Goal: Information Seeking & Learning: Find specific fact

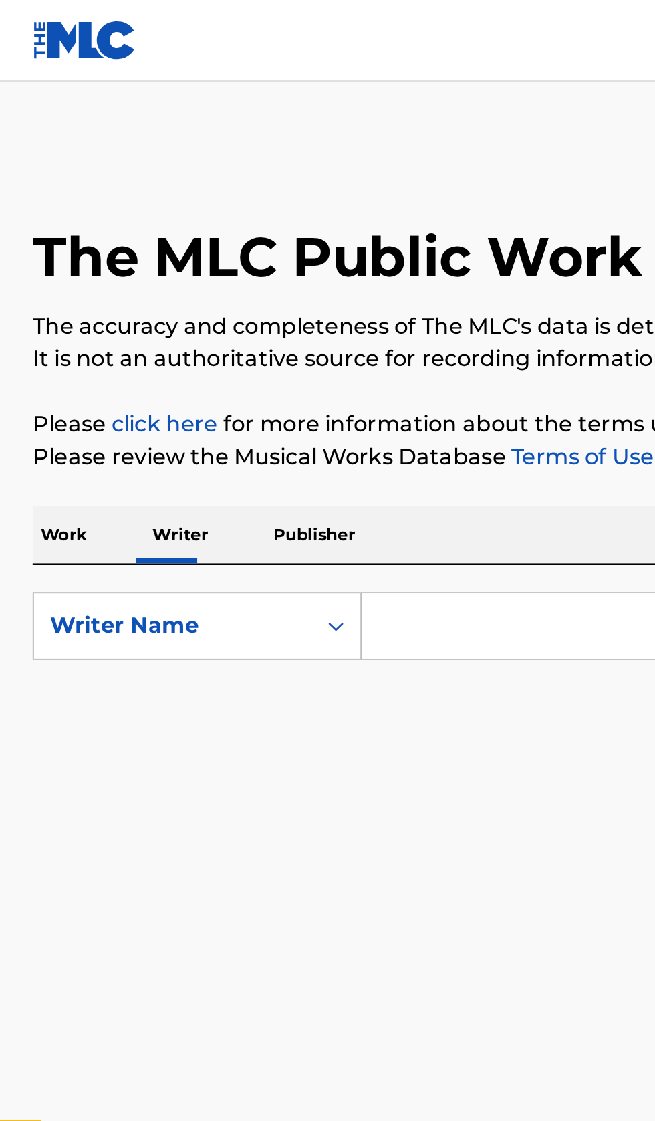
click at [233, 309] on input "Search Form" at bounding box center [408, 308] width 461 height 32
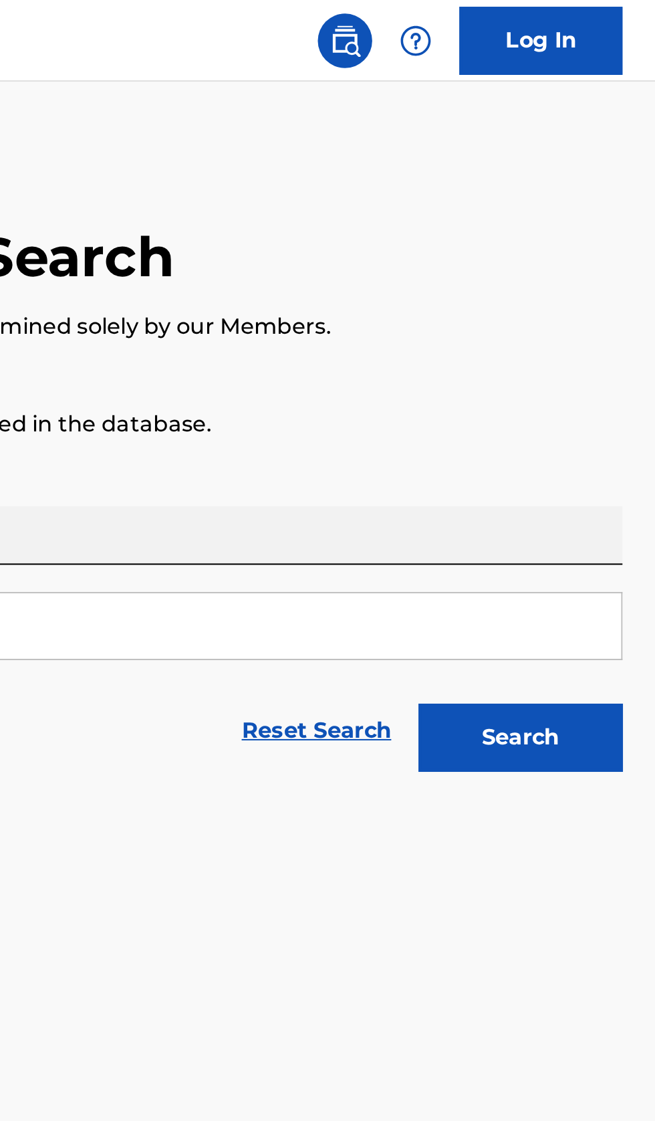
click at [606, 362] on button "Search" at bounding box center [589, 362] width 100 height 33
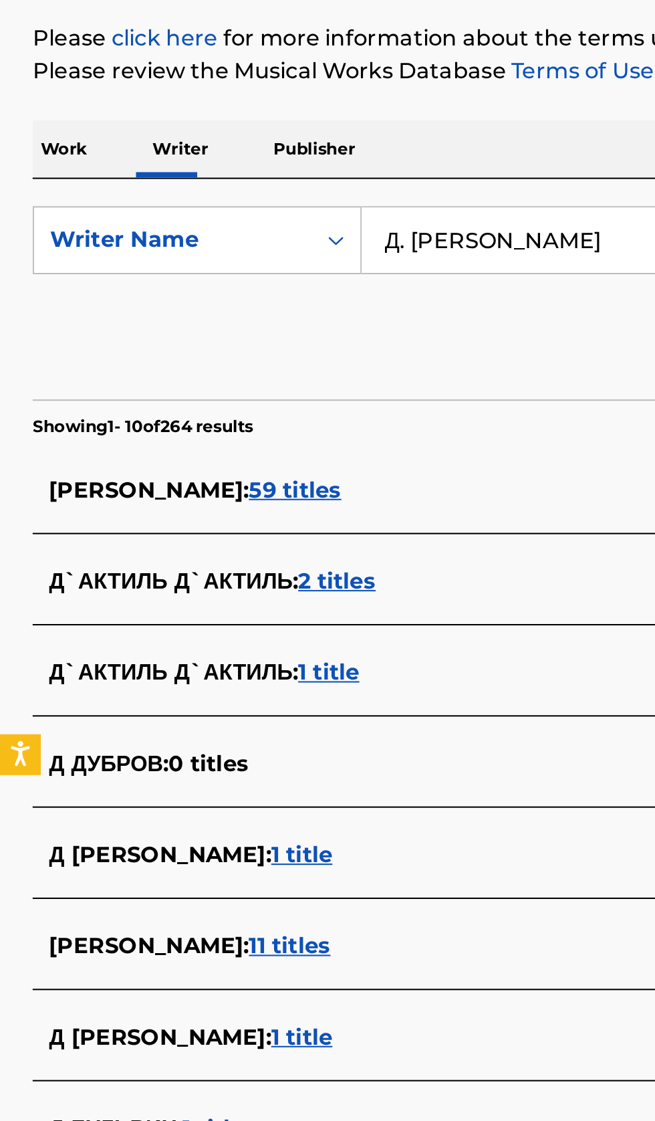
click at [298, 306] on input "Д. Лещинський" at bounding box center [408, 308] width 461 height 32
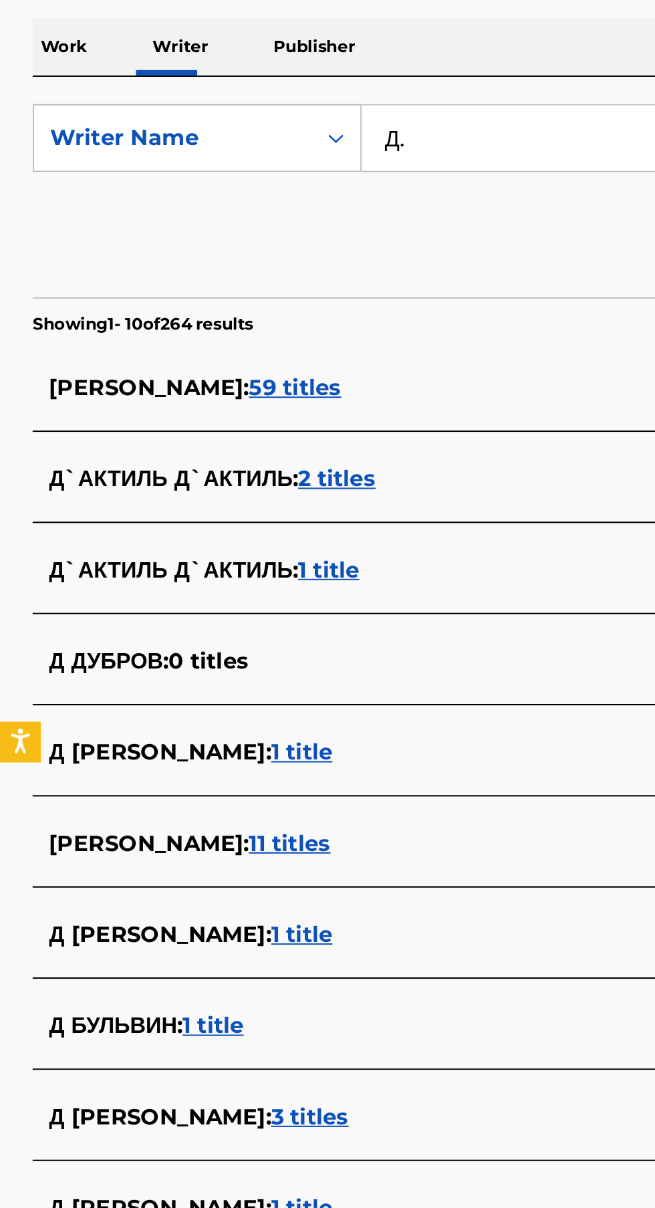
type input "Д"
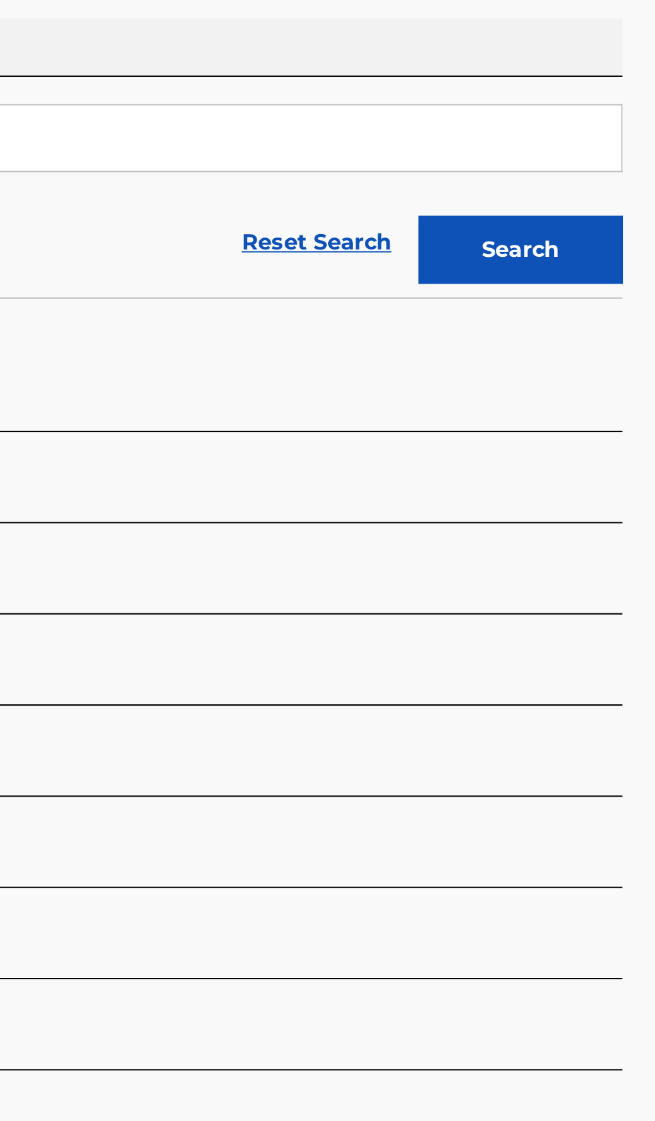
click at [616, 353] on button "Search" at bounding box center [589, 362] width 100 height 33
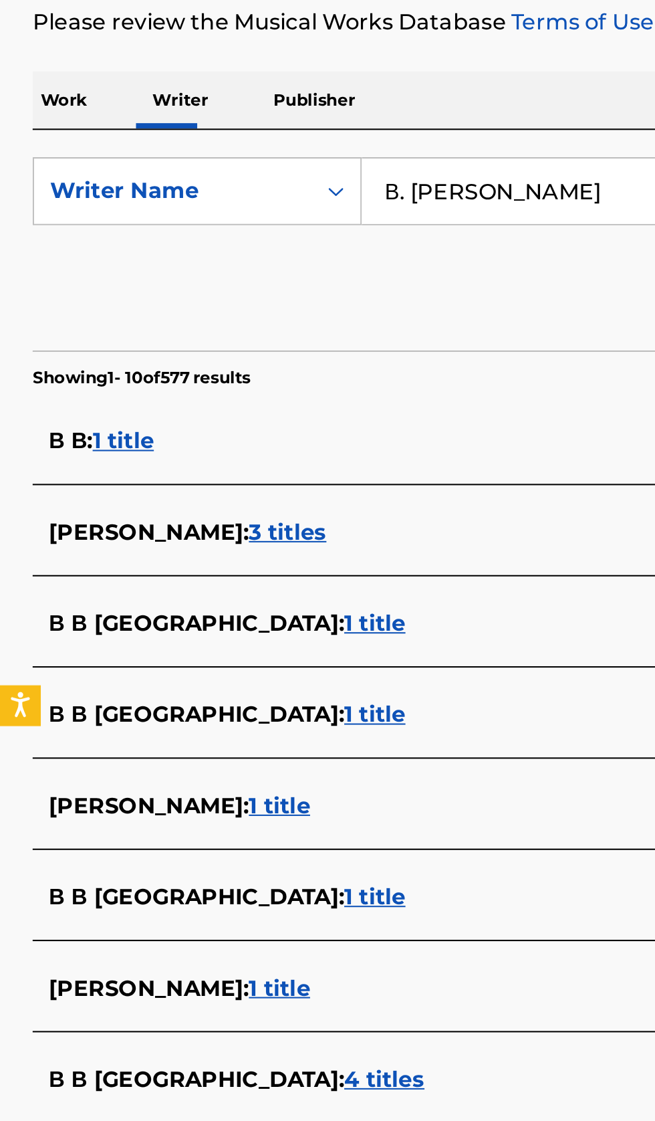
click at [300, 302] on input "В. Лещинський" at bounding box center [408, 308] width 461 height 32
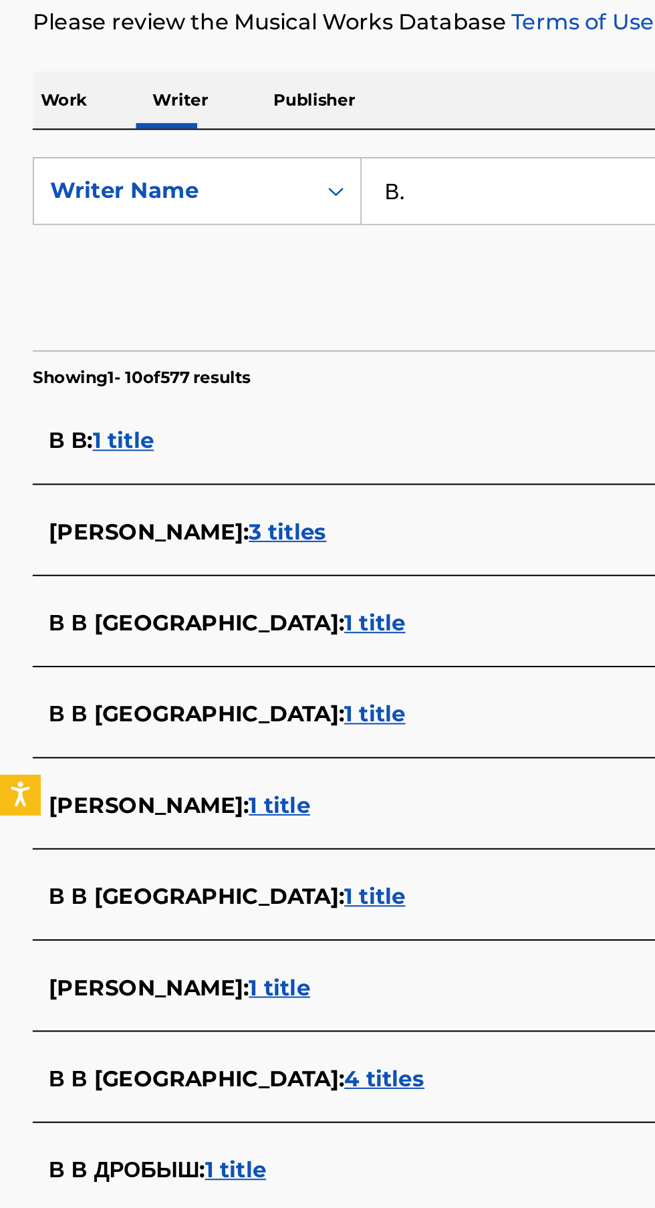
type input "В"
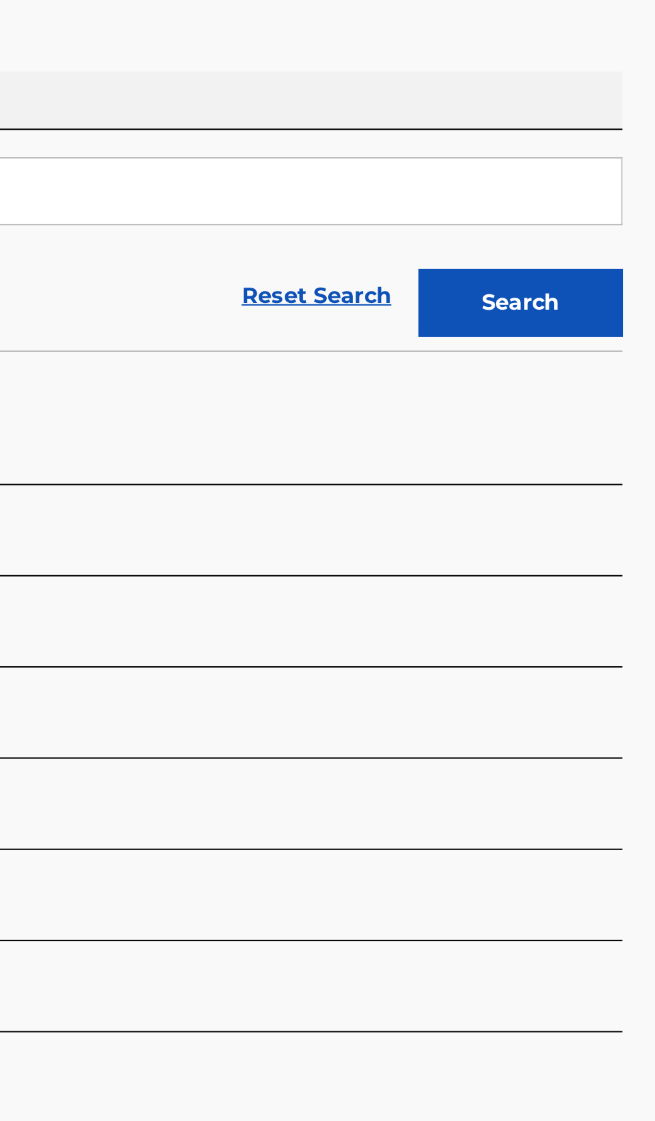
type input "Федір Ходаков"
click at [617, 364] on button "Search" at bounding box center [589, 362] width 100 height 33
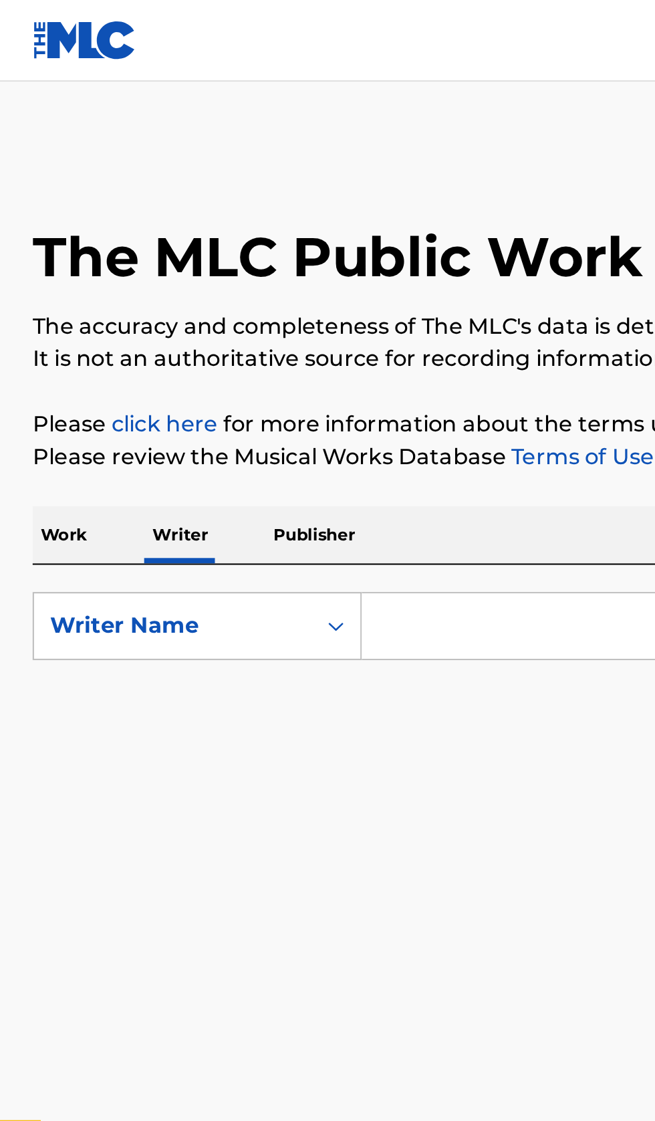
click at [223, 311] on input "Search Form" at bounding box center [408, 308] width 461 height 32
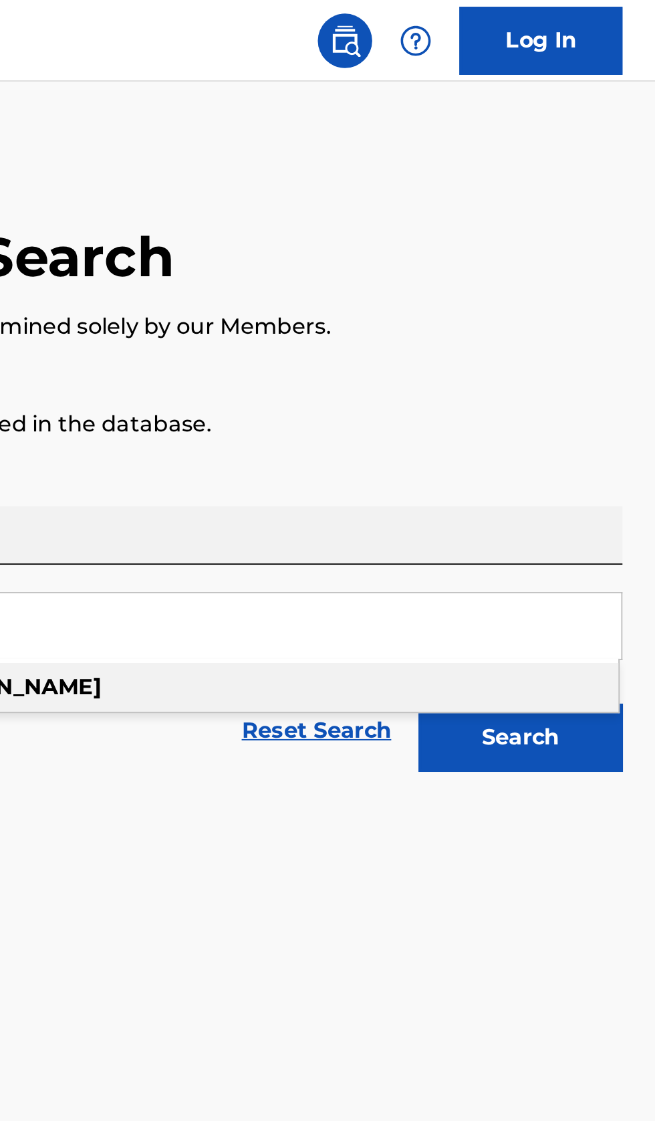
type input "Xochilt Fonseca"
click at [616, 371] on button "Search" at bounding box center [589, 362] width 100 height 33
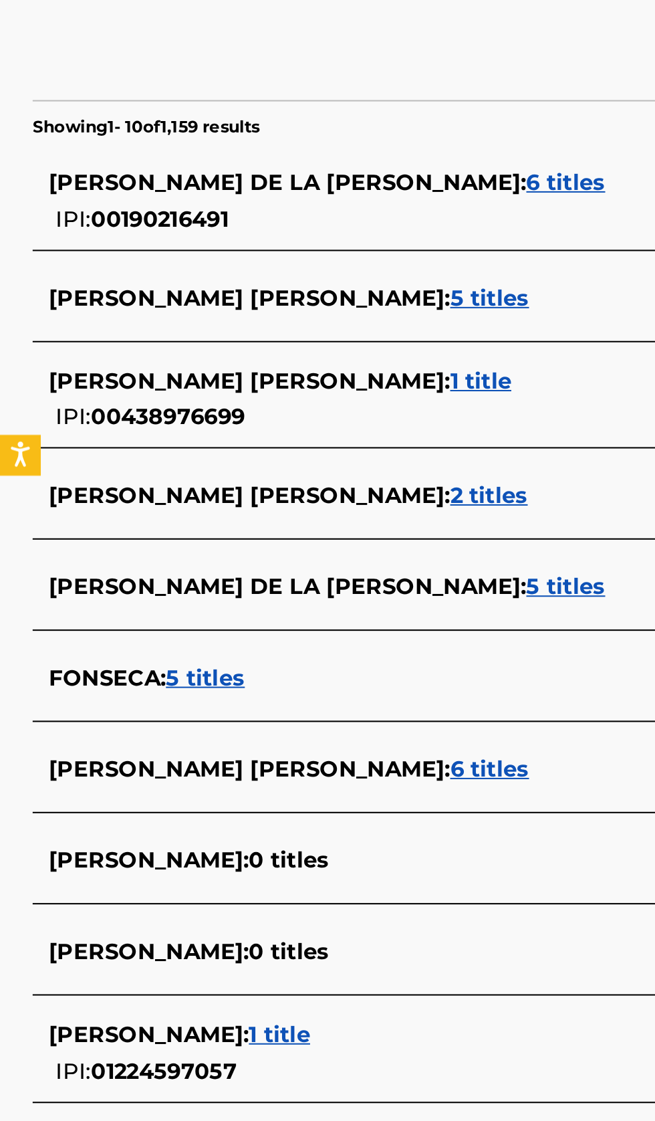
click at [200, 854] on div "XOCHILT FONSECA : 1 title IPI: 01224597057" at bounding box center [310, 854] width 572 height 34
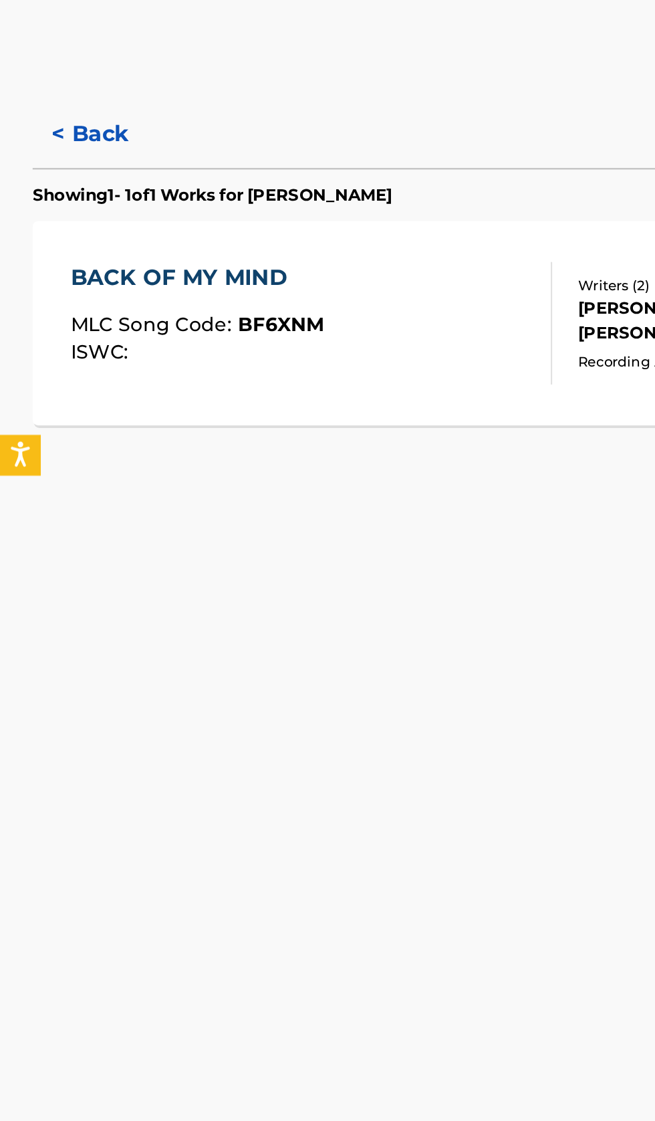
click at [32, 402] on button "< Back" at bounding box center [56, 402] width 80 height 33
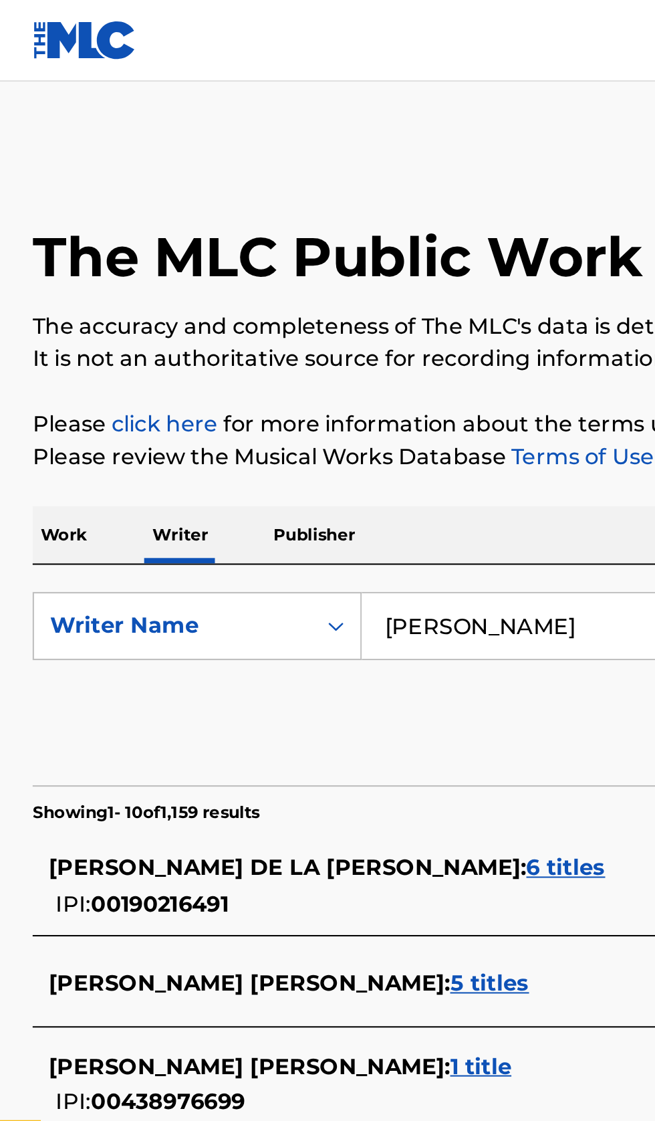
click at [37, 271] on p "Work" at bounding box center [31, 263] width 31 height 28
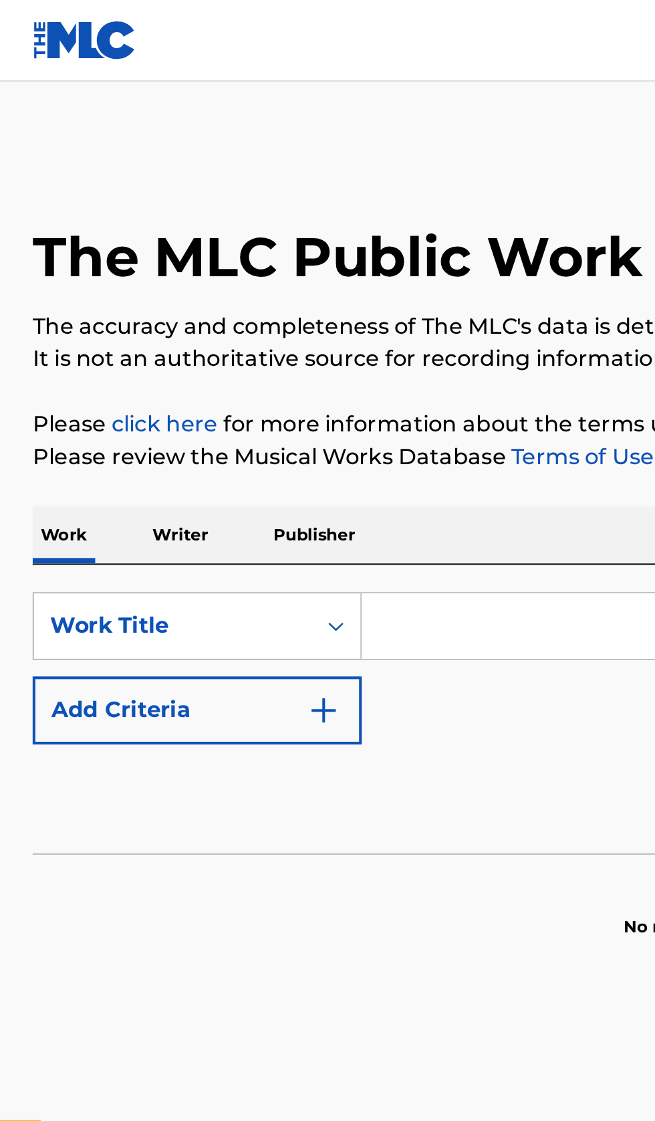
click at [237, 308] on input "Search Form" at bounding box center [408, 308] width 461 height 32
type input "berryblue"
click at [163, 353] on img "Search Form" at bounding box center [159, 349] width 16 height 16
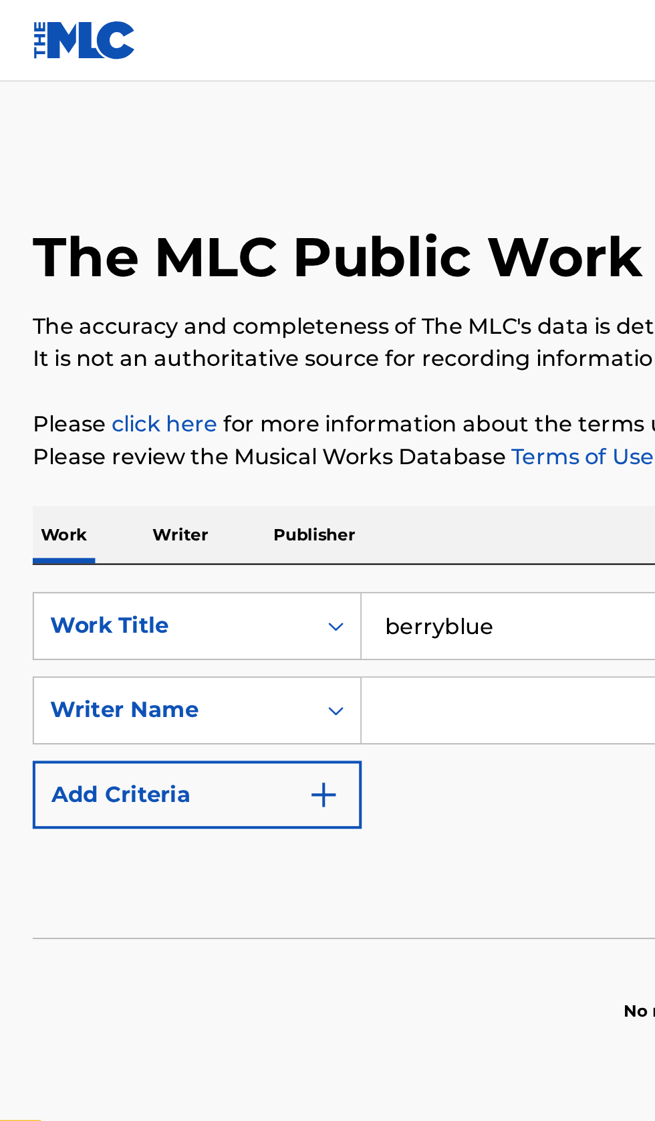
click at [234, 348] on input "Search Form" at bounding box center [396, 349] width 436 height 32
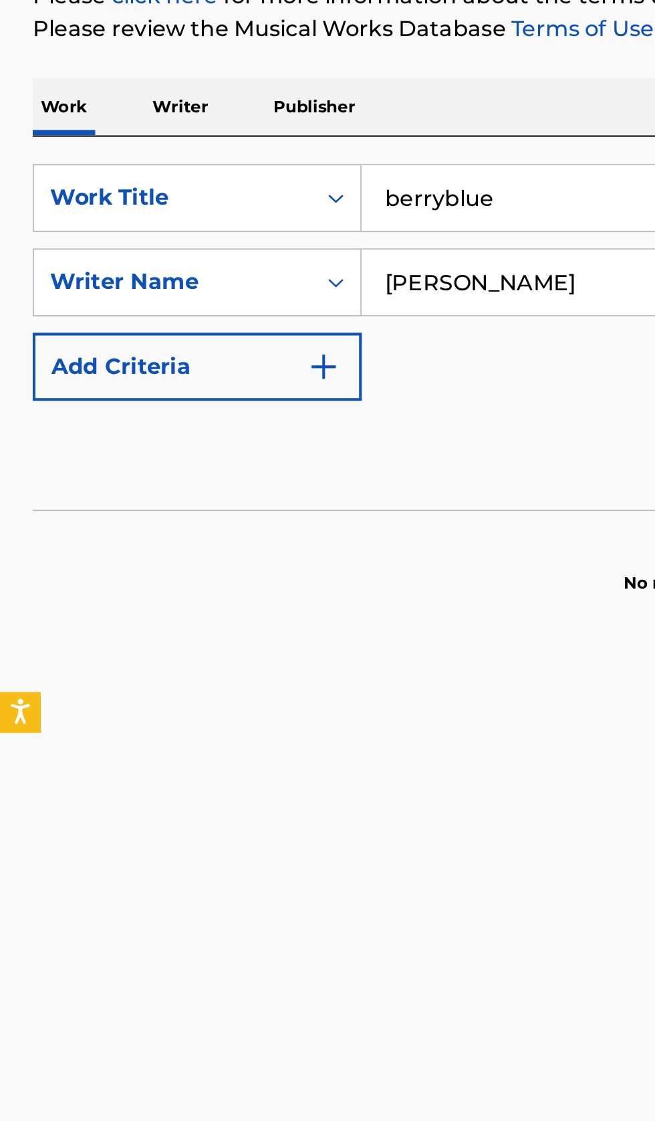
type input "Xochilt Fonseca"
click at [282, 309] on input "berryblue" at bounding box center [408, 308] width 461 height 32
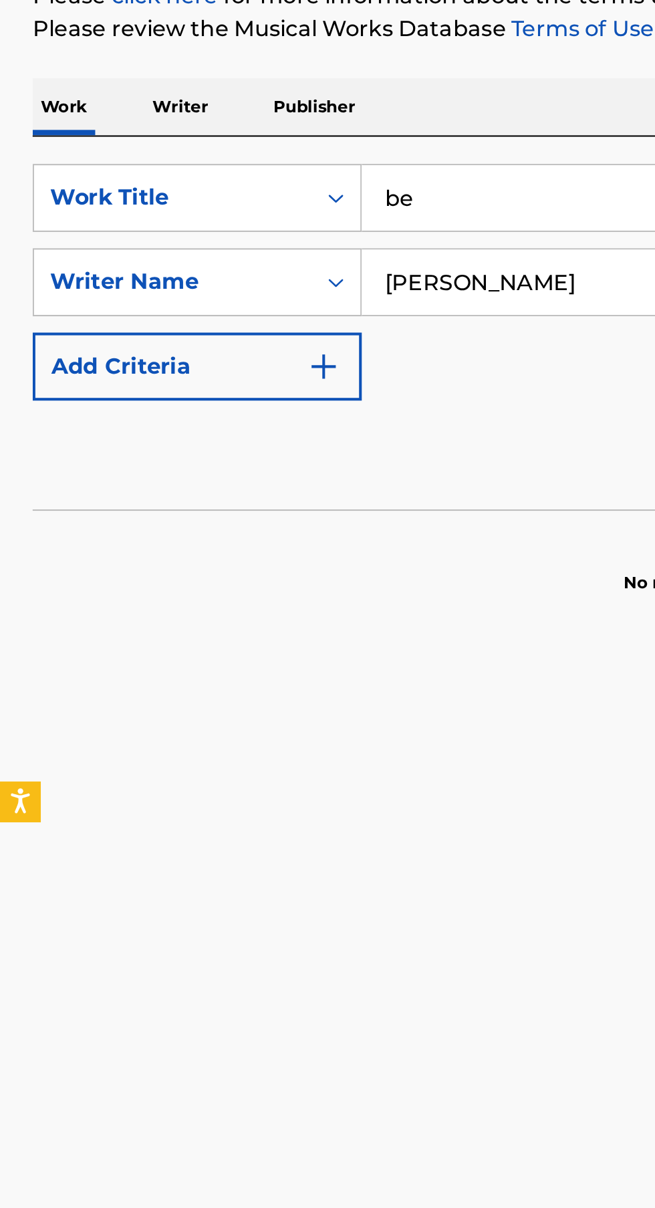
type input "b"
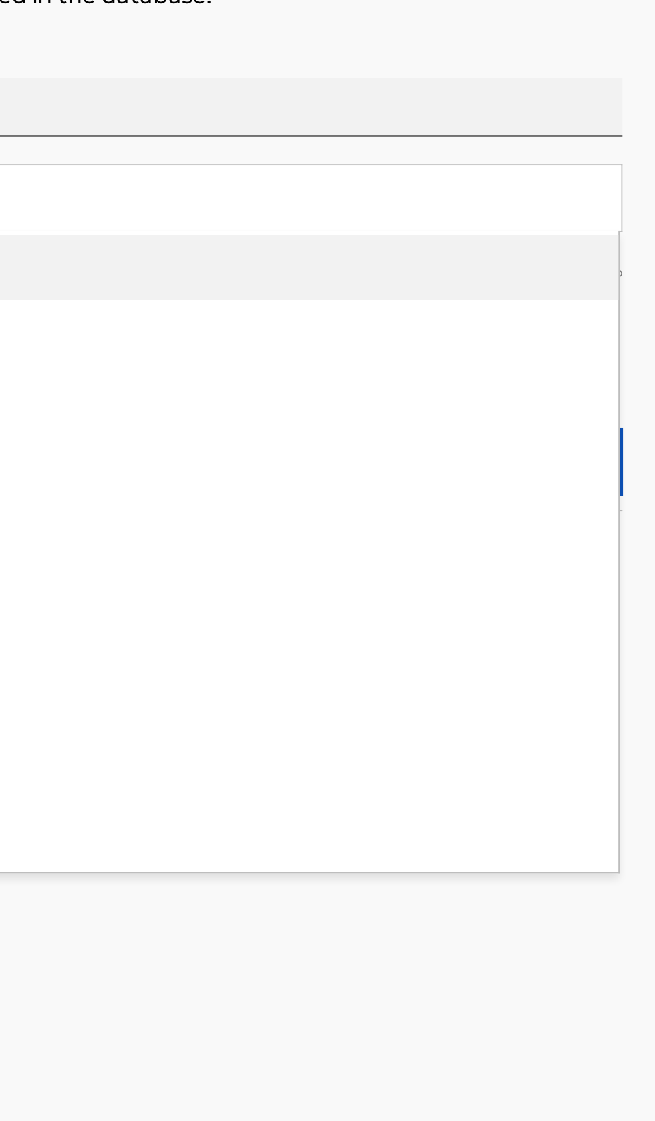
type input "Uh Oh"
click at [578, 704] on main "The MLC Public Work Search The accuracy and completeness of The MLC's data is d…" at bounding box center [327, 548] width 655 height 1017
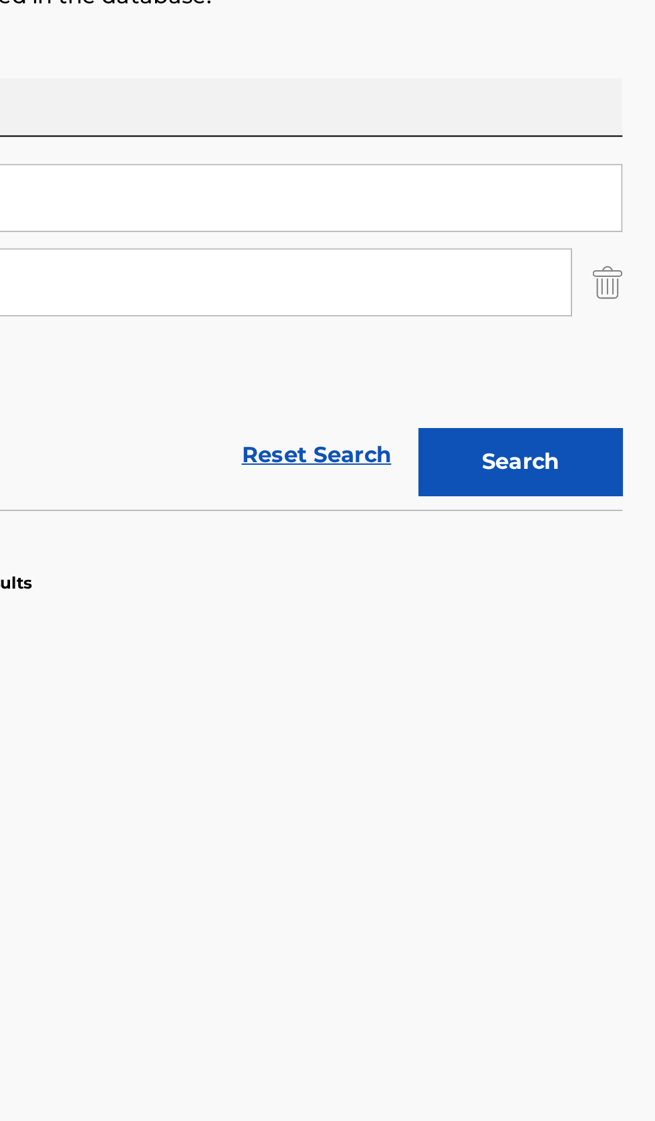
click at [619, 440] on button "Search" at bounding box center [589, 437] width 100 height 33
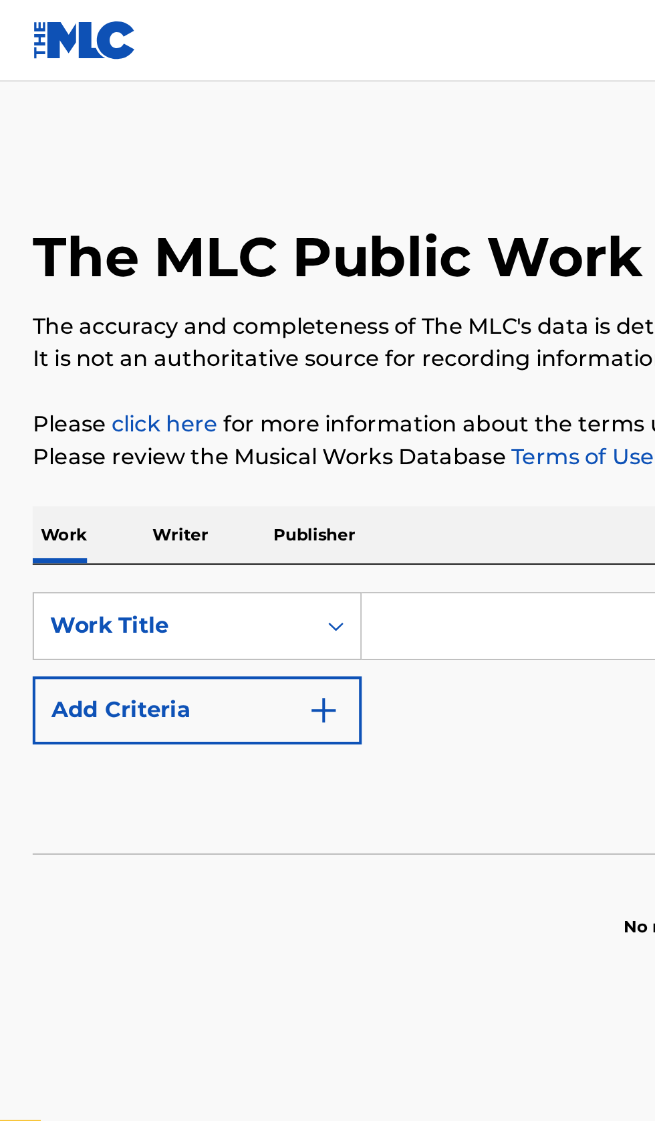
click at [86, 270] on p "Writer" at bounding box center [88, 263] width 35 height 28
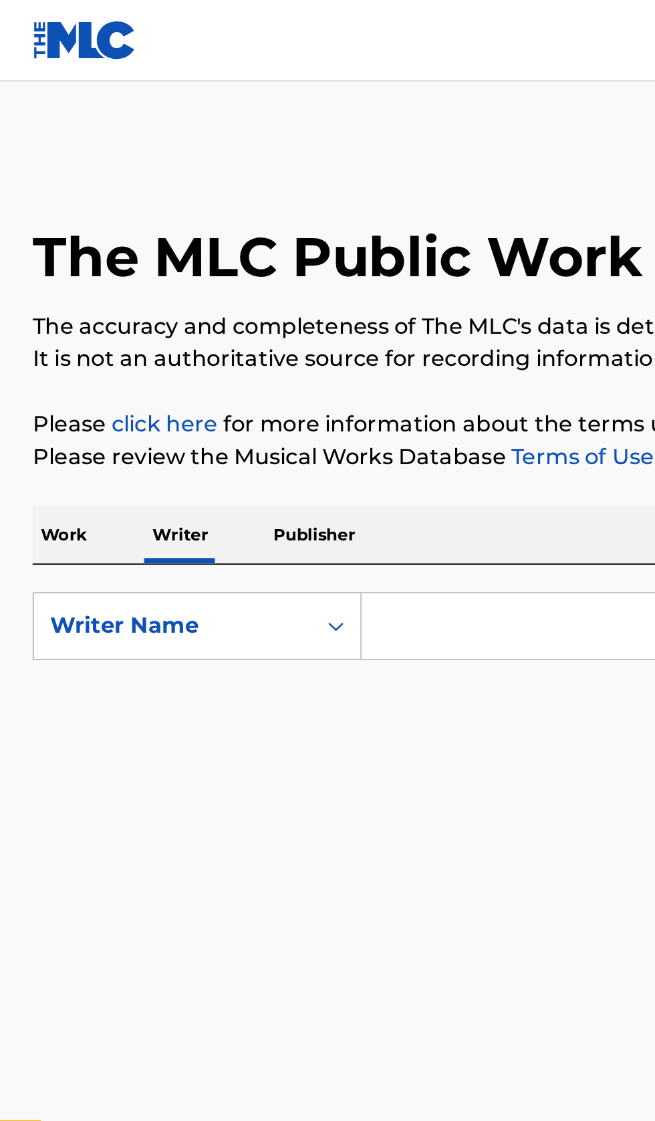
click at [230, 306] on input "Search Form" at bounding box center [408, 308] width 461 height 32
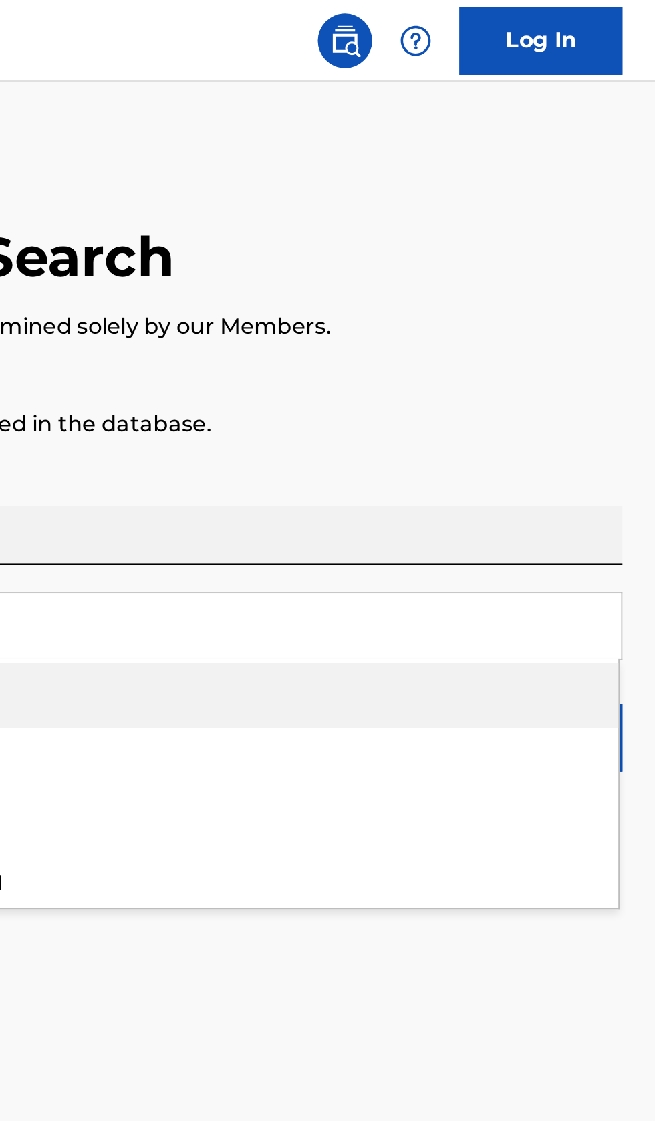
click at [615, 217] on p "Please review the Musical Works Database Terms of Use" at bounding box center [327, 225] width 623 height 16
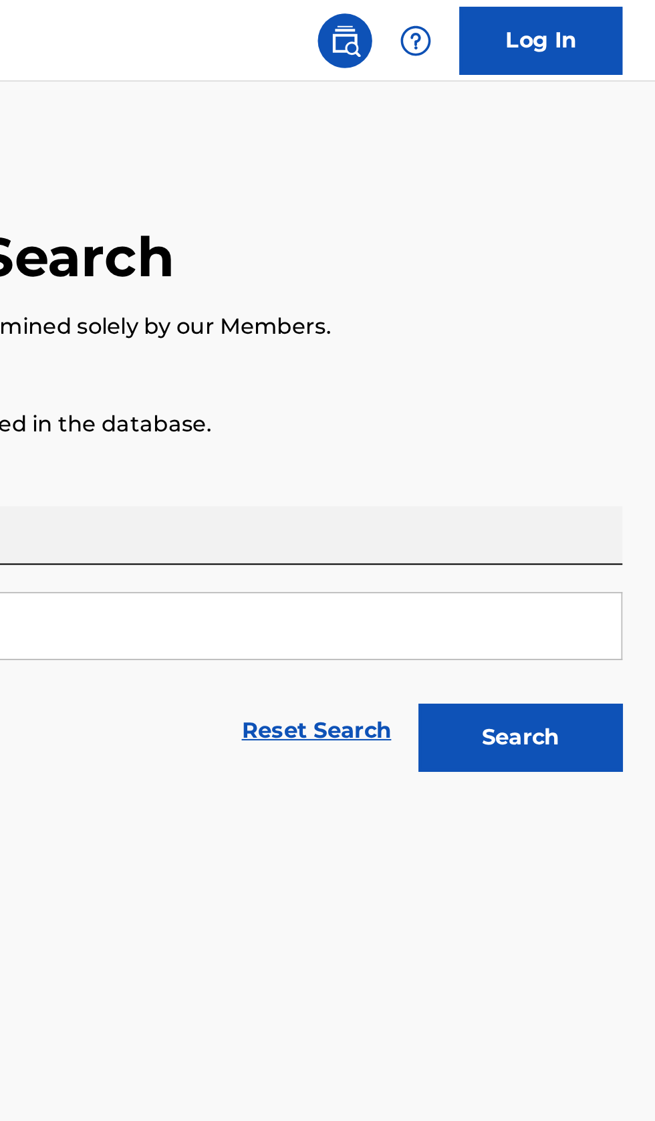
click at [602, 370] on button "Search" at bounding box center [589, 362] width 100 height 33
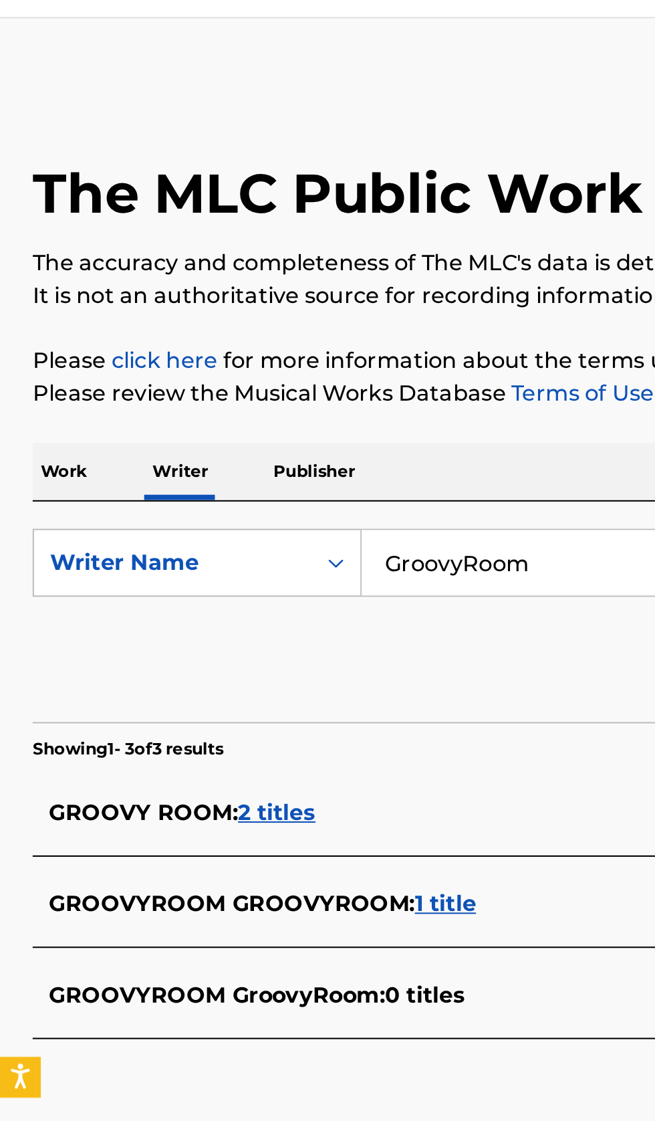
click at [199, 423] on div "GROOVY ROOM : 2 titles" at bounding box center [310, 431] width 572 height 16
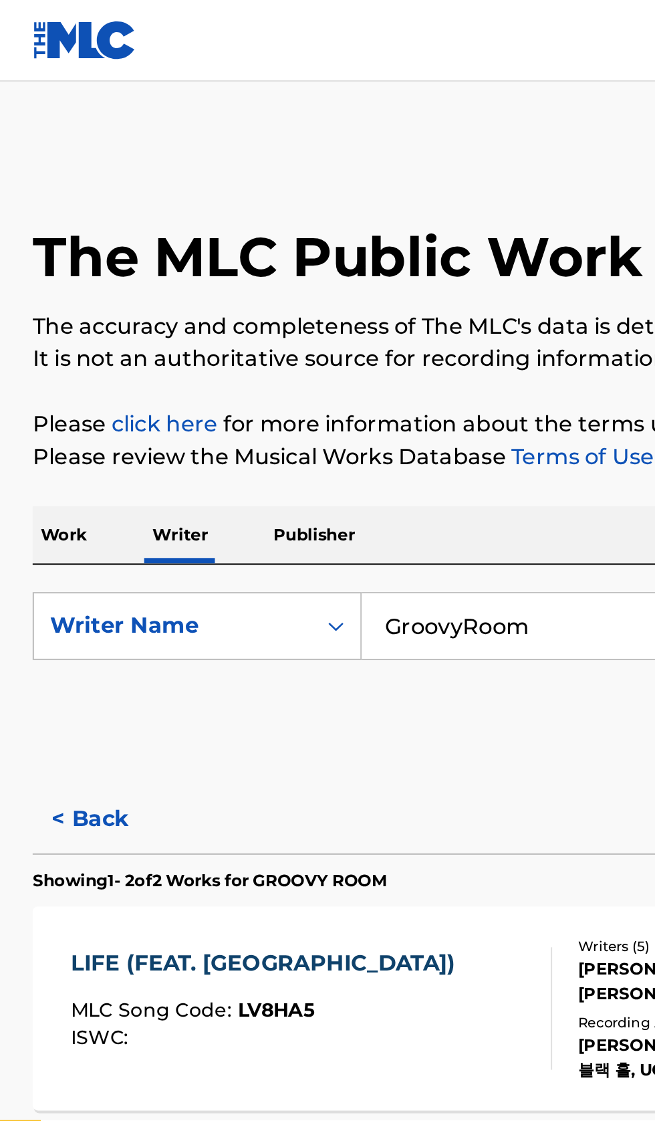
click at [51, 408] on button "< Back" at bounding box center [56, 402] width 80 height 33
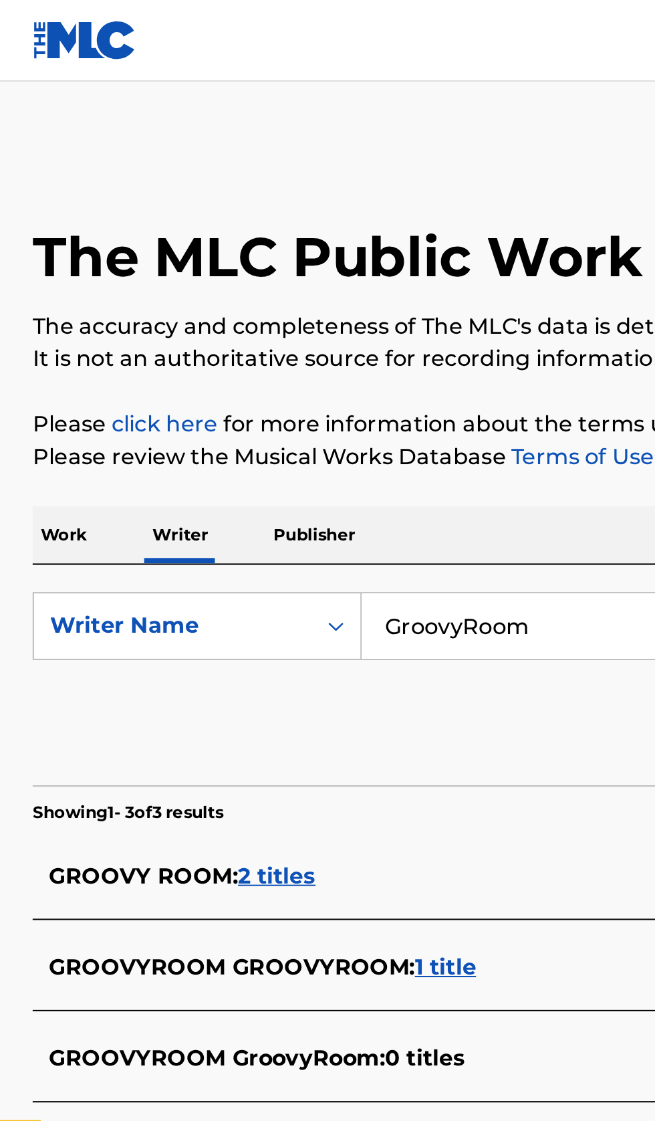
click at [294, 302] on input "GroovyRoom" at bounding box center [408, 308] width 461 height 32
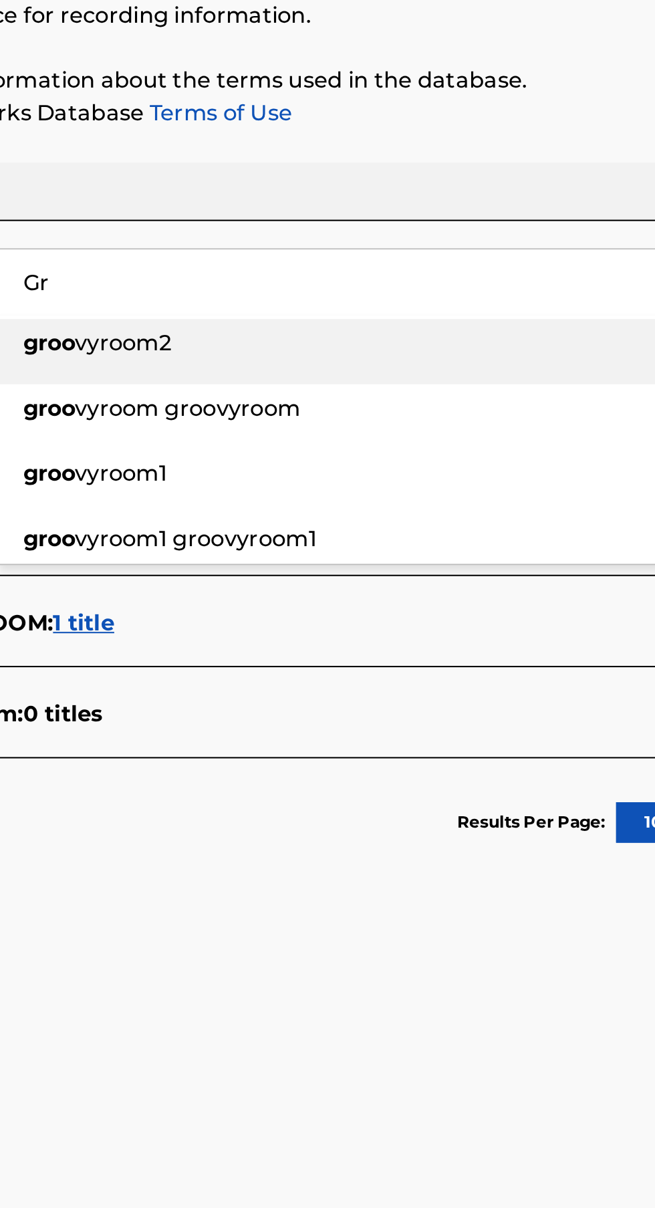
type input "G"
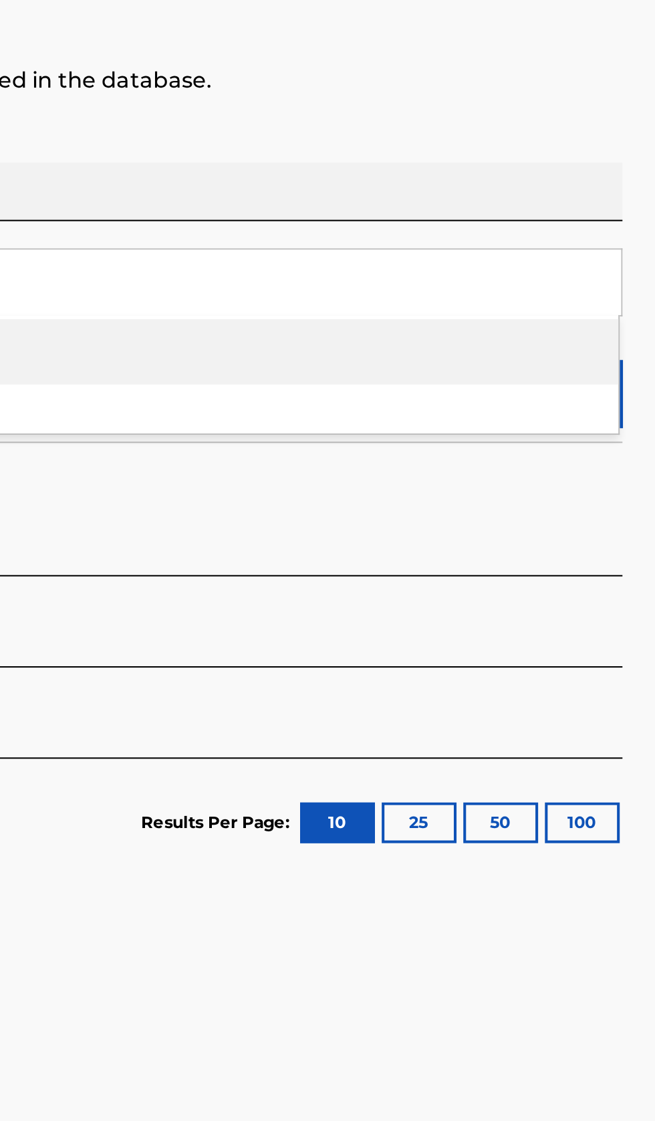
type input "SUPERBEE"
click at [619, 219] on p "Please review the Musical Works Database Terms of Use" at bounding box center [327, 225] width 623 height 16
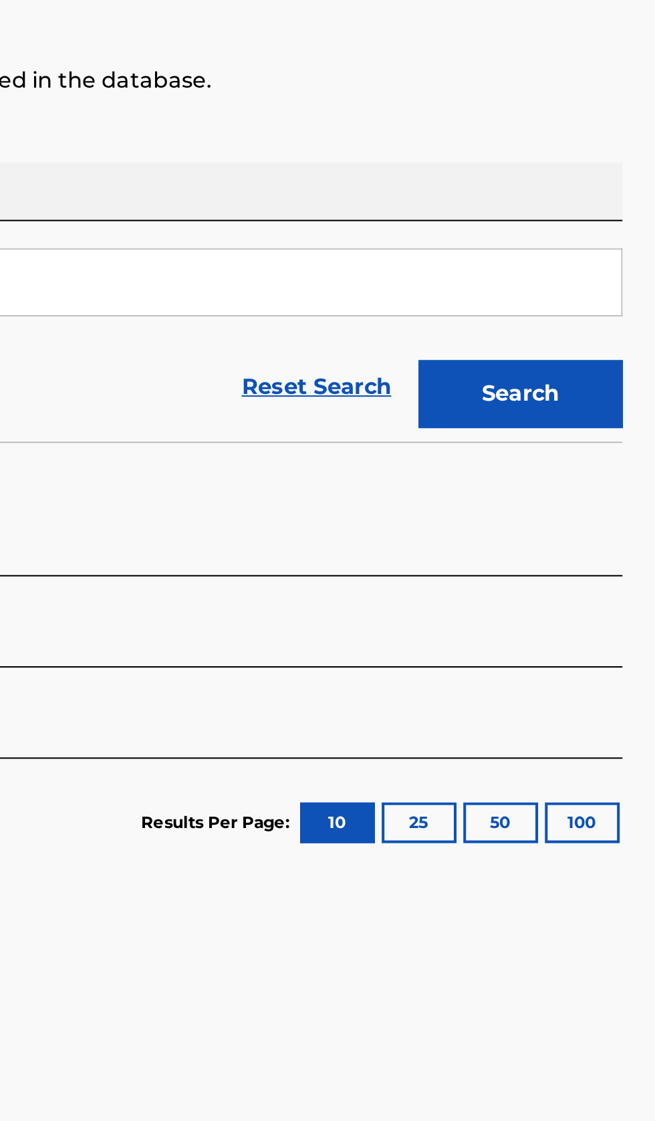
click at [618, 366] on button "Search" at bounding box center [589, 362] width 100 height 33
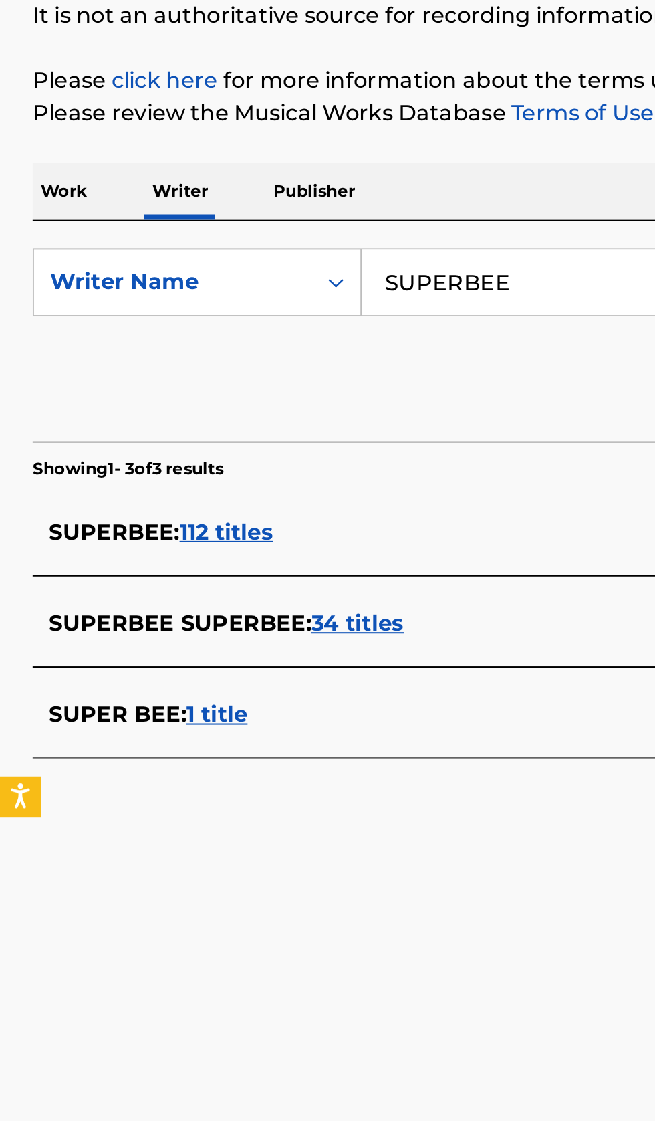
click at [212, 425] on div "SUPERBEE : 112 titles" at bounding box center [310, 431] width 572 height 16
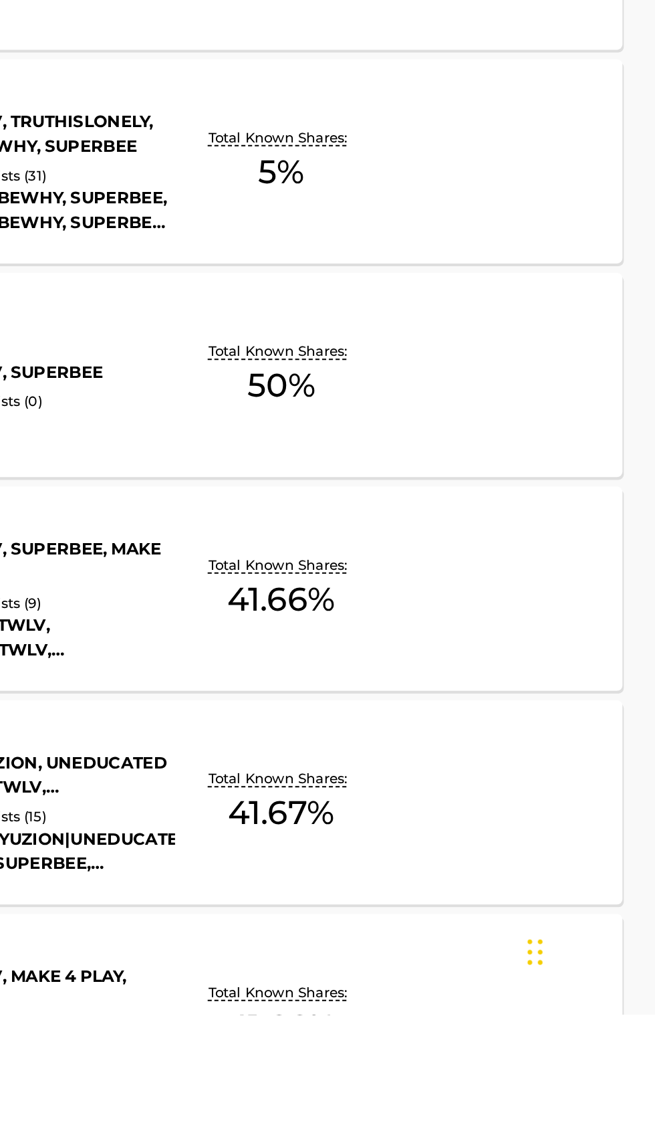
scroll to position [320, 0]
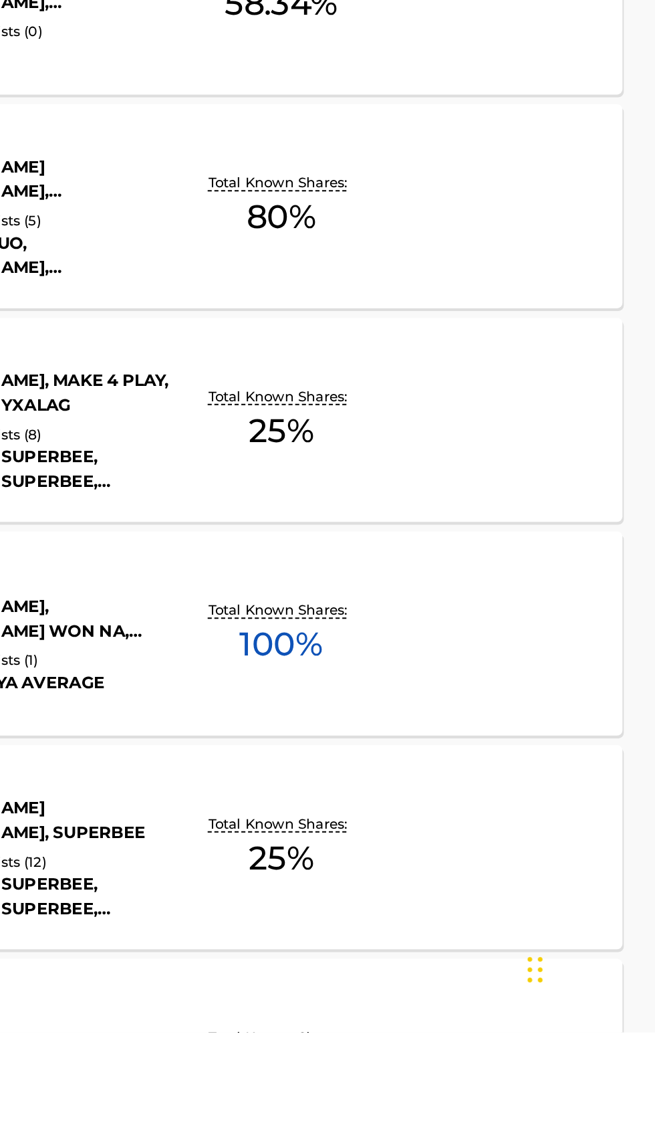
scroll to position [8014, 0]
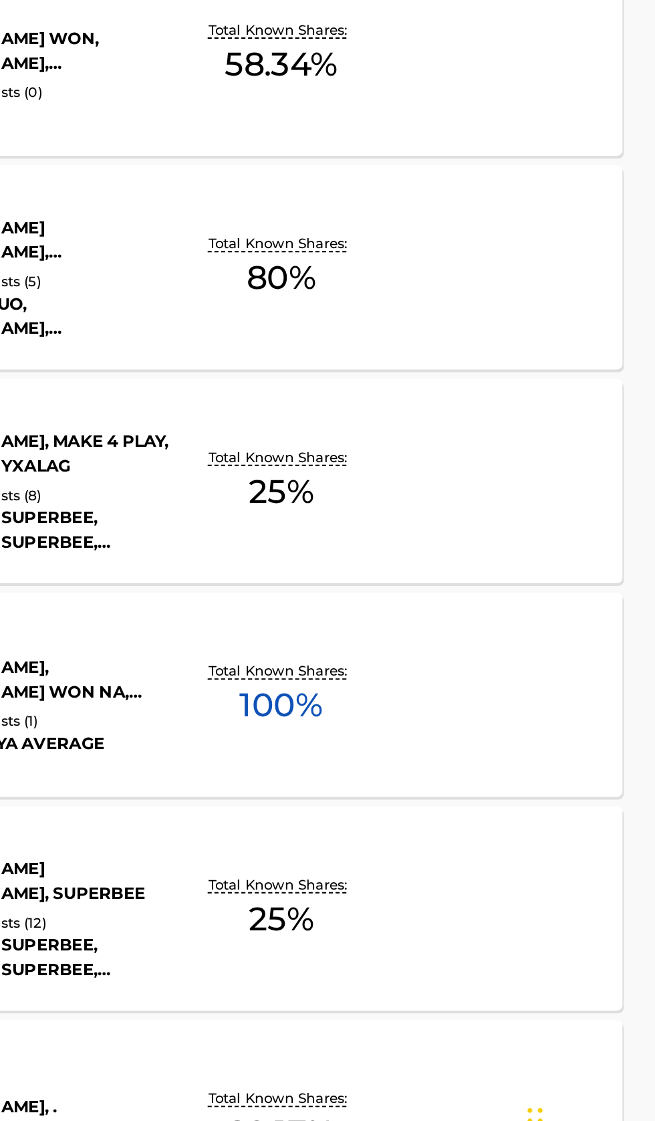
click at [568, 891] on div "BISH (FEAT.SUPERBEE, NA KYUNG WON) MLC Song Code : BV8UZB ISWC : Writers ( 4 ) …" at bounding box center [327, 881] width 623 height 100
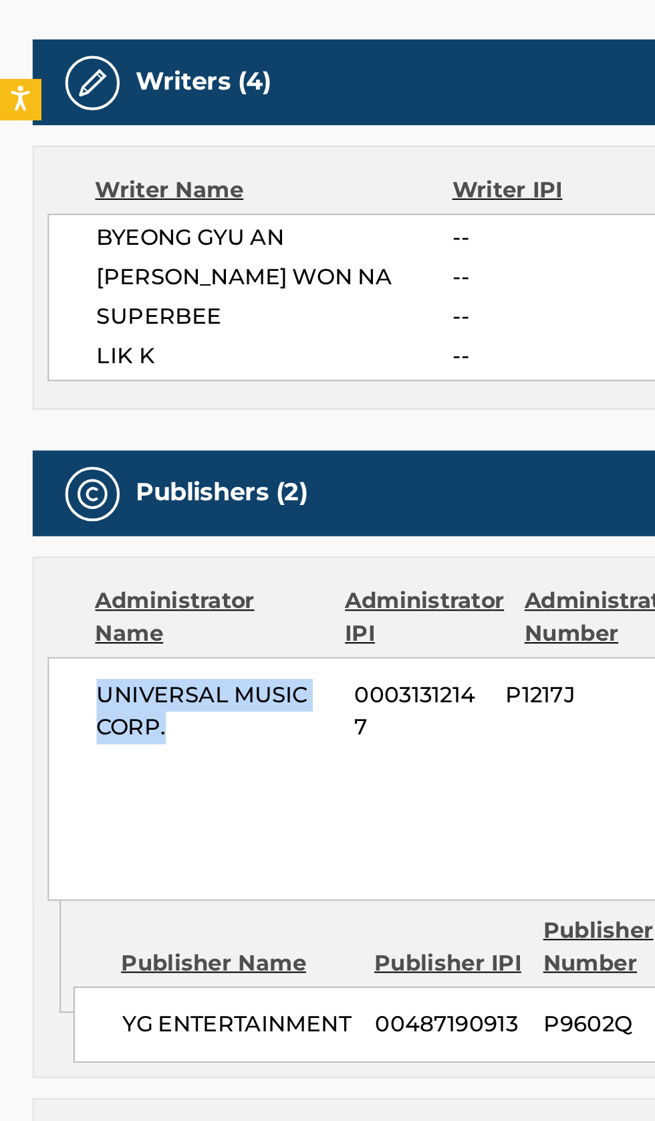
copy span "UNIVERSAL MUSIC CORP."
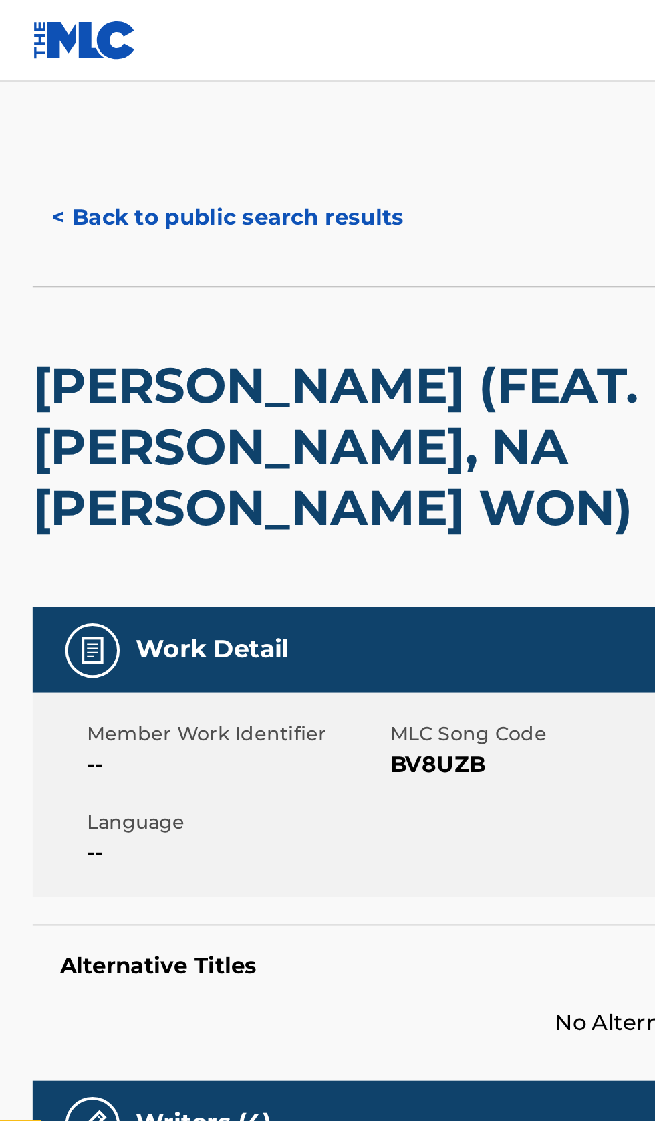
click at [128, 101] on button "< Back to public search results" at bounding box center [112, 106] width 192 height 33
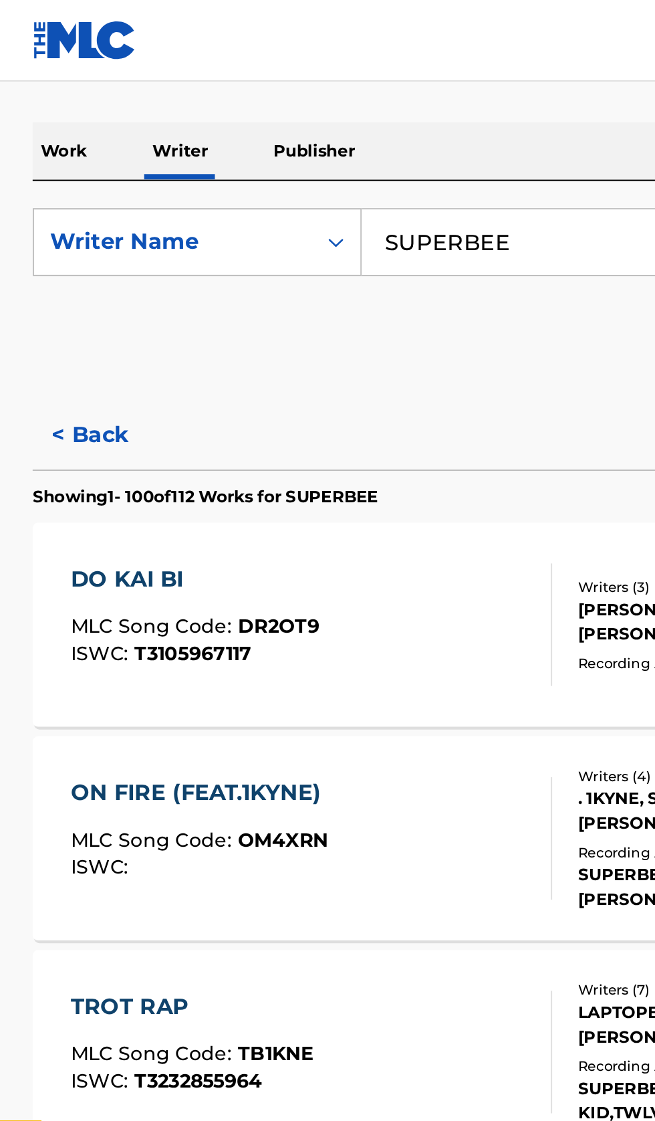
click at [33, 74] on p "Work" at bounding box center [31, 74] width 31 height 28
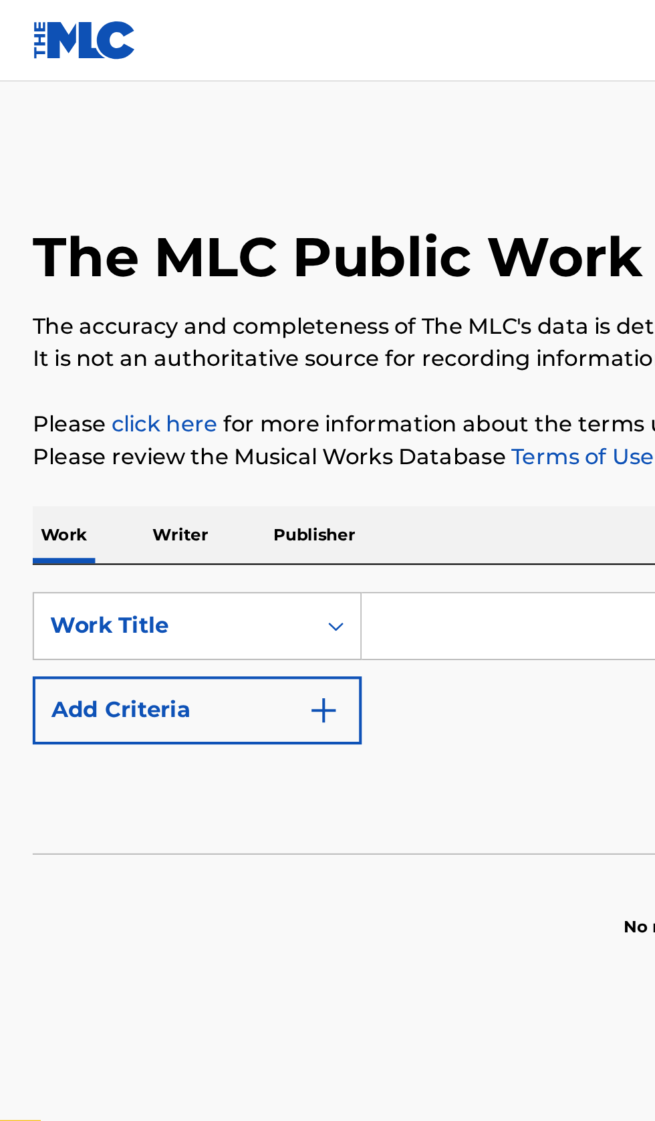
click at [230, 304] on input "Search Form" at bounding box center [408, 308] width 461 height 32
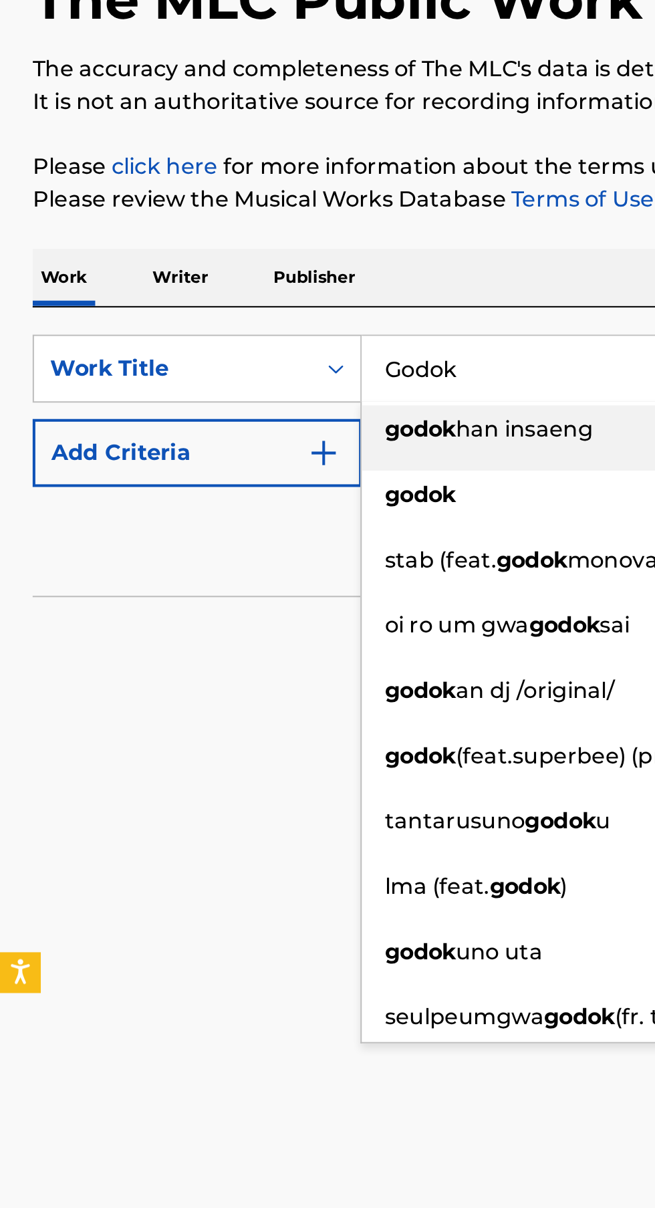
type input "Godok"
click at [163, 349] on img "Search Form" at bounding box center [159, 349] width 16 height 16
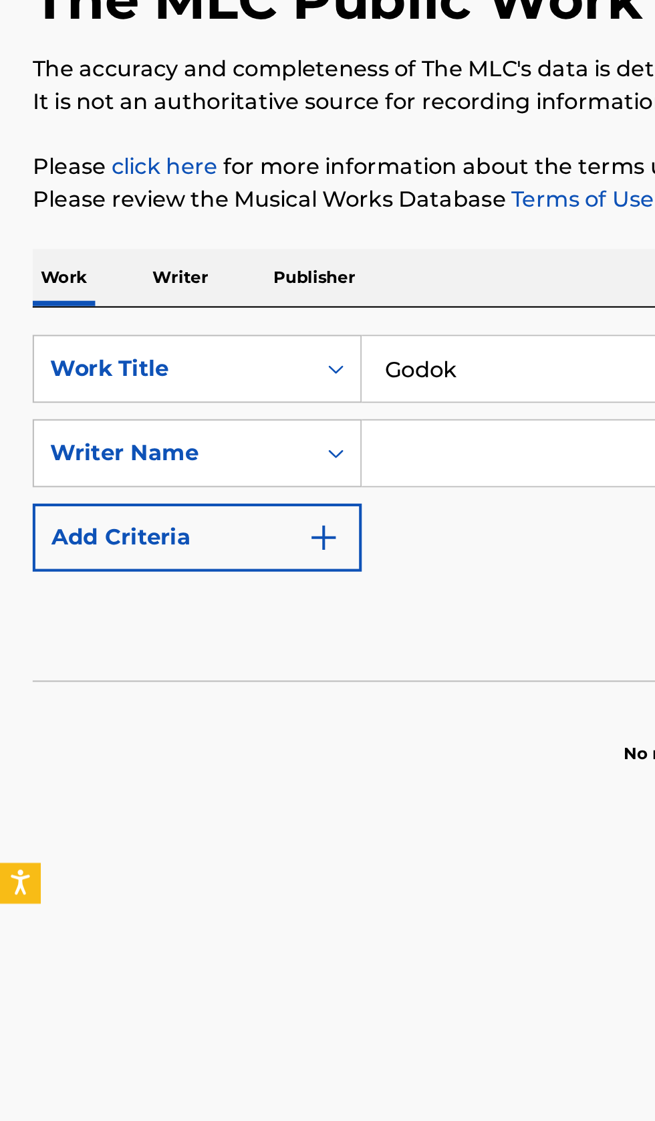
click at [241, 344] on input "Search Form" at bounding box center [396, 349] width 436 height 32
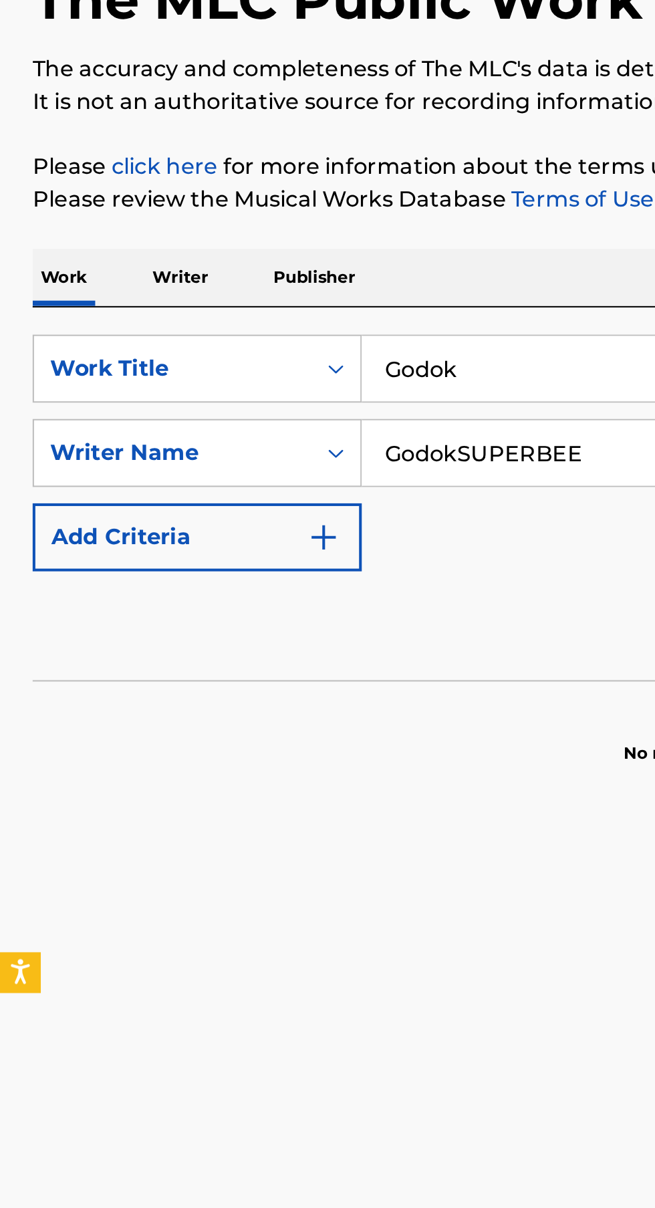
click at [225, 346] on input "GodokSUPERBEE" at bounding box center [396, 349] width 436 height 32
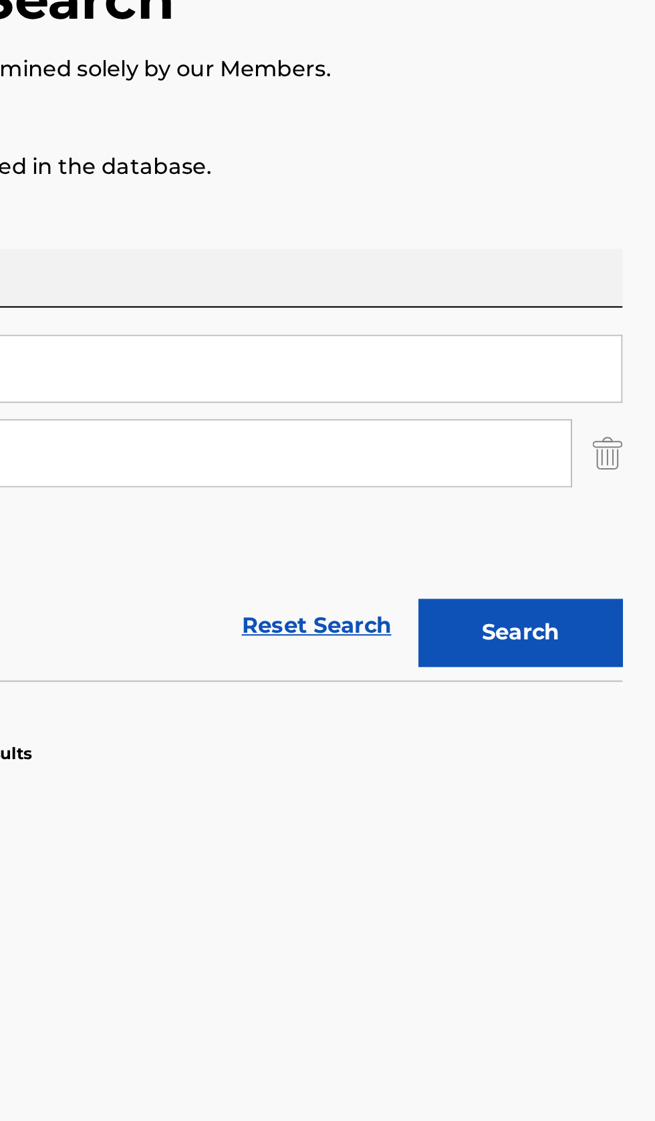
click at [619, 437] on button "Search" at bounding box center [589, 437] width 100 height 33
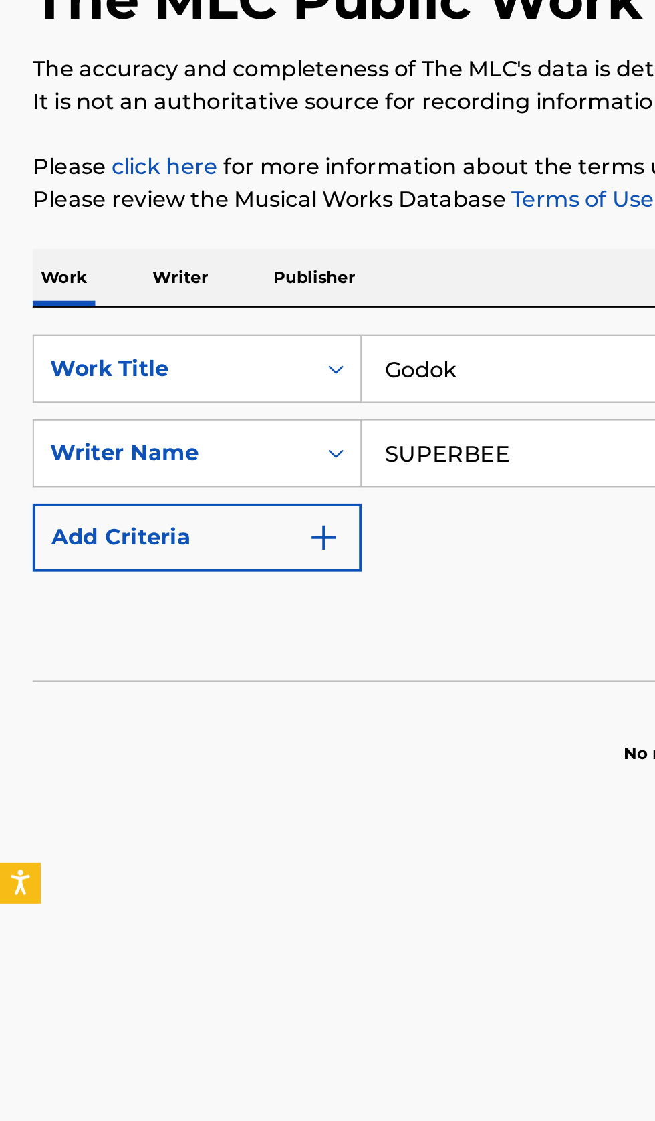
click at [264, 351] on input "SUPERBEE" at bounding box center [396, 349] width 436 height 32
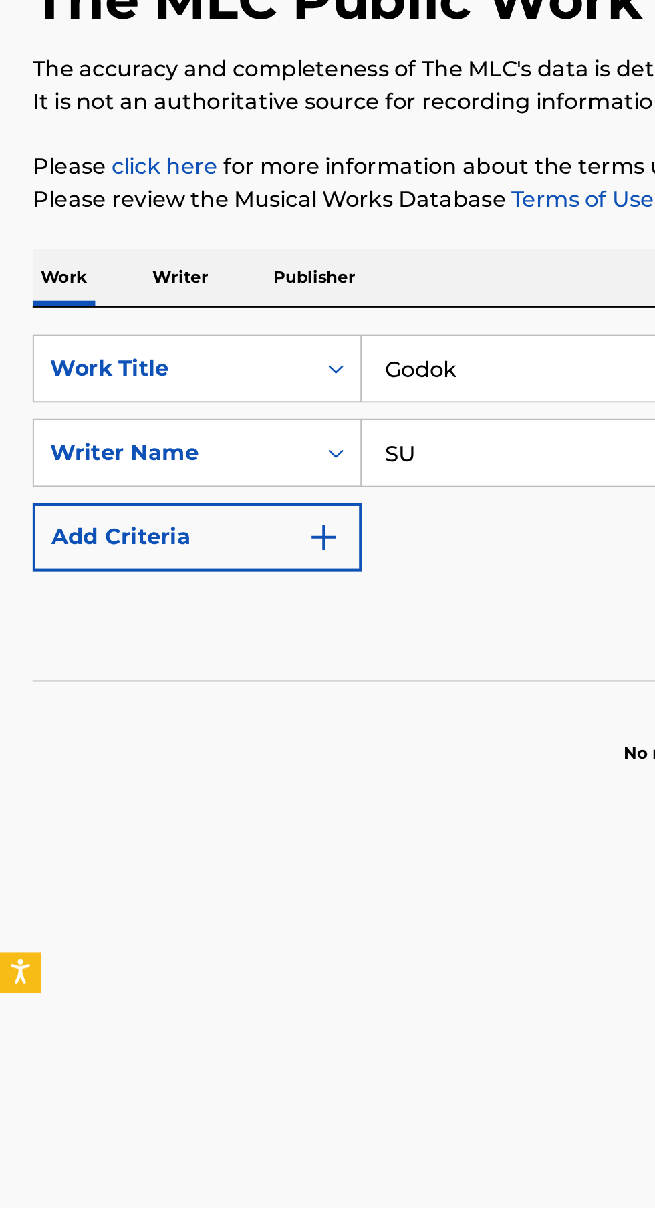
type input "S"
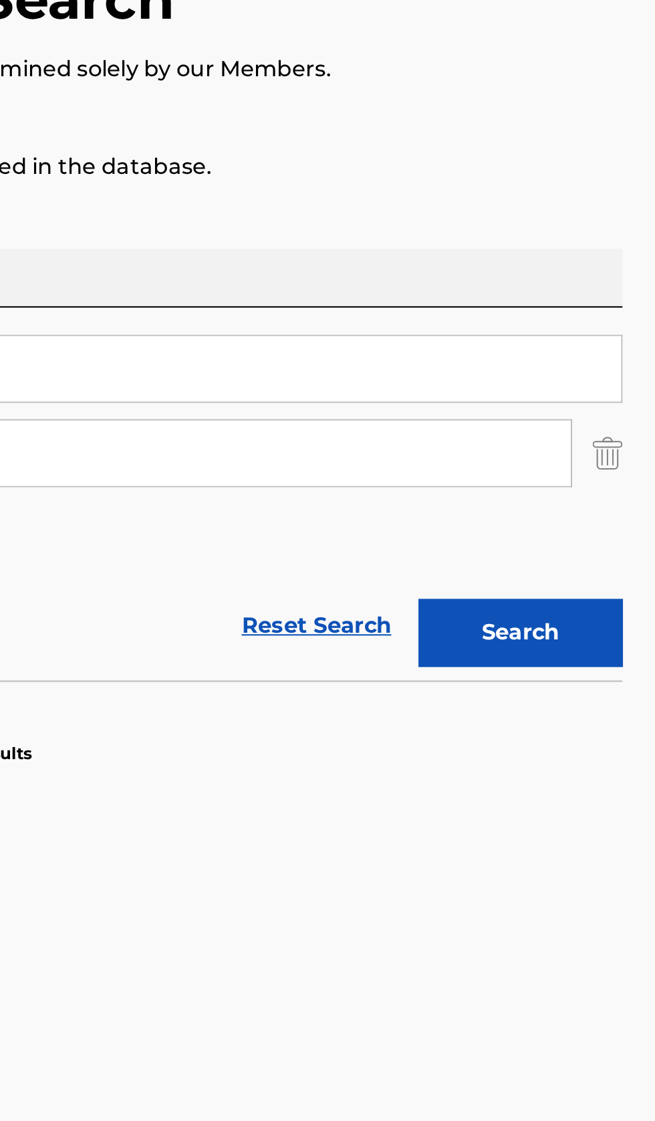
type input "GroovyRoom"
click at [611, 441] on button "Search" at bounding box center [589, 437] width 100 height 33
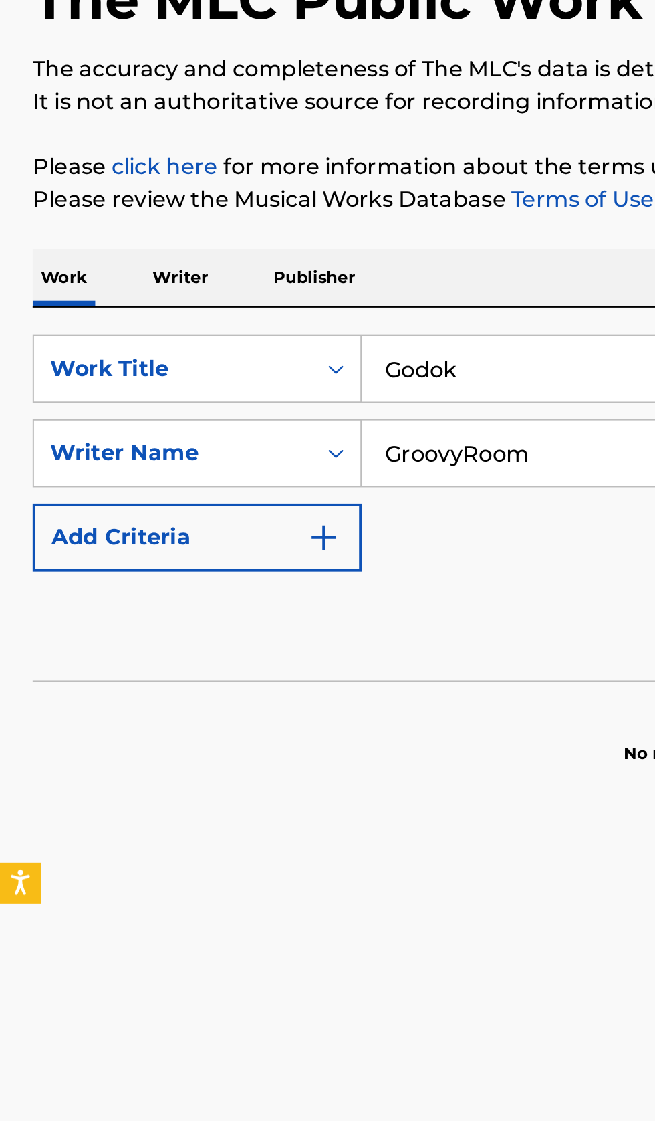
click at [92, 263] on p "Writer" at bounding box center [88, 263] width 35 height 28
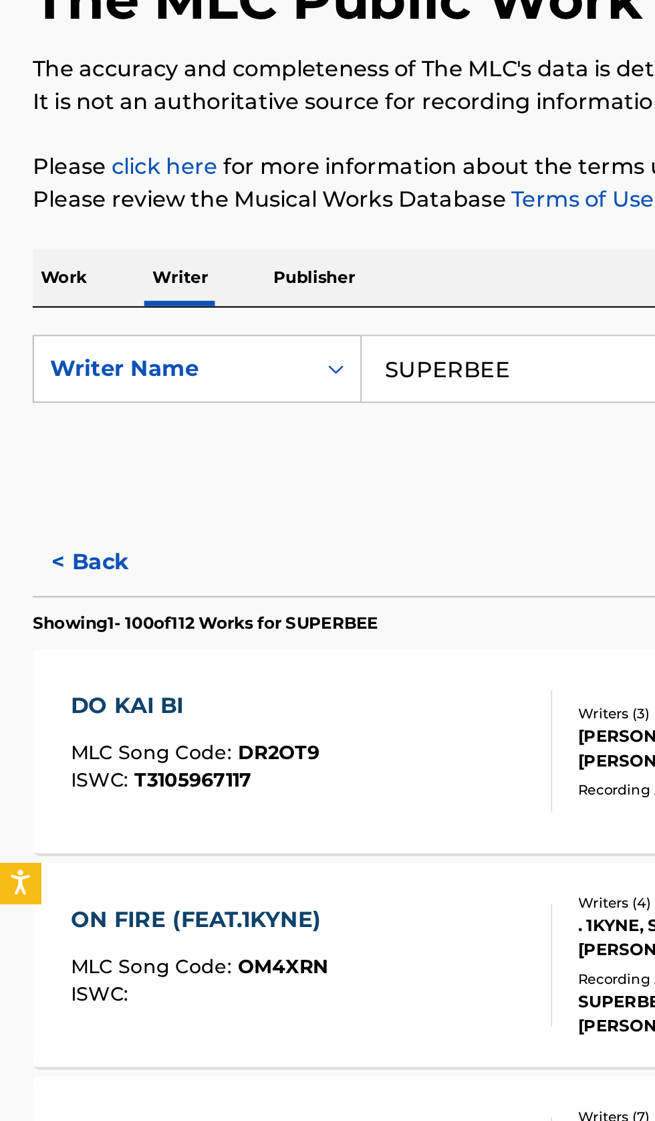
click at [282, 301] on input "SUPERBEE" at bounding box center [408, 308] width 461 height 32
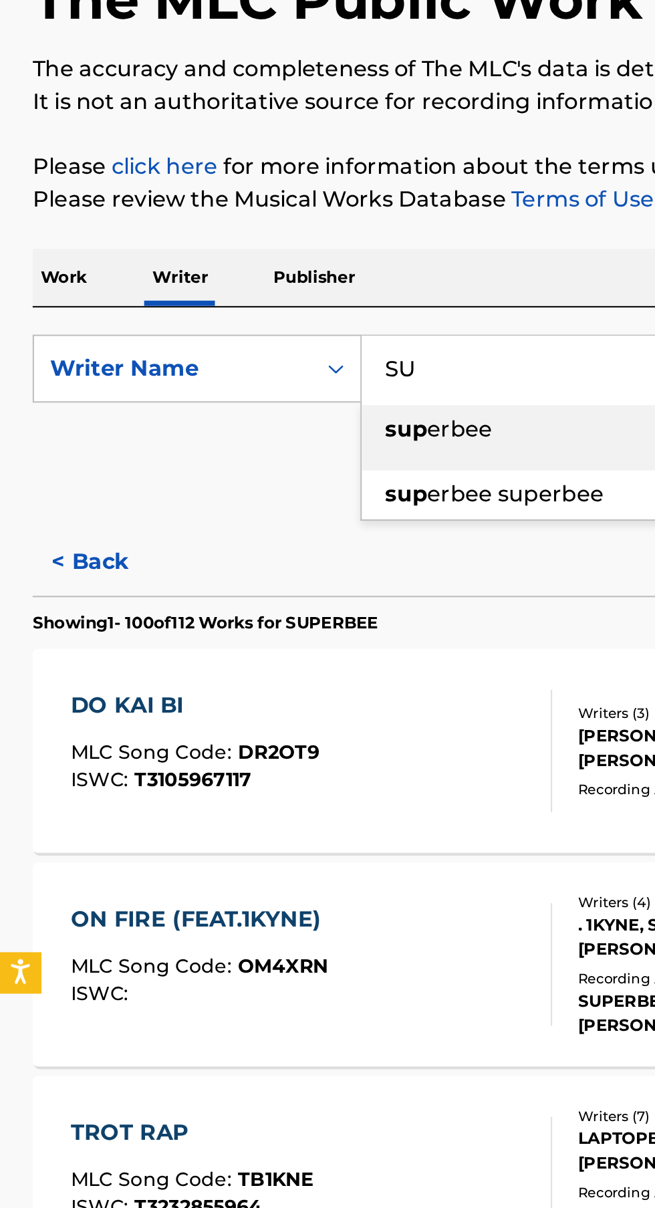
type input "S"
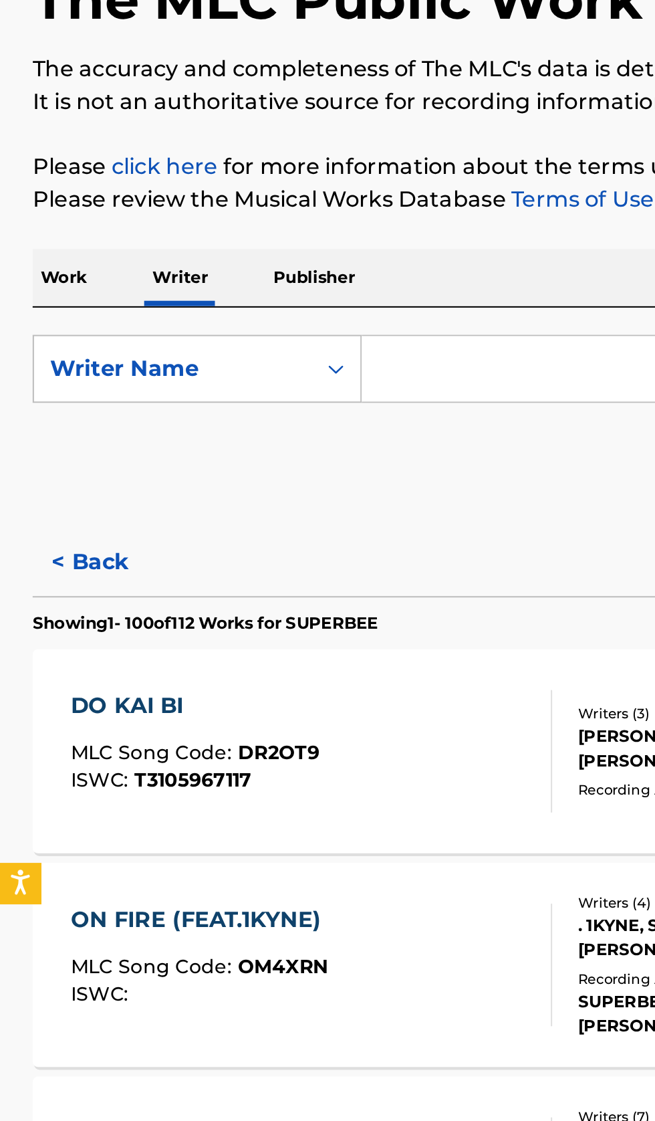
click at [239, 303] on input "Search Form" at bounding box center [408, 308] width 461 height 32
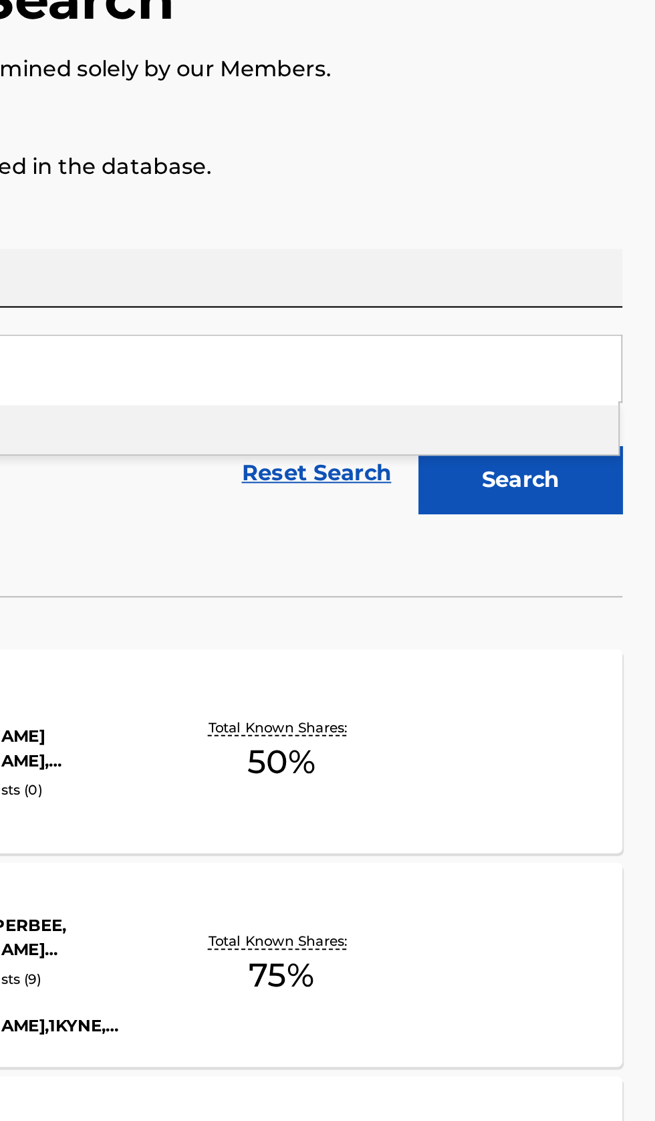
type input "MUSHVENOM"
click at [622, 371] on button "Search" at bounding box center [589, 362] width 100 height 33
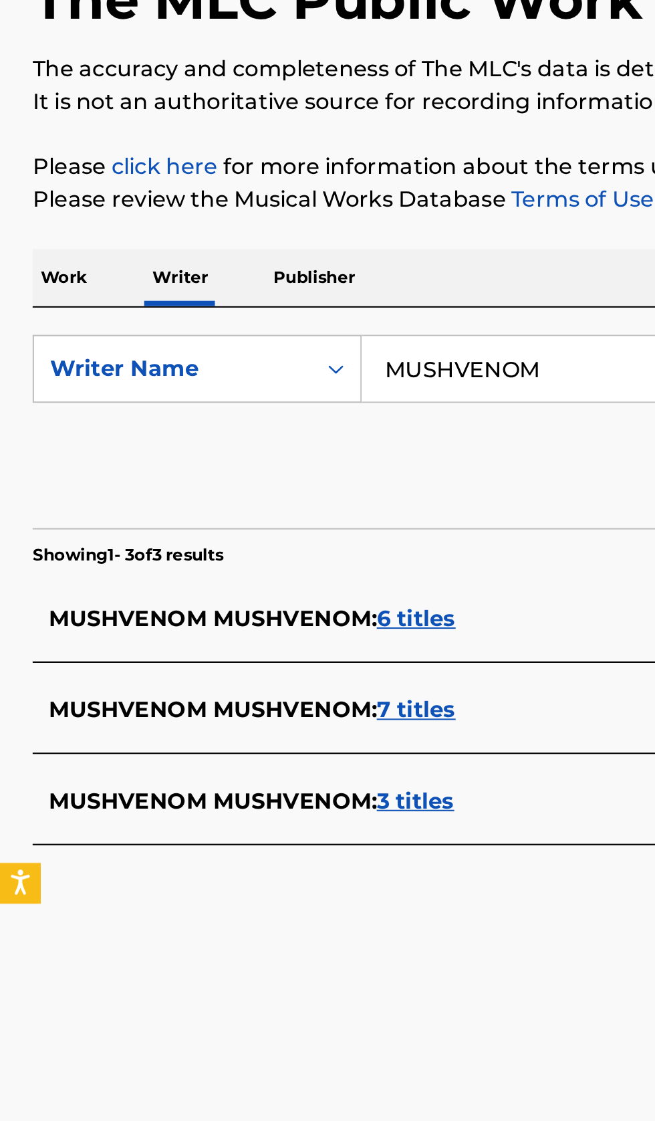
click at [272, 474] on div "MUSHVENOM MUSHVENOM : 7 titles" at bounding box center [310, 475] width 572 height 16
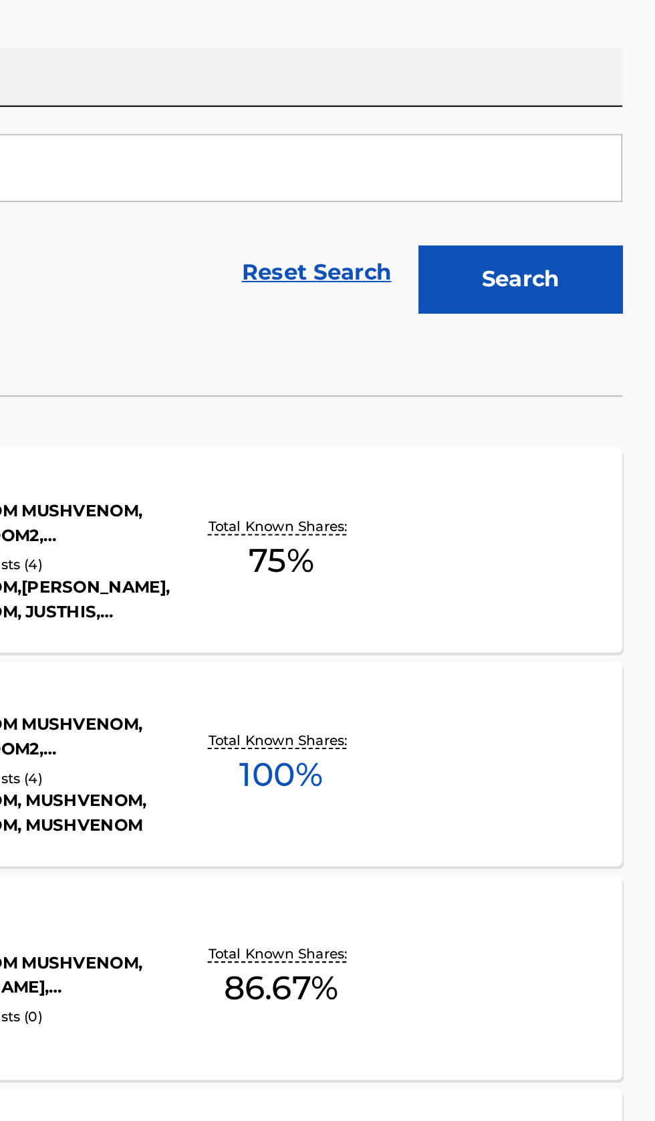
click at [564, 611] on div "BU EO RA BI WEO RA (TRICKER)(INST.) (PROD. GROOVYROOM) MLC Song Code : BA0W51 I…" at bounding box center [327, 600] width 623 height 100
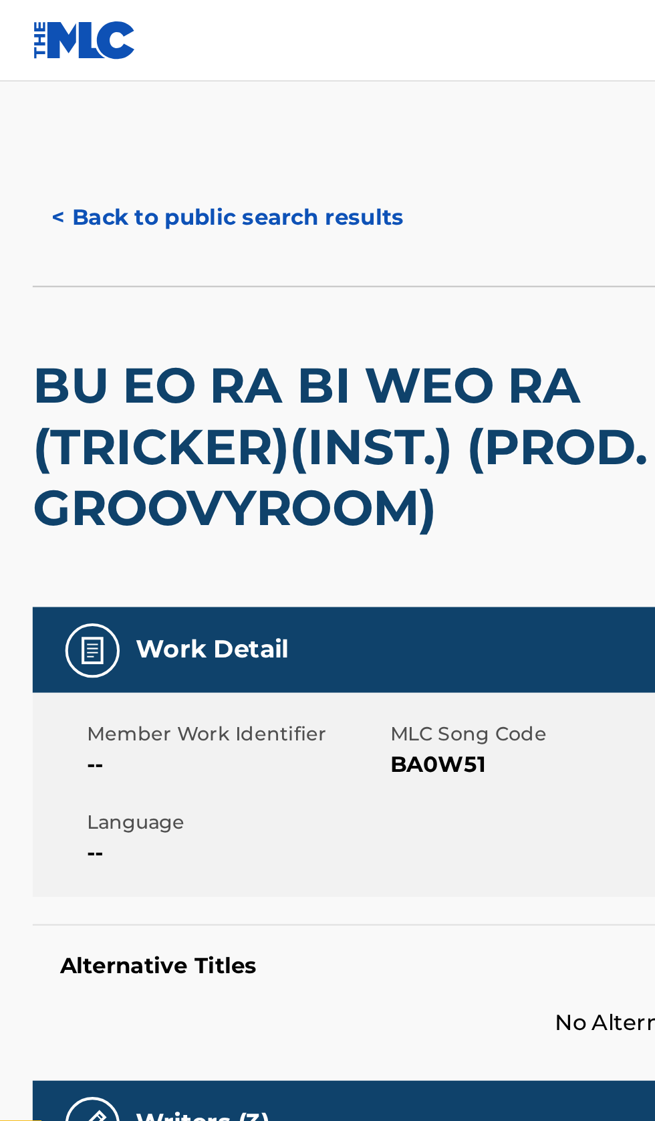
click at [124, 99] on button "< Back to public search results" at bounding box center [112, 106] width 192 height 33
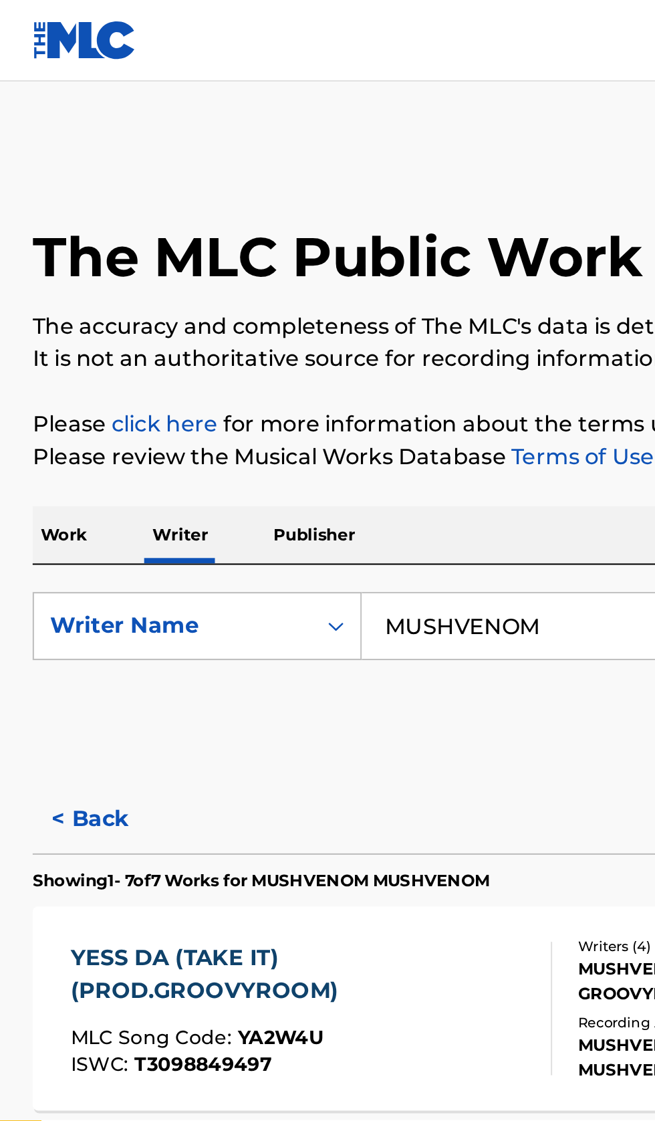
click at [57, 409] on button "< Back" at bounding box center [56, 402] width 80 height 33
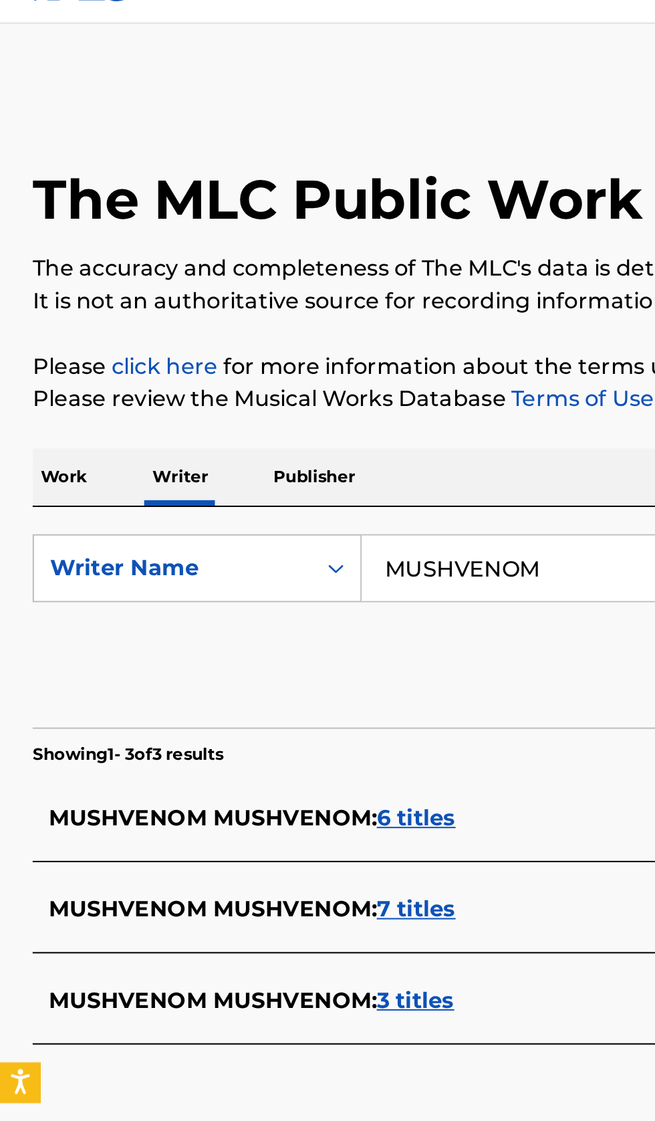
click at [271, 435] on div "MUSHVENOM MUSHVENOM : 6 titles" at bounding box center [310, 431] width 572 height 16
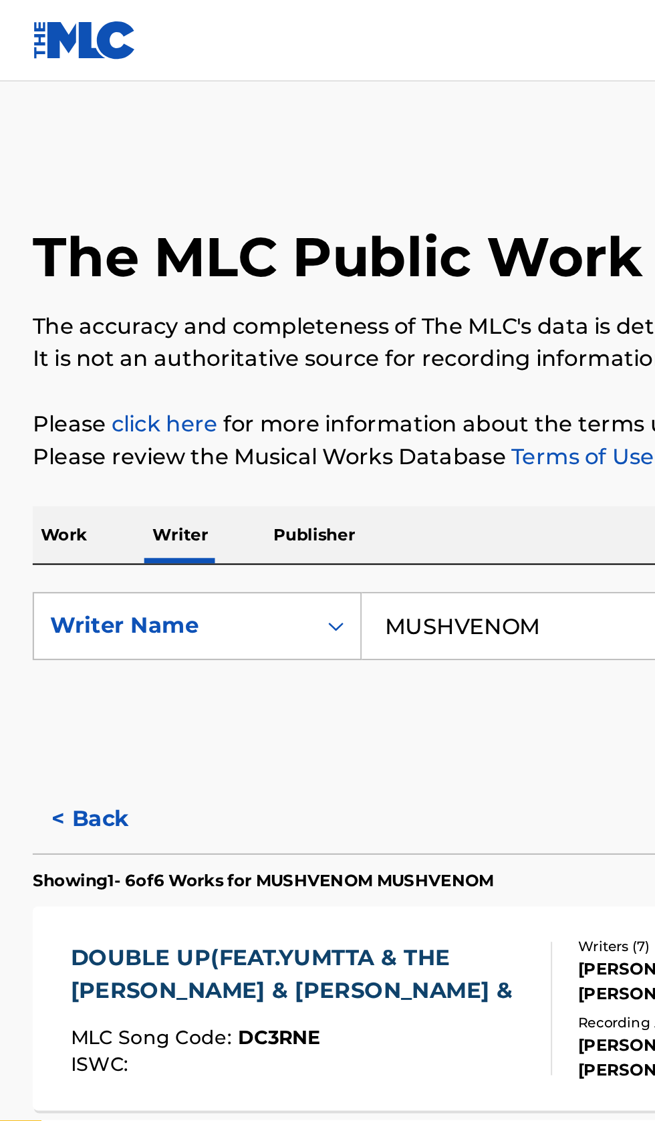
click at [54, 402] on button "< Back" at bounding box center [56, 402] width 80 height 33
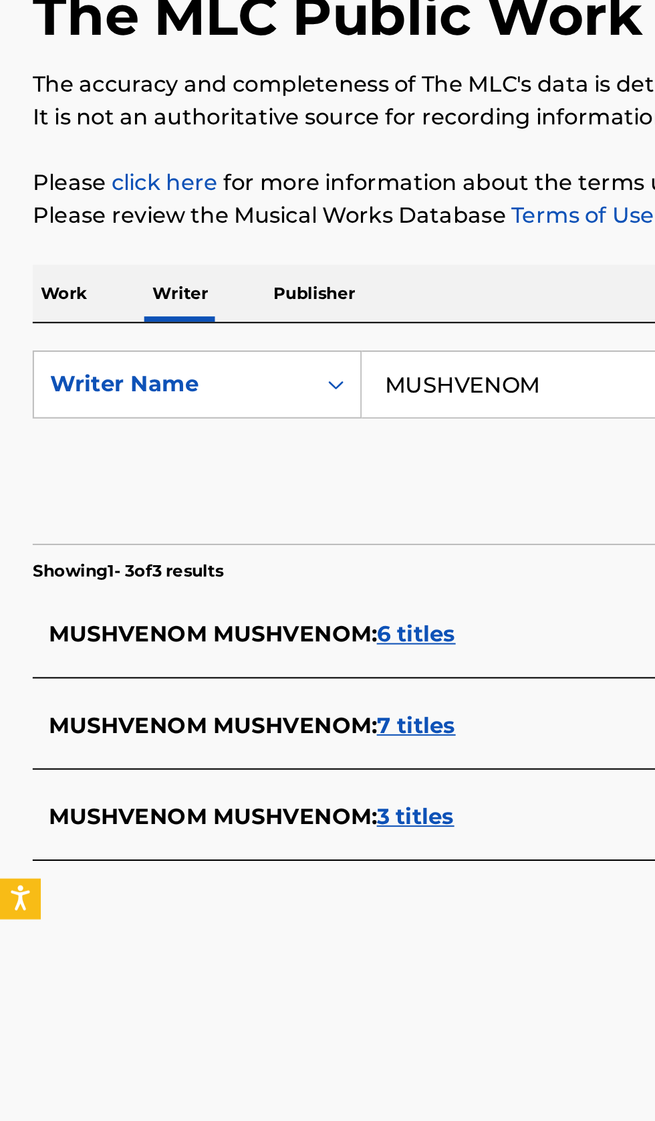
click at [272, 516] on div "MUSHVENOM MUSHVENOM : 3 titles" at bounding box center [310, 520] width 572 height 16
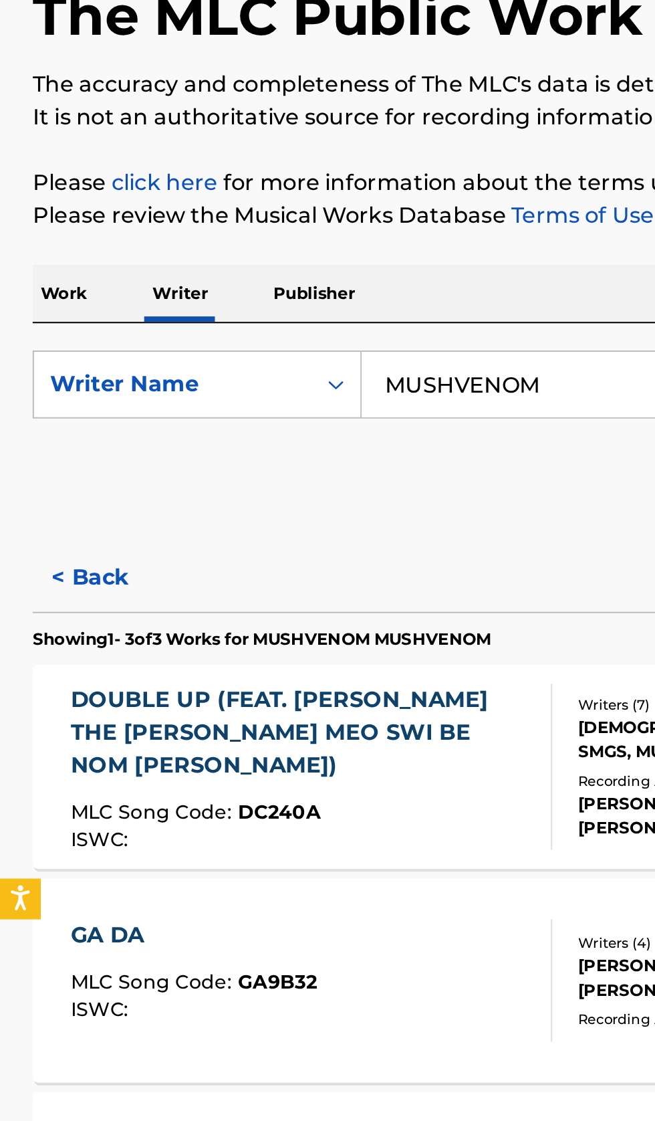
click at [51, 399] on button "< Back" at bounding box center [56, 402] width 80 height 33
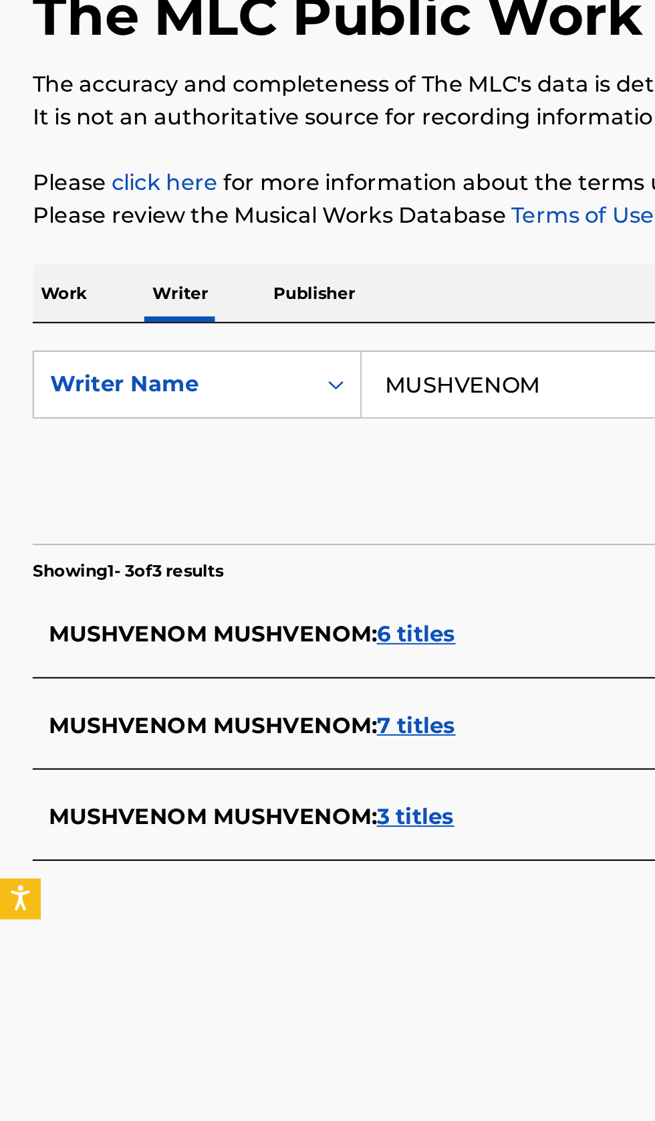
click at [269, 468] on div "MUSHVENOM MUSHVENOM : 7 titles" at bounding box center [310, 475] width 572 height 16
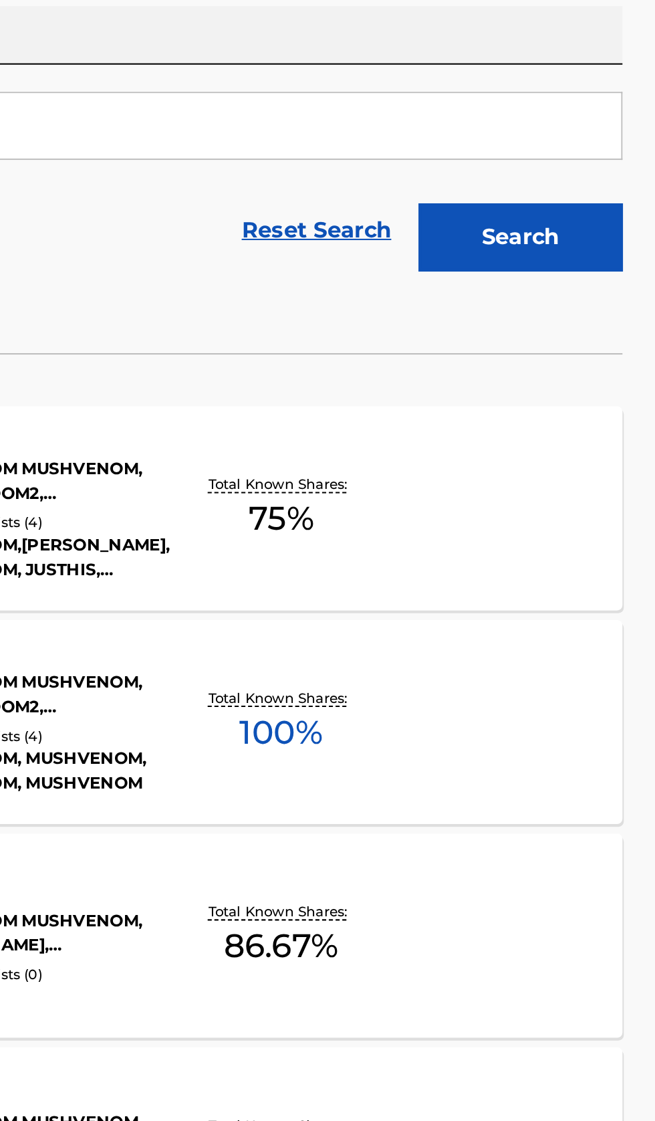
click at [574, 615] on div "BU EO RA BI WEO RA (TRICKER)(INST.) (PROD. GROOVYROOM) MLC Song Code : BA0W51 I…" at bounding box center [327, 600] width 623 height 100
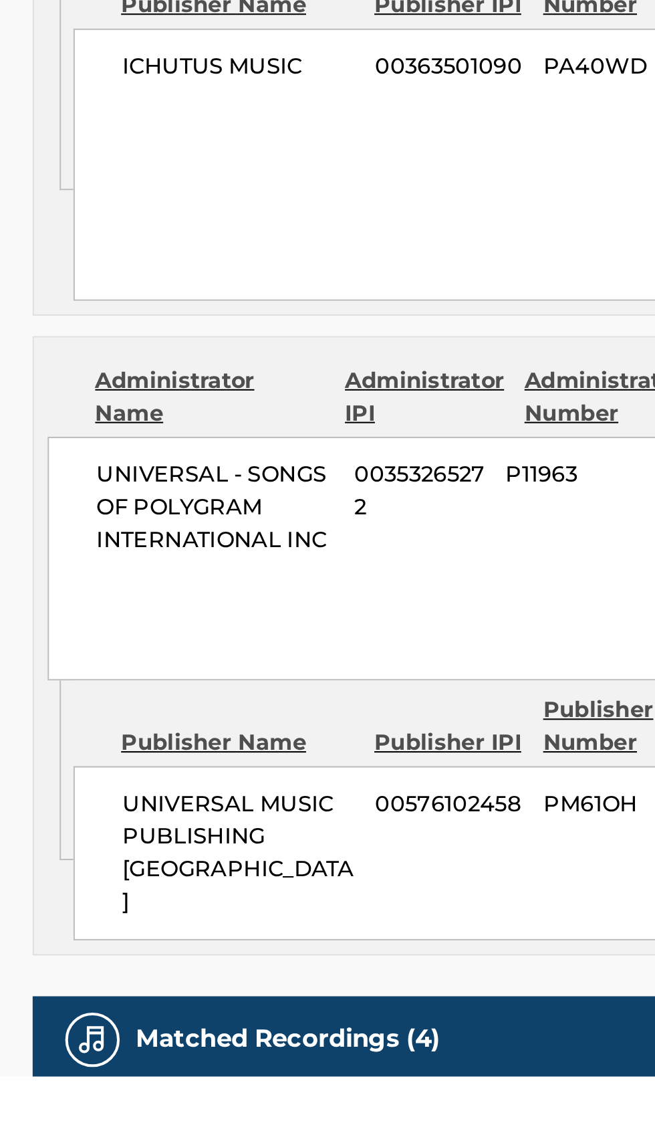
scroll to position [463, 0]
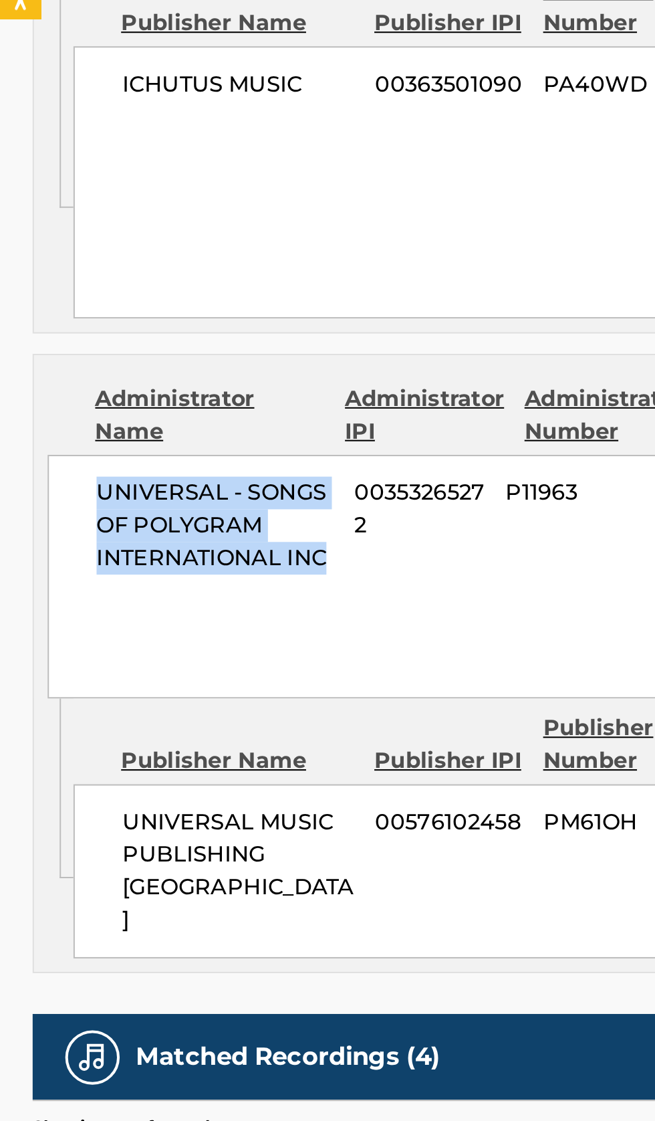
copy span "UNIVERSAL - SONGS OF POLYGRAM INTERNATIONAL INC"
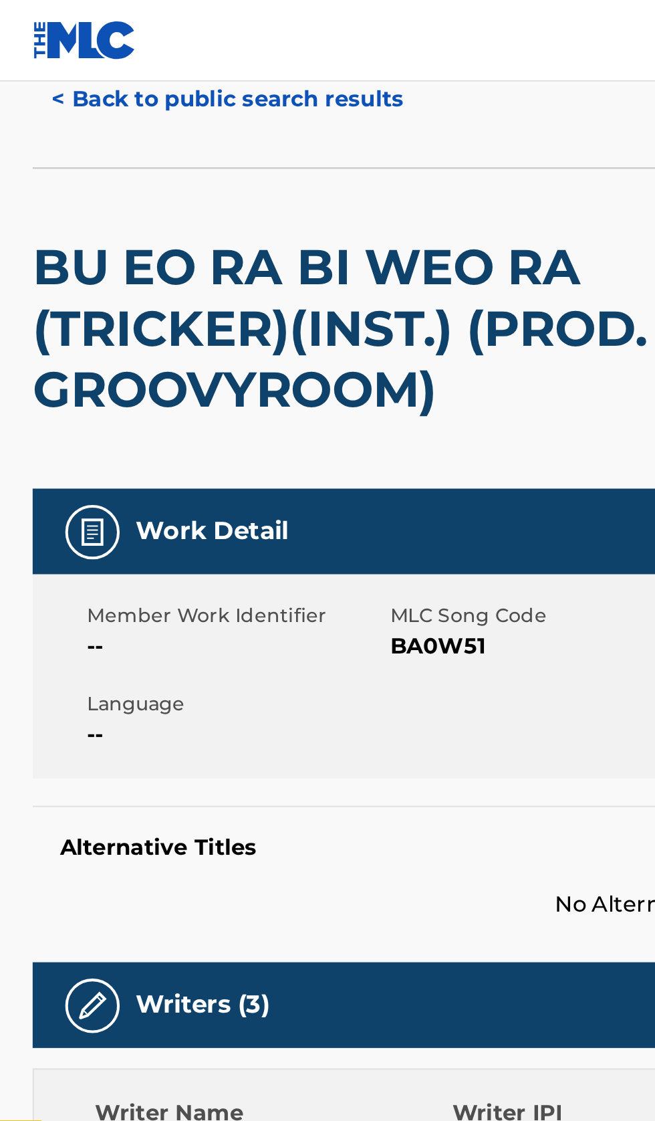
scroll to position [0, 0]
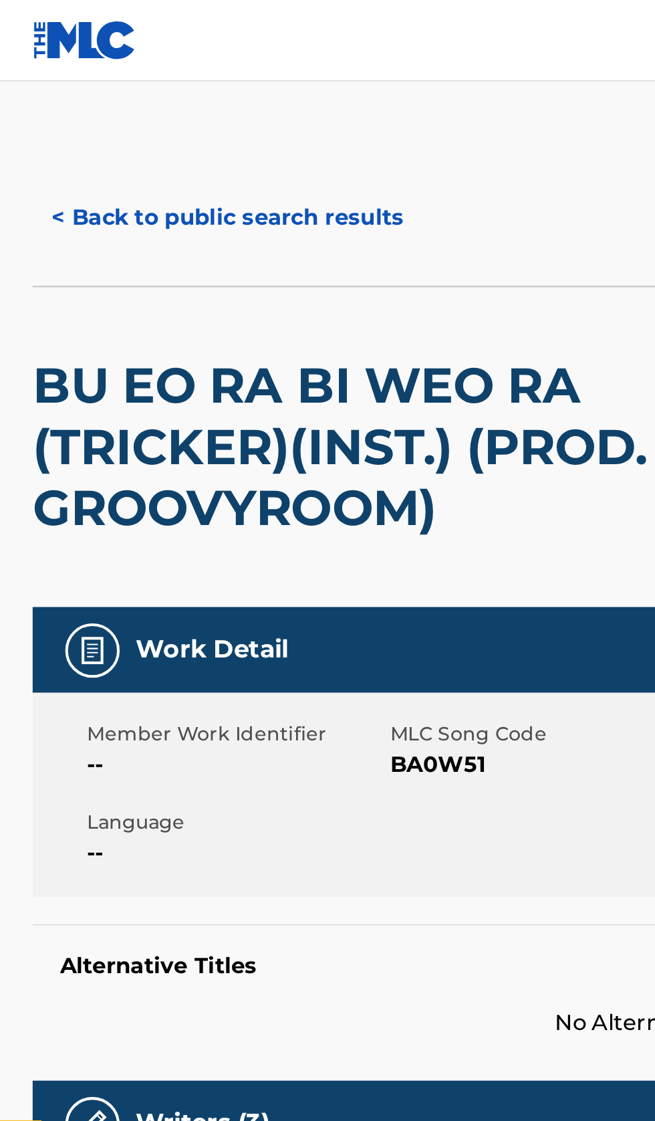
click at [113, 108] on button "< Back to public search results" at bounding box center [112, 106] width 192 height 33
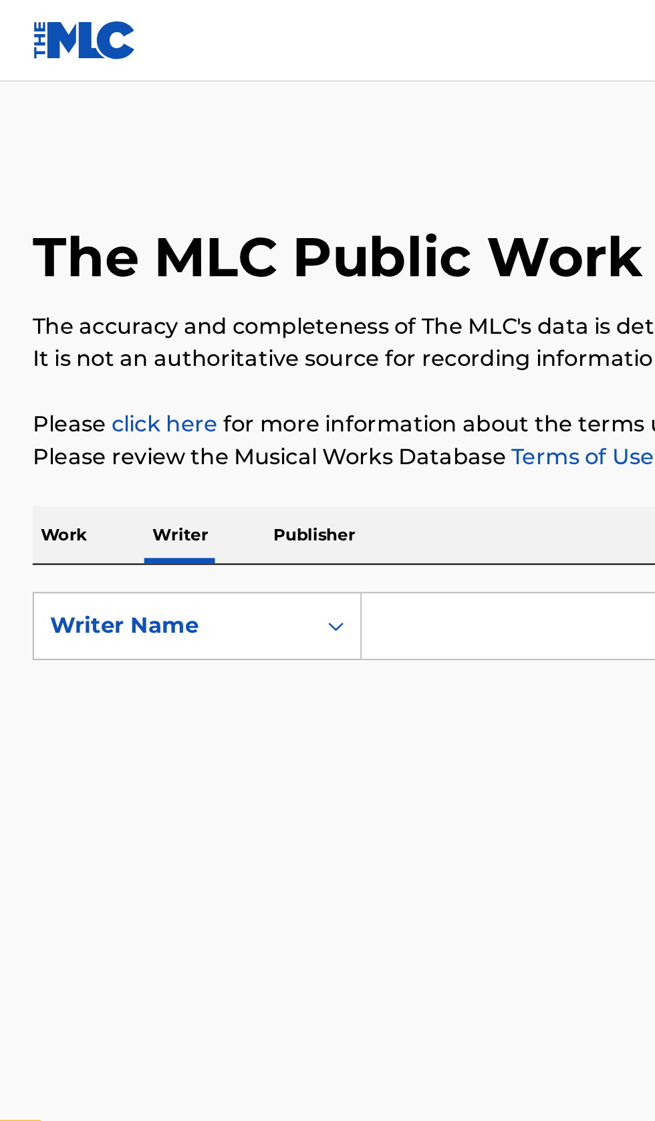
click at [247, 302] on input "Search Form" at bounding box center [408, 308] width 461 height 32
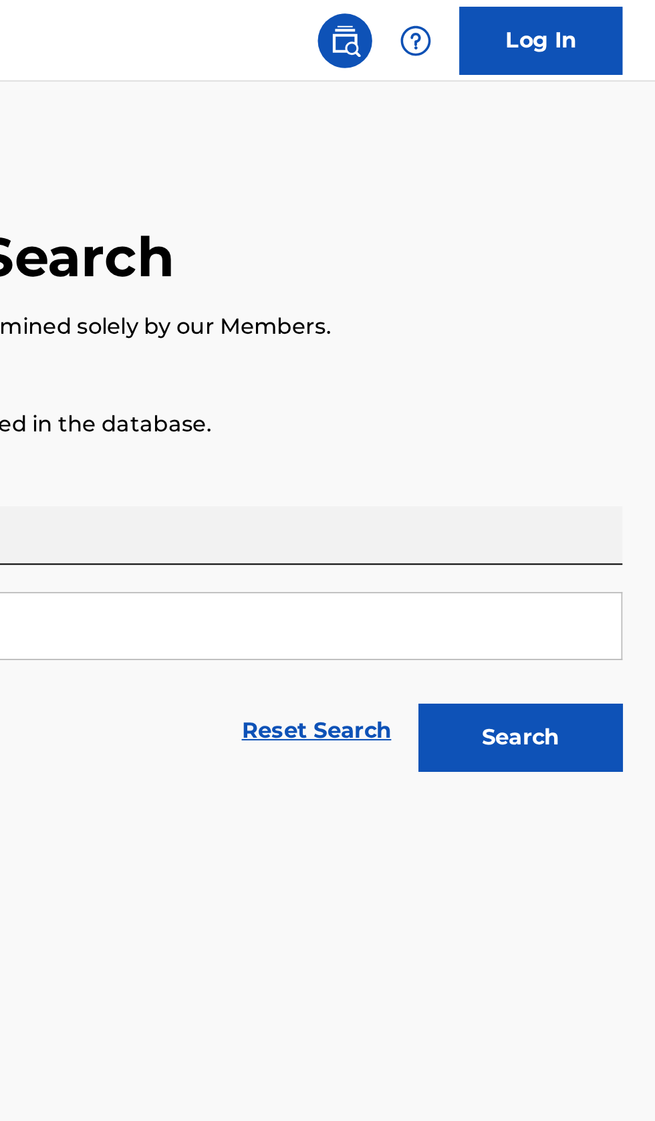
click at [616, 361] on button "Search" at bounding box center [589, 362] width 100 height 33
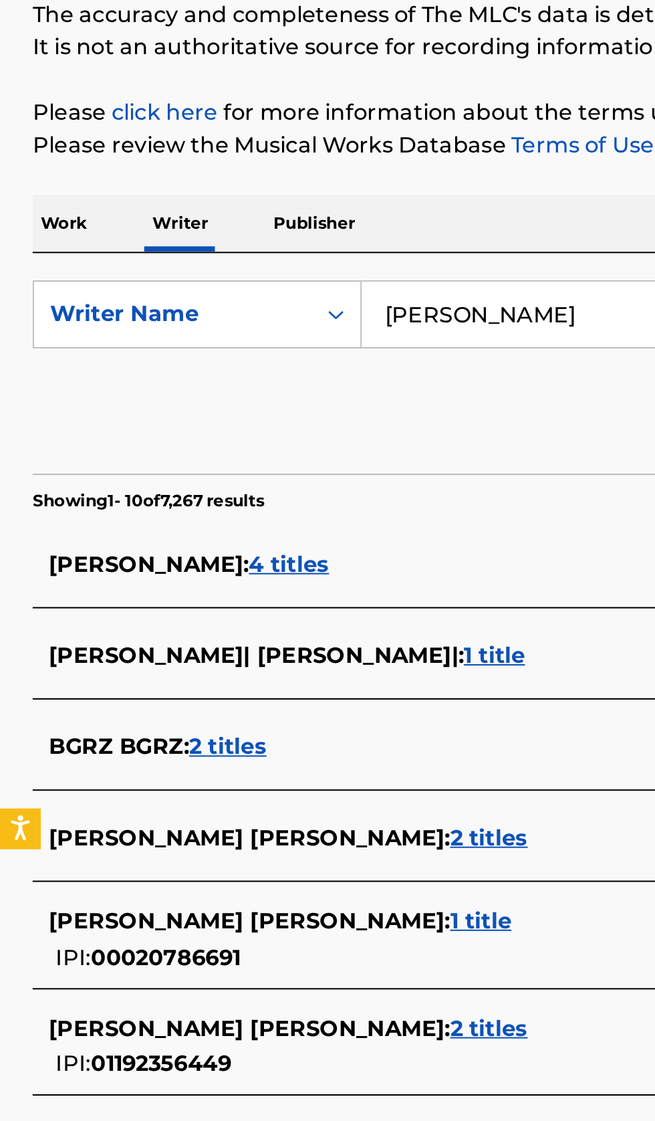
click at [279, 307] on input "Mike BGRZ" at bounding box center [408, 308] width 461 height 32
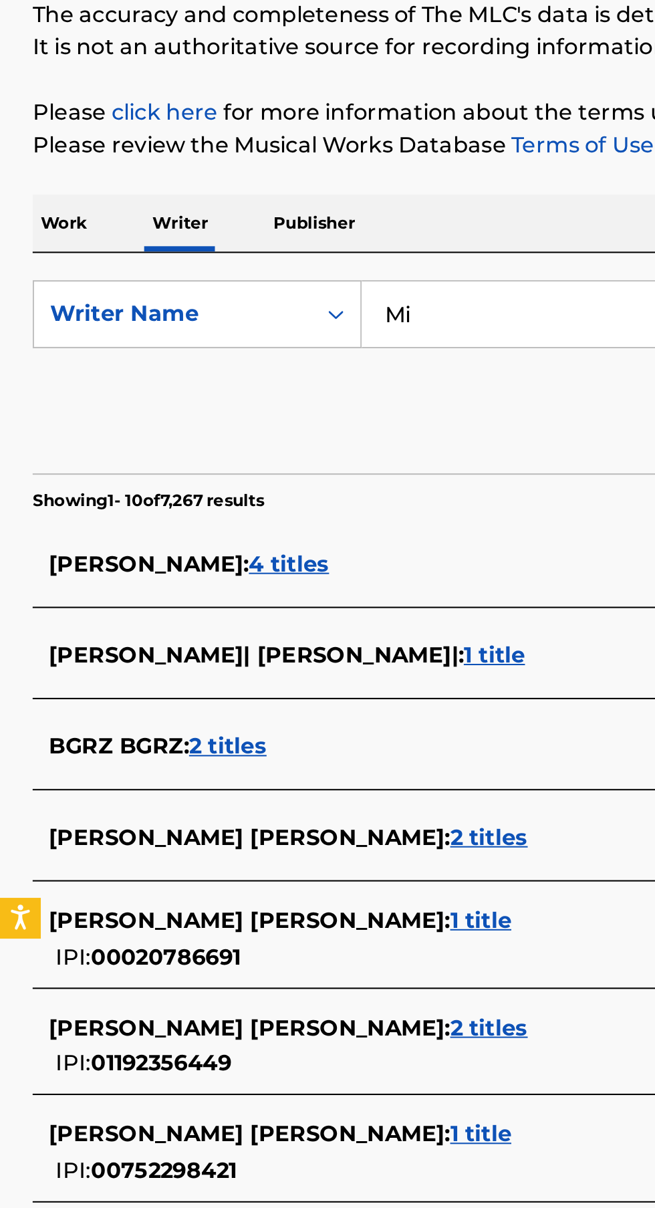
type input "M"
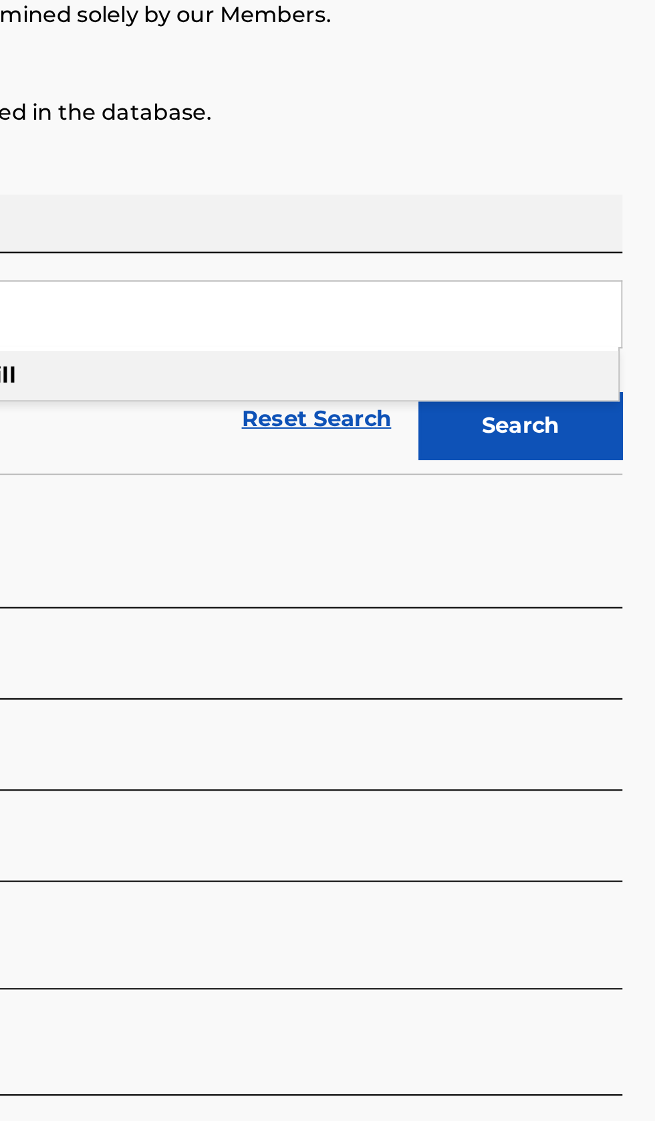
click at [619, 368] on button "Search" at bounding box center [589, 362] width 100 height 33
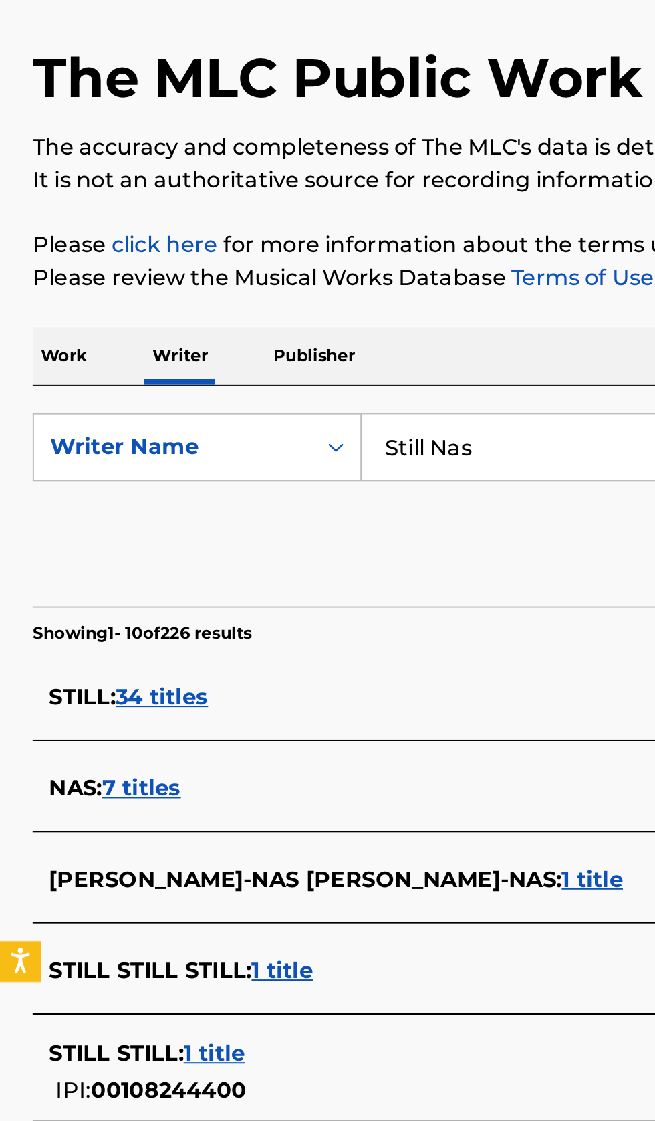
click at [276, 302] on input "Still Nas" at bounding box center [408, 308] width 461 height 32
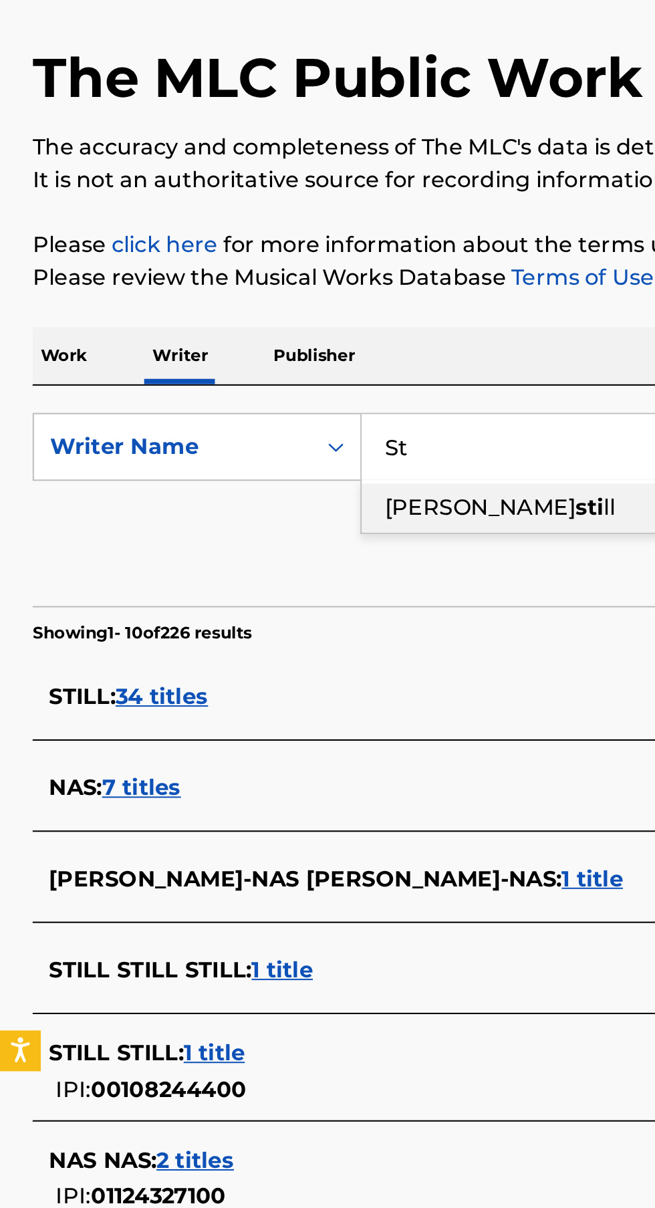
type input "S"
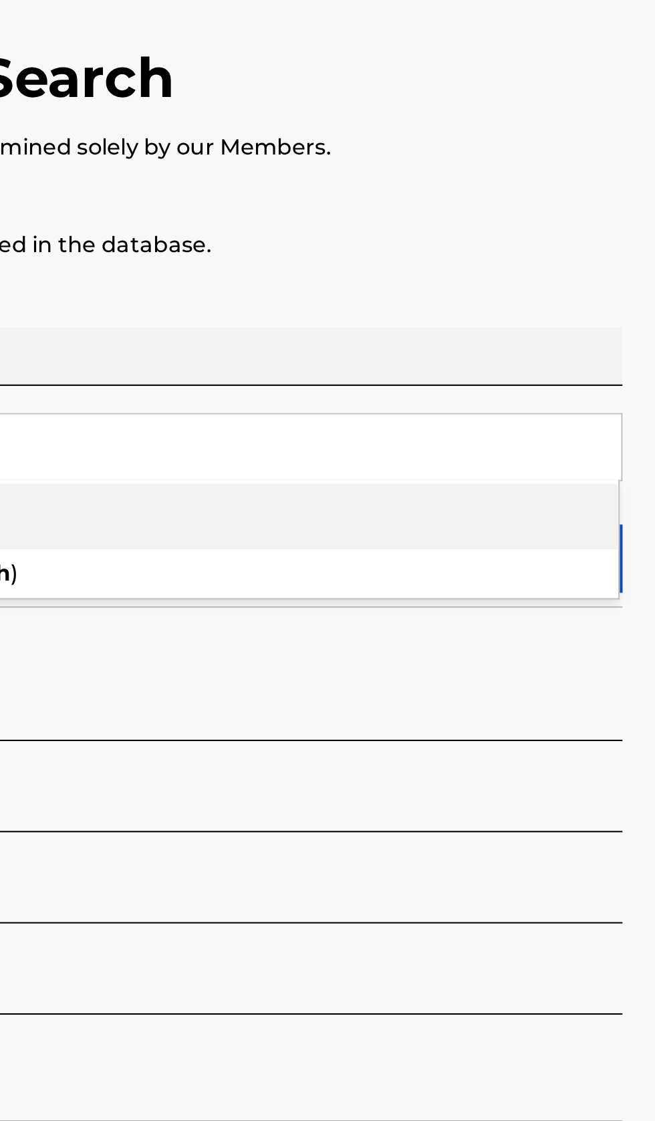
type input "Franglish"
click at [623, 231] on p "Please review the Musical Works Database Terms of Use" at bounding box center [327, 225] width 623 height 16
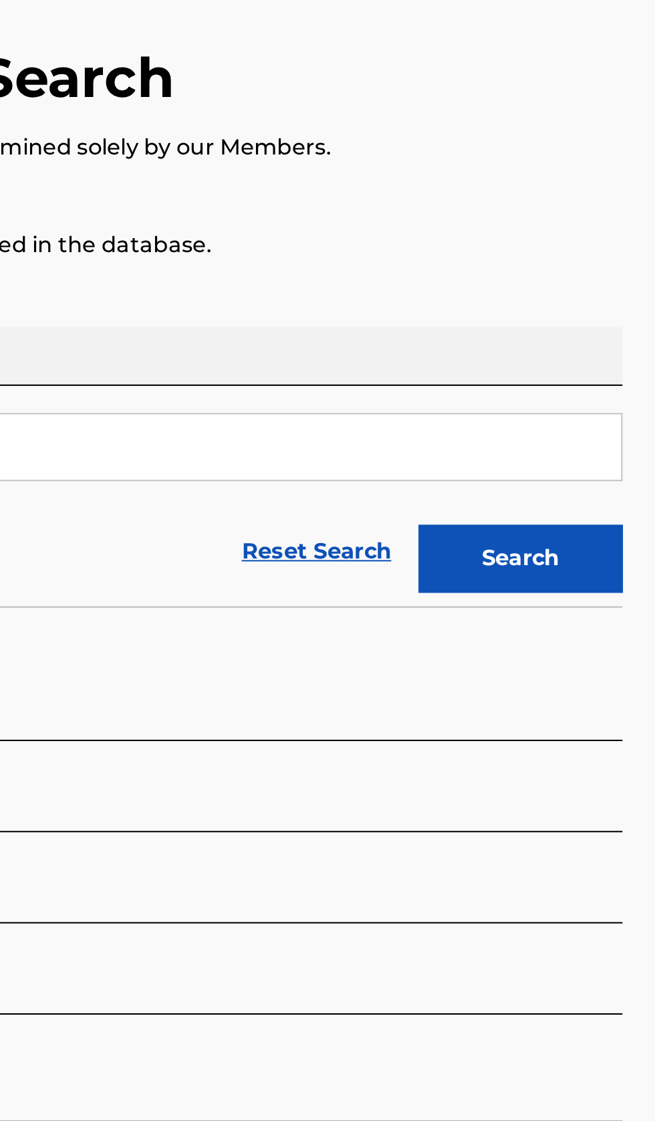
click at [623, 364] on button "Search" at bounding box center [589, 362] width 100 height 33
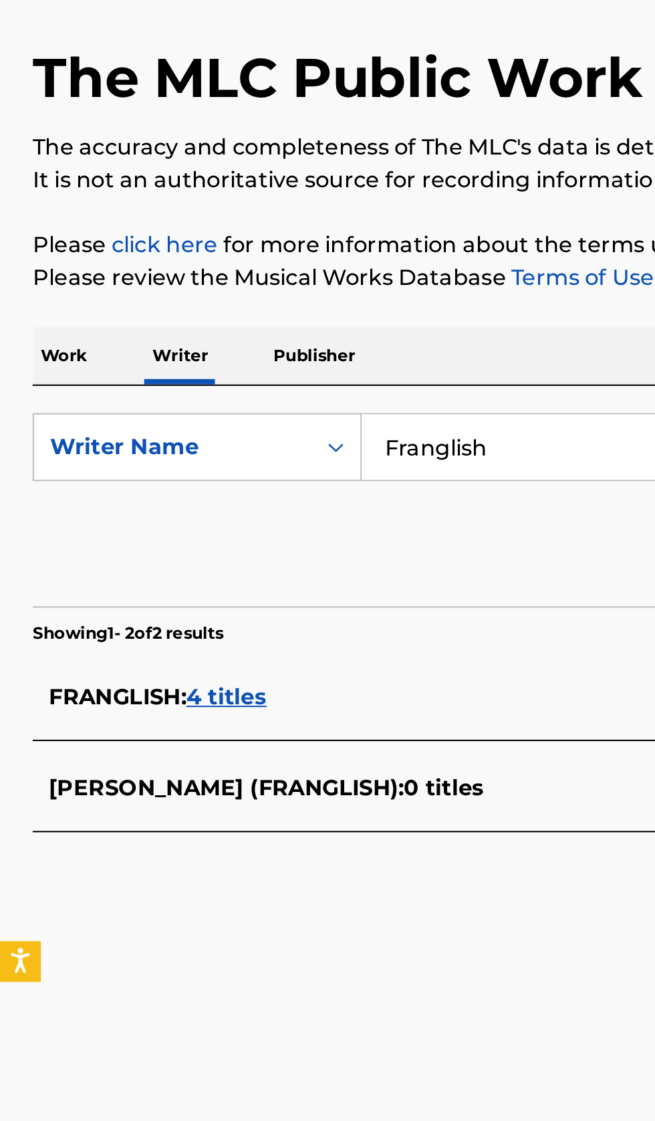
click at [220, 423] on div "FRANGLISH : 4 titles" at bounding box center [310, 431] width 572 height 16
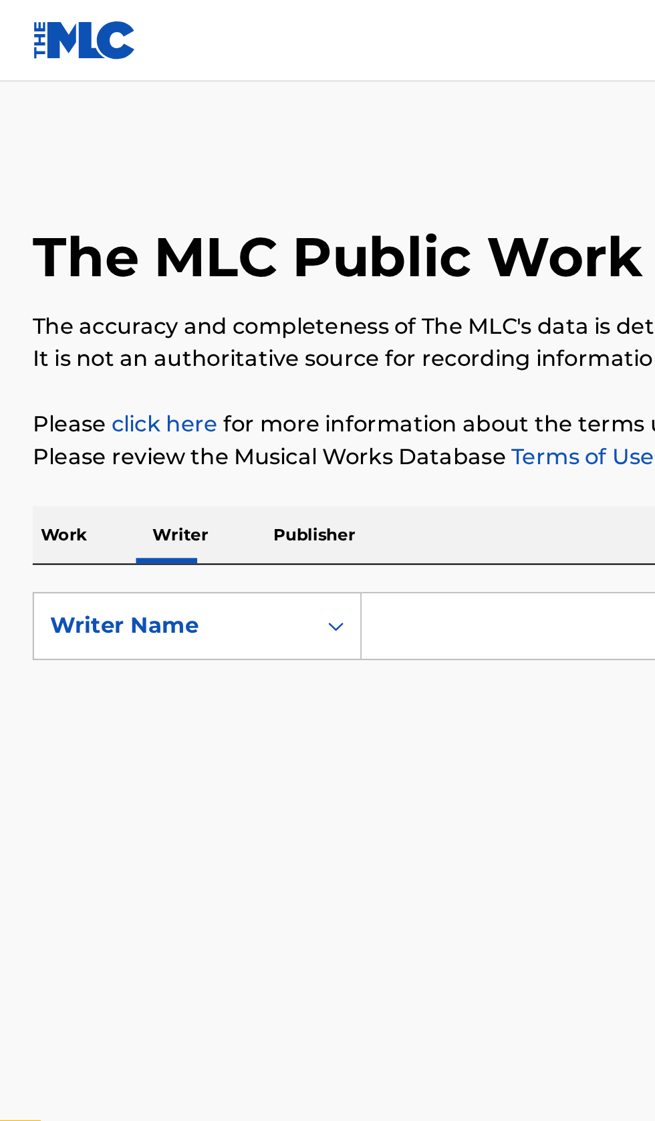
click at [214, 302] on input "Search Form" at bounding box center [408, 308] width 461 height 32
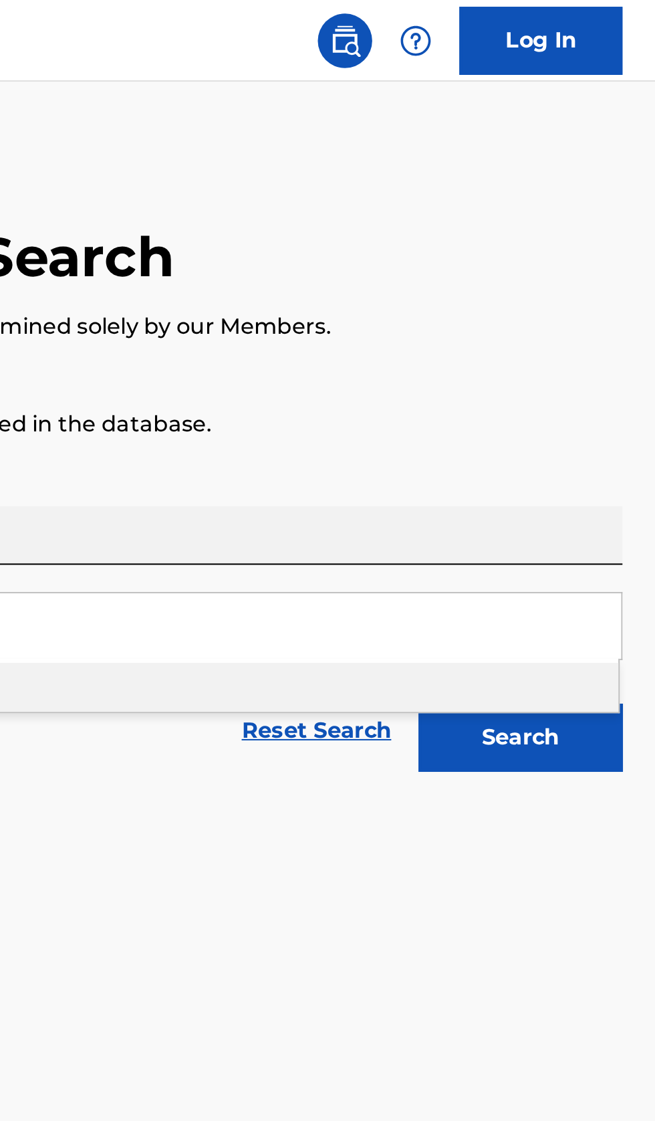
click at [617, 367] on button "Search" at bounding box center [589, 362] width 100 height 33
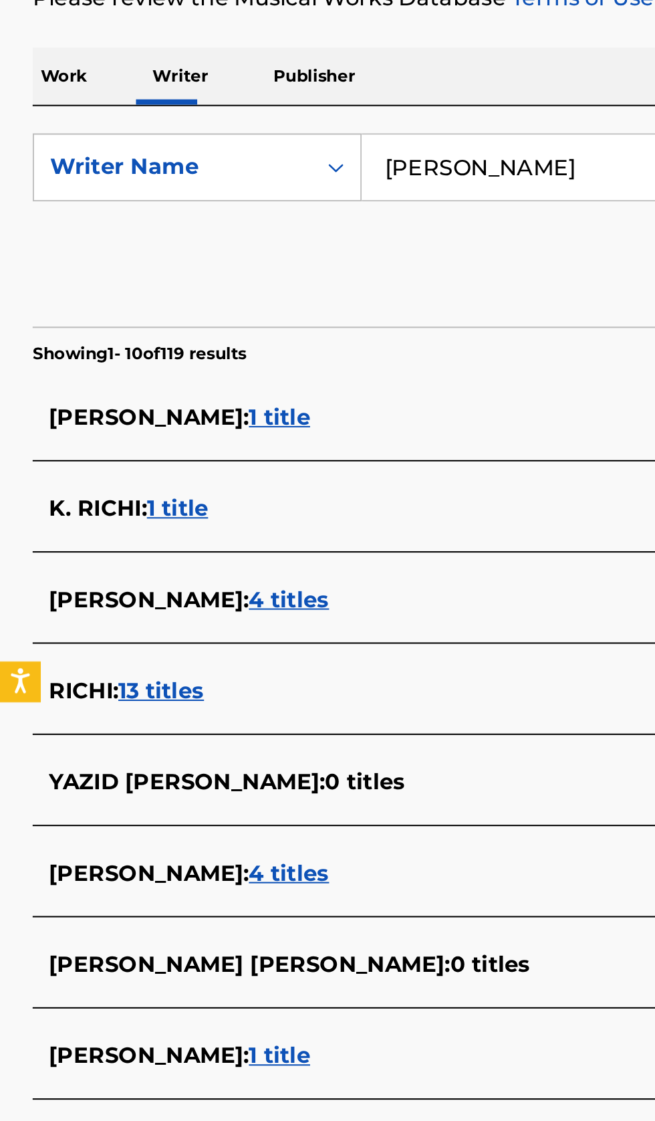
click at [194, 746] on div "YAZID RICHI : 1 title" at bounding box center [310, 744] width 572 height 16
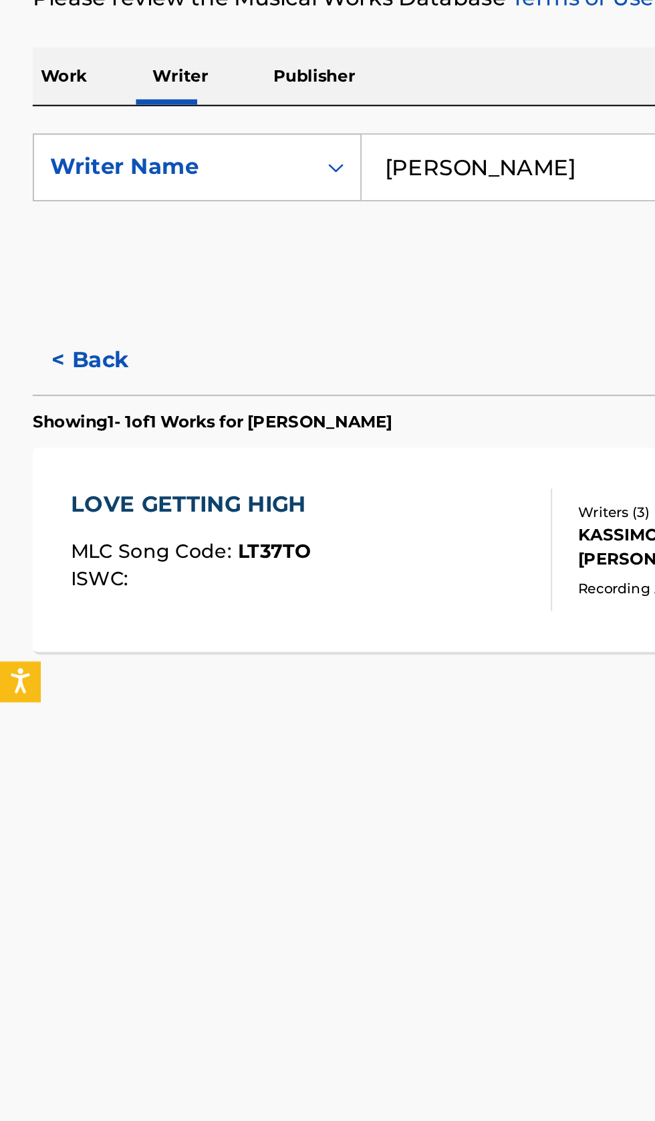
click at [53, 401] on button "< Back" at bounding box center [56, 402] width 80 height 33
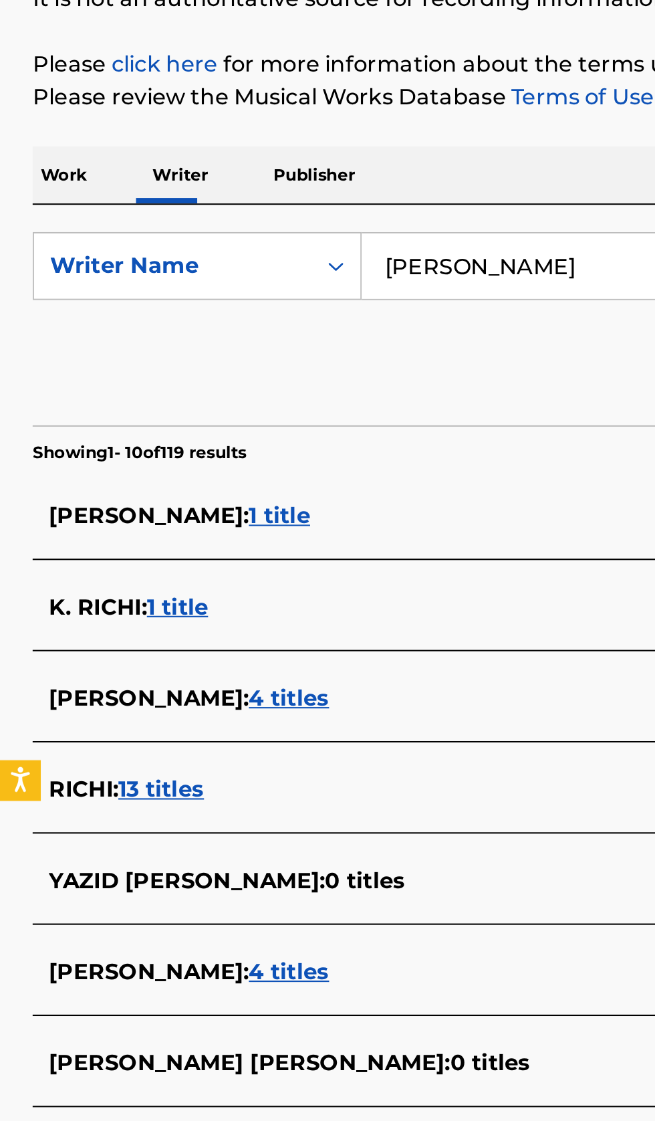
click at [278, 309] on input "Yazid Richi" at bounding box center [408, 308] width 461 height 32
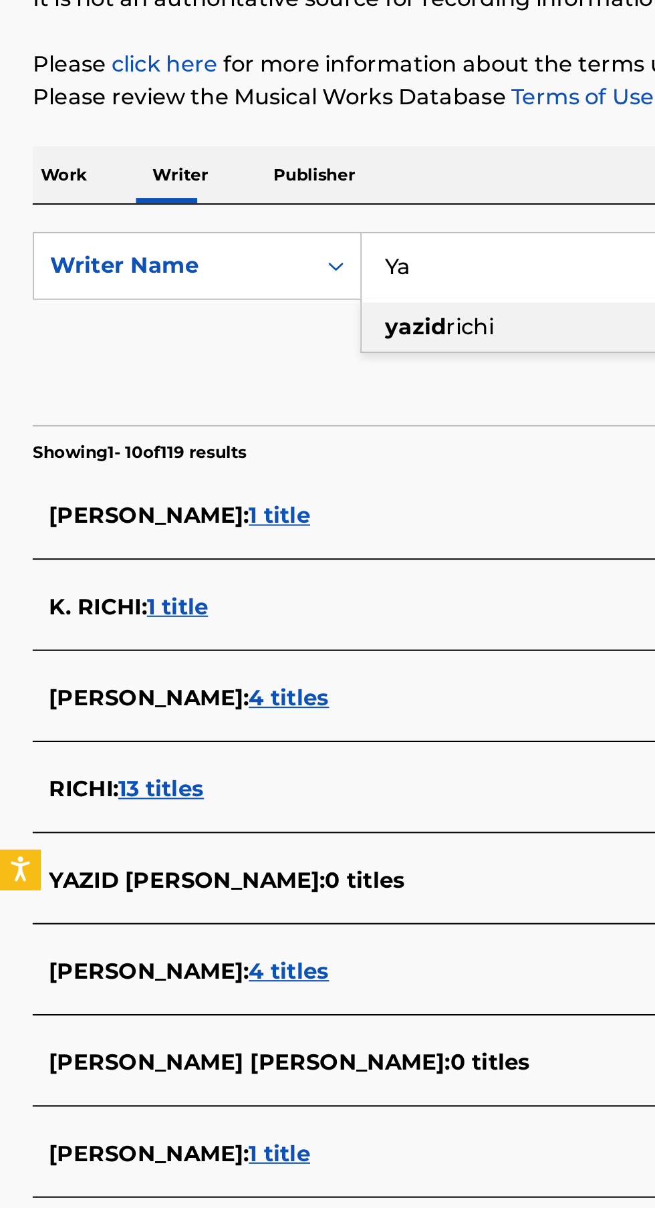
type input "Y"
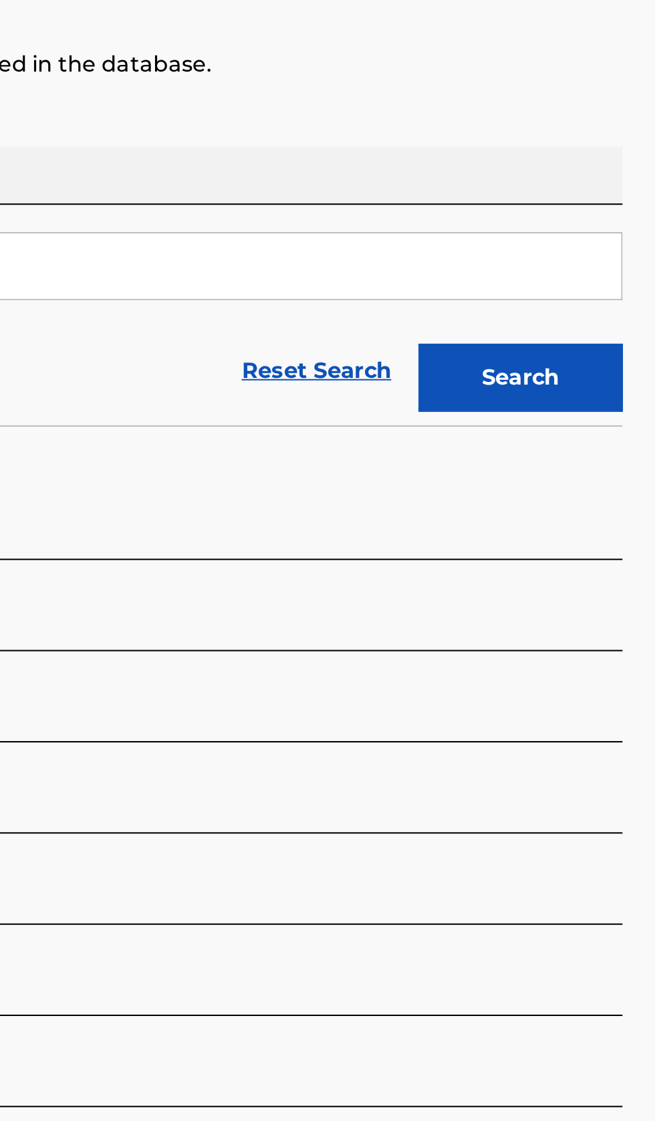
click at [605, 368] on button "Search" at bounding box center [589, 362] width 100 height 33
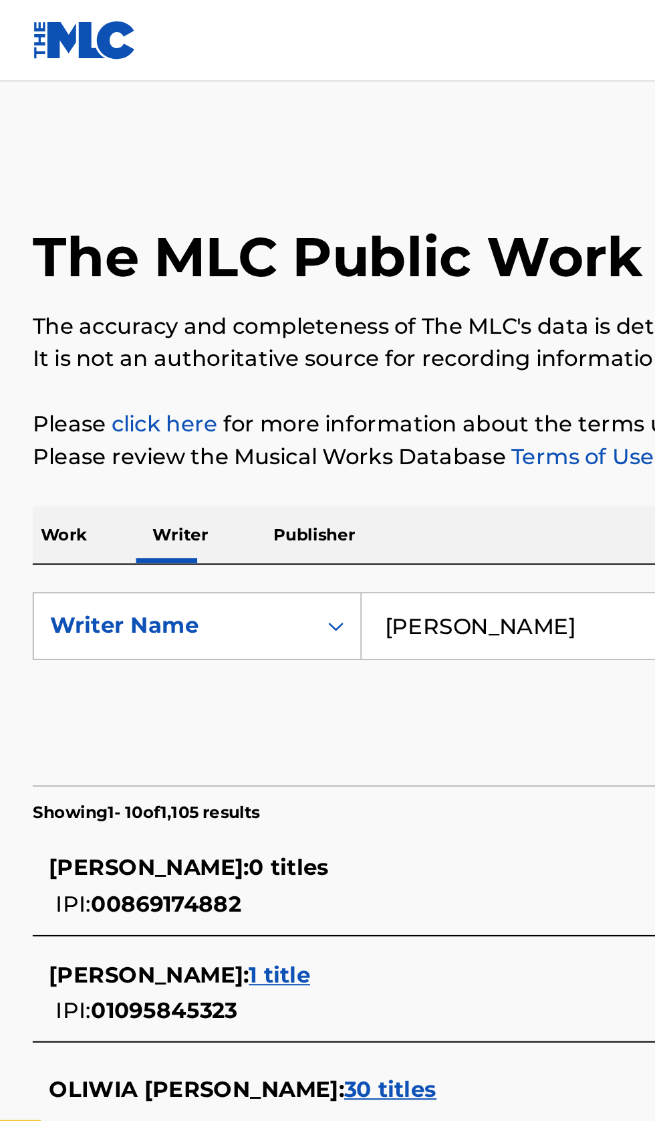
click at [299, 304] on input "Kamil Adamiec" at bounding box center [408, 308] width 461 height 32
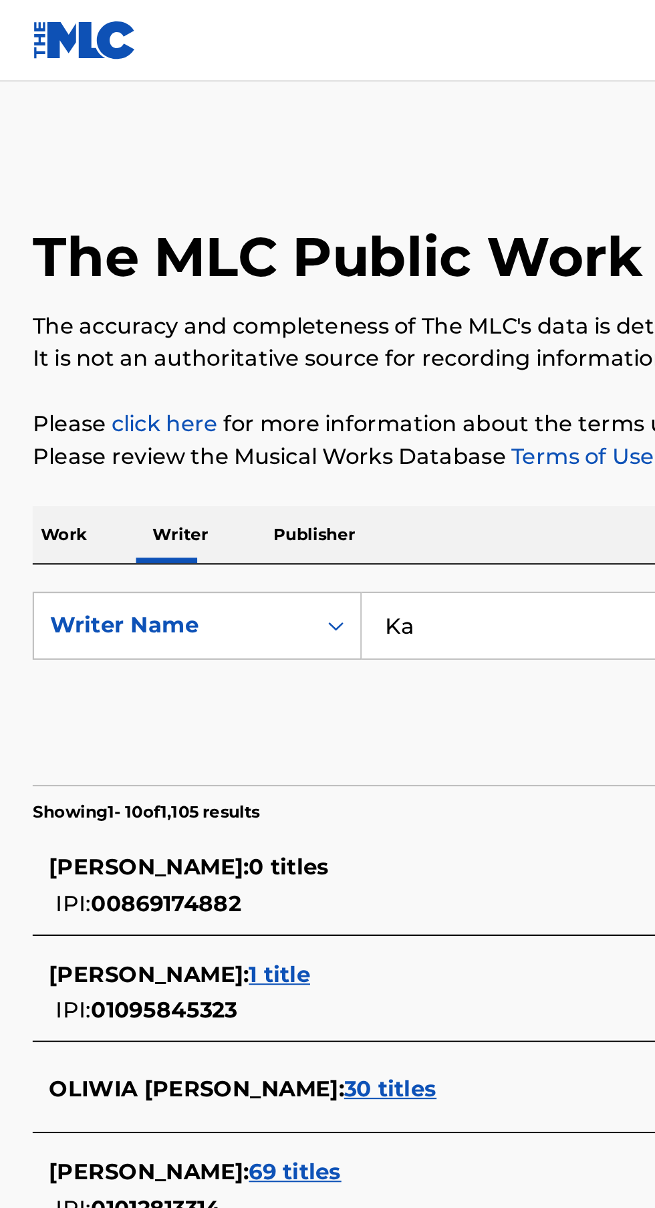
type input "K"
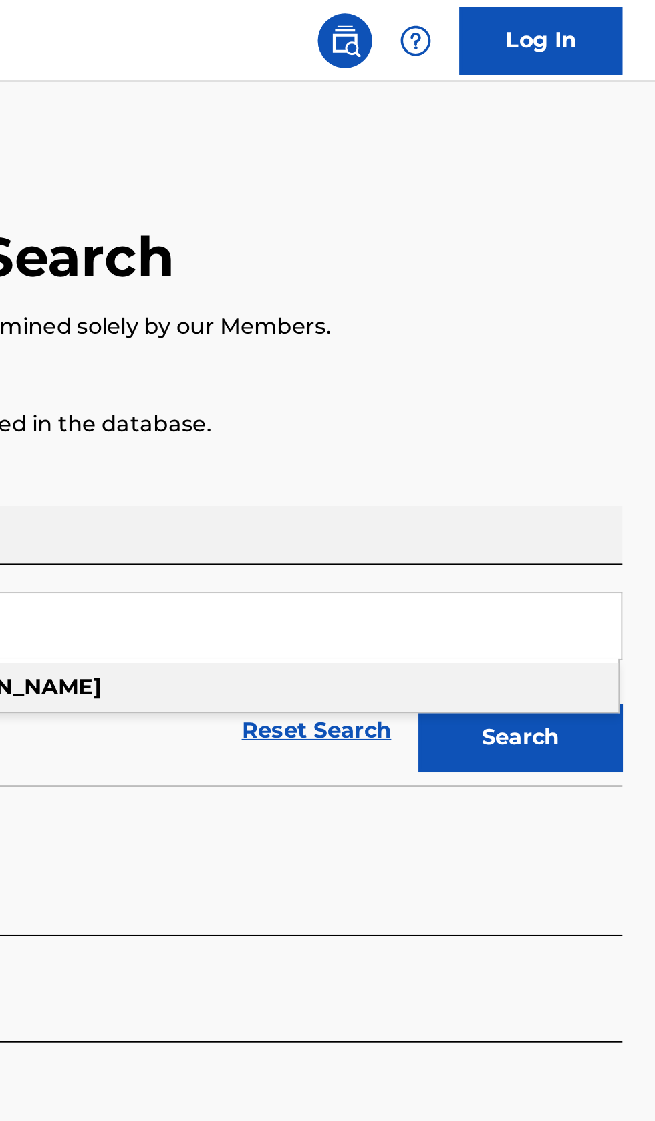
type input "Brian Yorkey"
click at [609, 235] on div "The MLC Public Work Search The accuracy and completeness of The MLC's data is d…" at bounding box center [327, 518] width 655 height 889
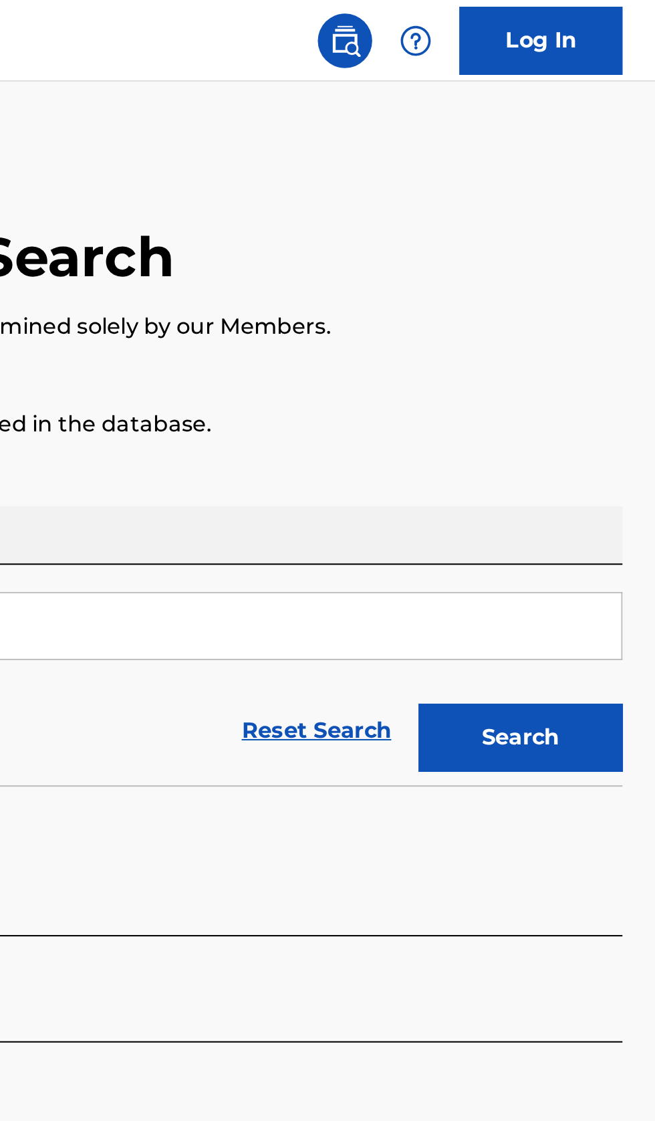
click at [611, 370] on button "Search" at bounding box center [589, 362] width 100 height 33
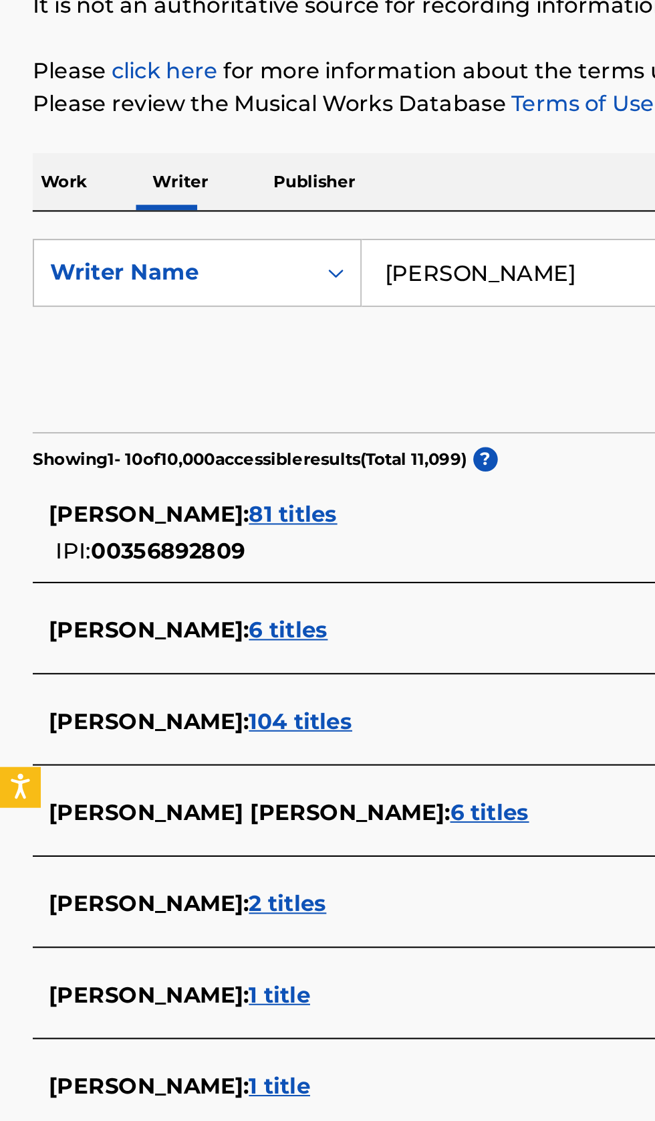
click at [225, 425] on div "BRIAN YORKEY : 81 titles" at bounding box center [310, 427] width 572 height 16
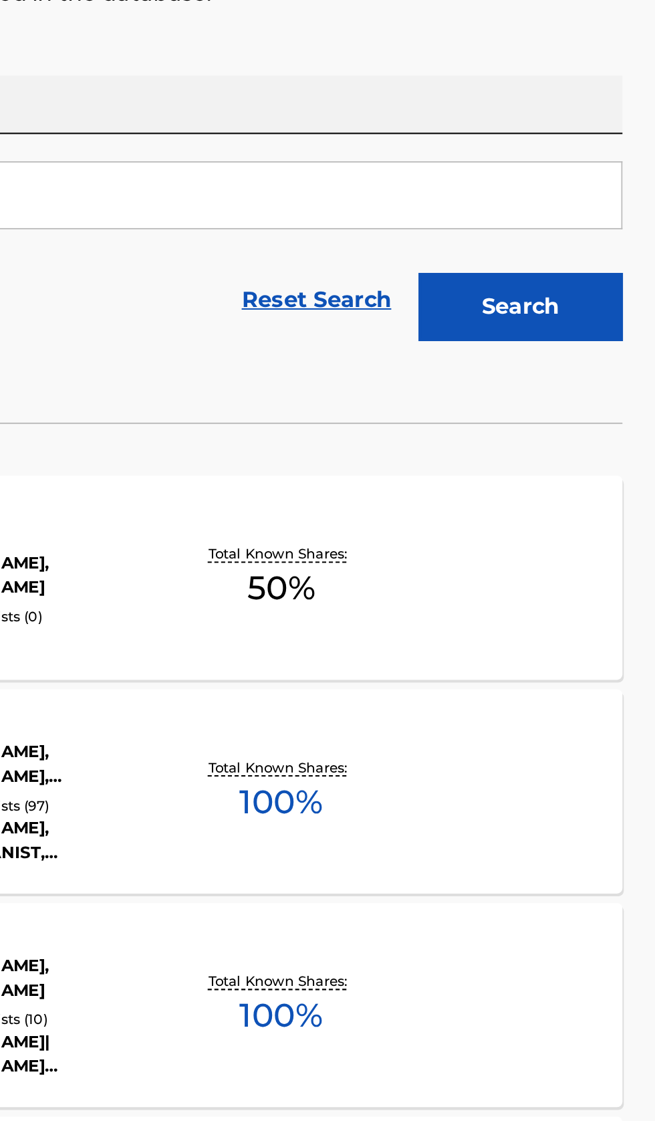
click at [564, 616] on div "I MISS THE MOUNTAINS MLC Song Code : I5435U ISWC : T0710928270 Writers ( 4 ) BR…" at bounding box center [327, 600] width 623 height 100
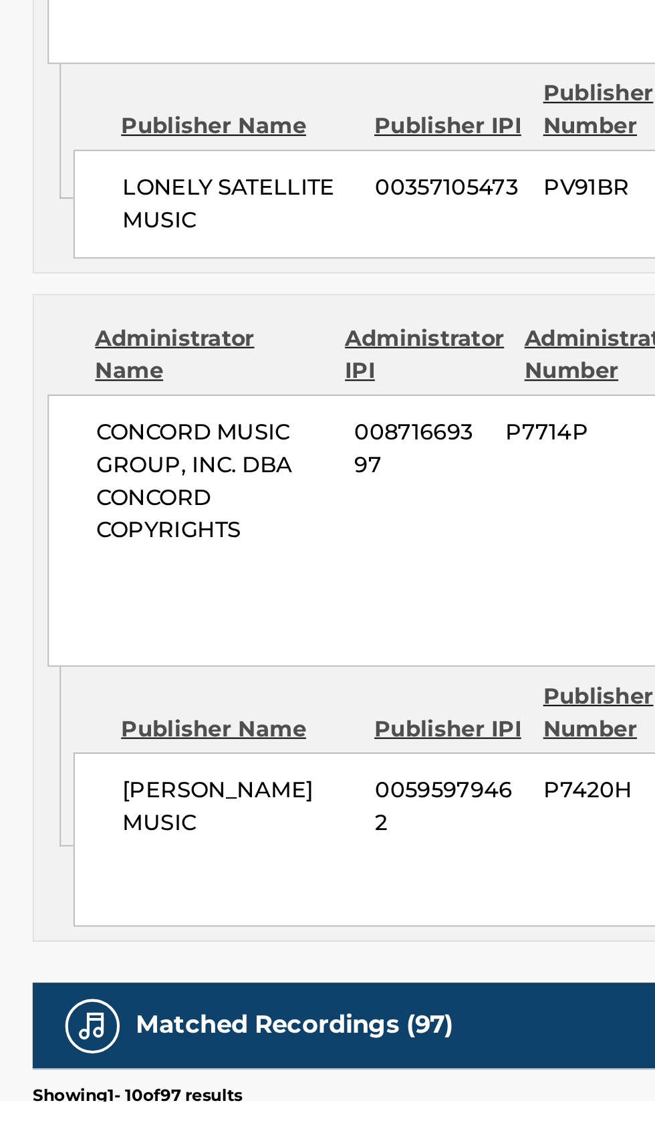
scroll to position [307, 0]
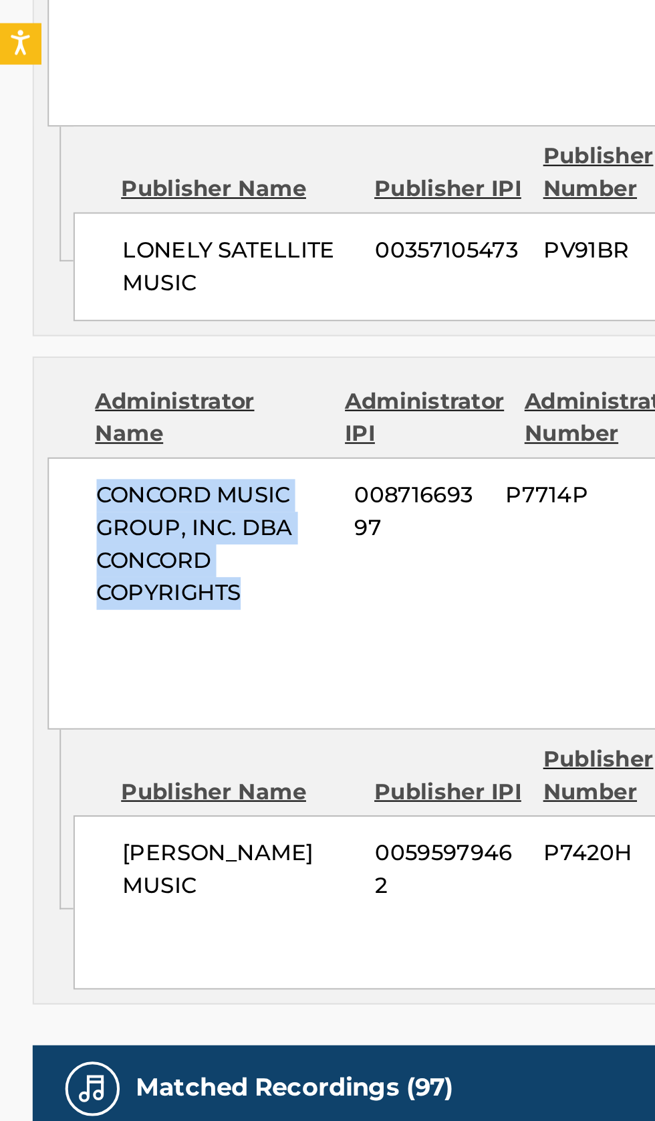
copy span "CONCORD MUSIC GROUP, INC. DBA CONCORD COPYRIGHTS"
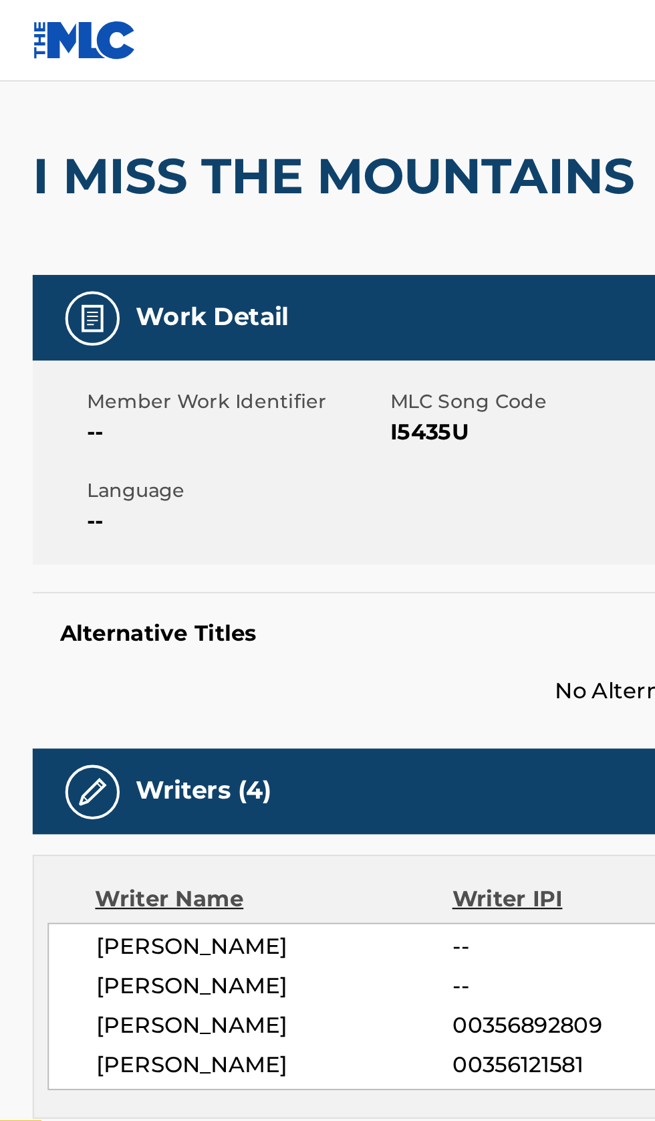
scroll to position [0, 0]
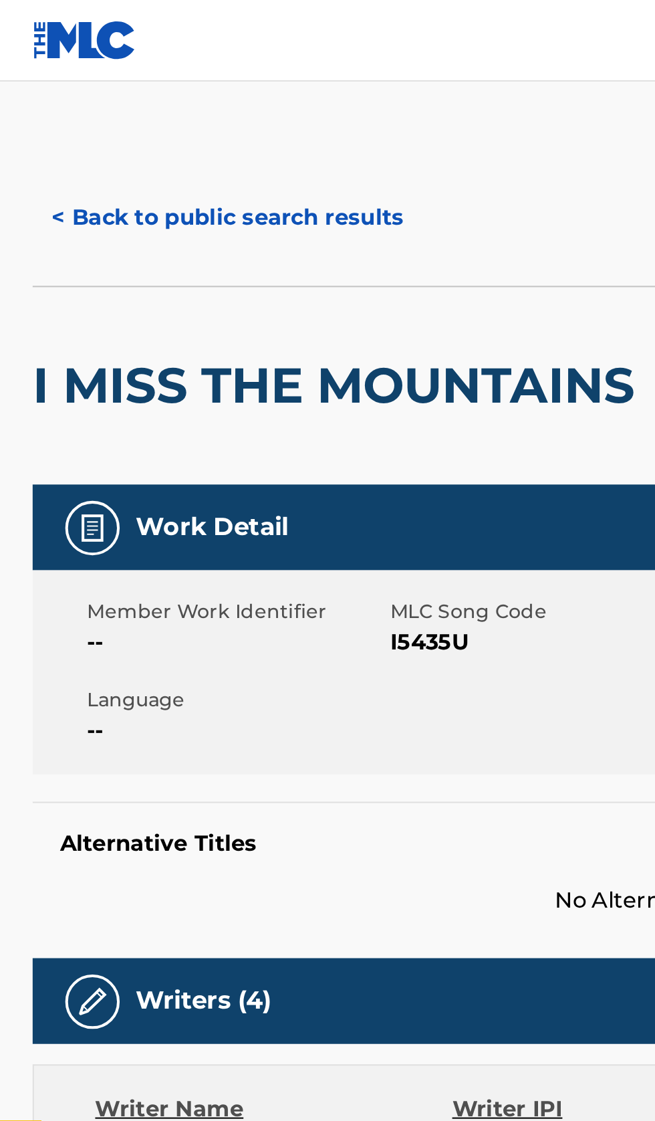
click at [115, 94] on button "< Back to public search results" at bounding box center [112, 106] width 192 height 33
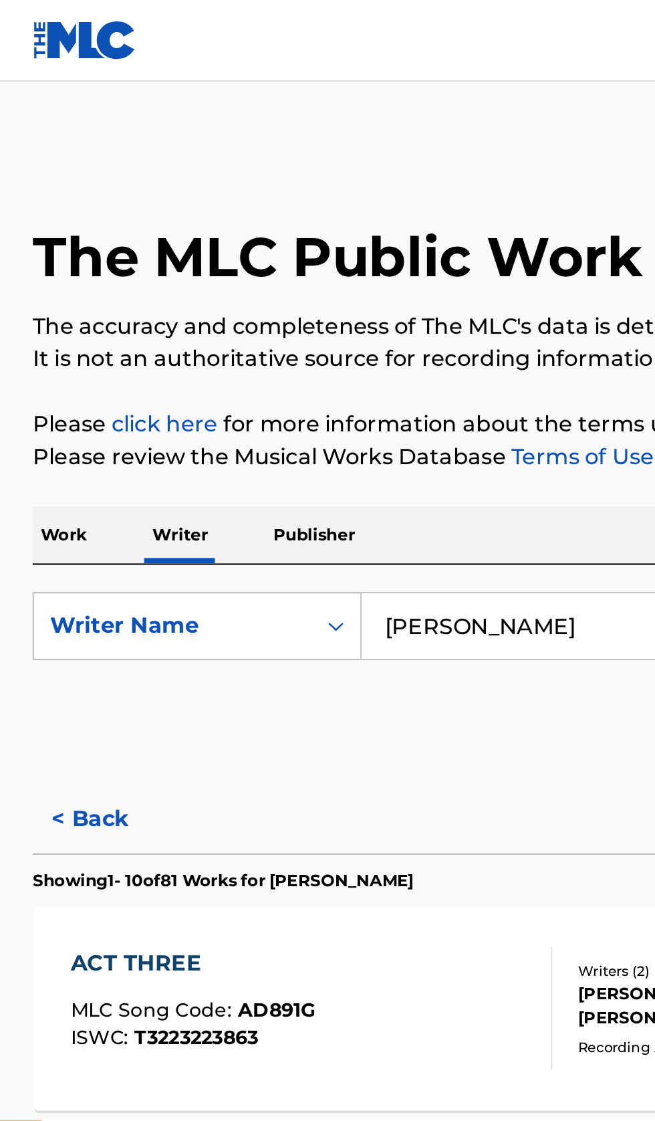
click at [37, 268] on p "Work" at bounding box center [31, 263] width 31 height 28
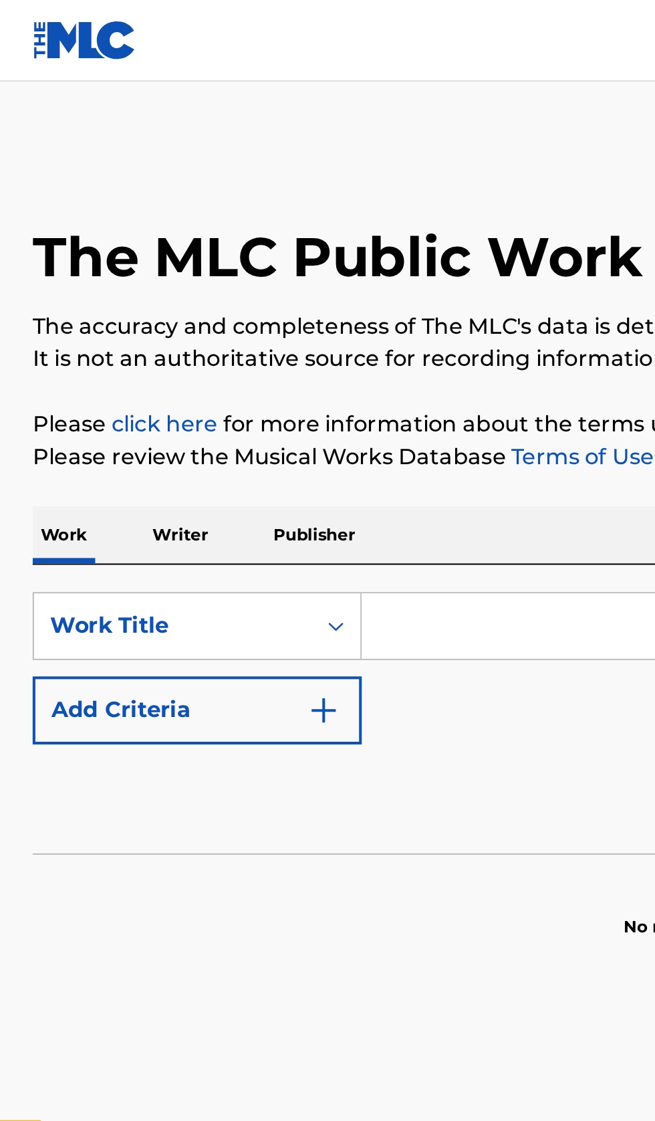
click at [245, 310] on input "Search Form" at bounding box center [408, 308] width 461 height 32
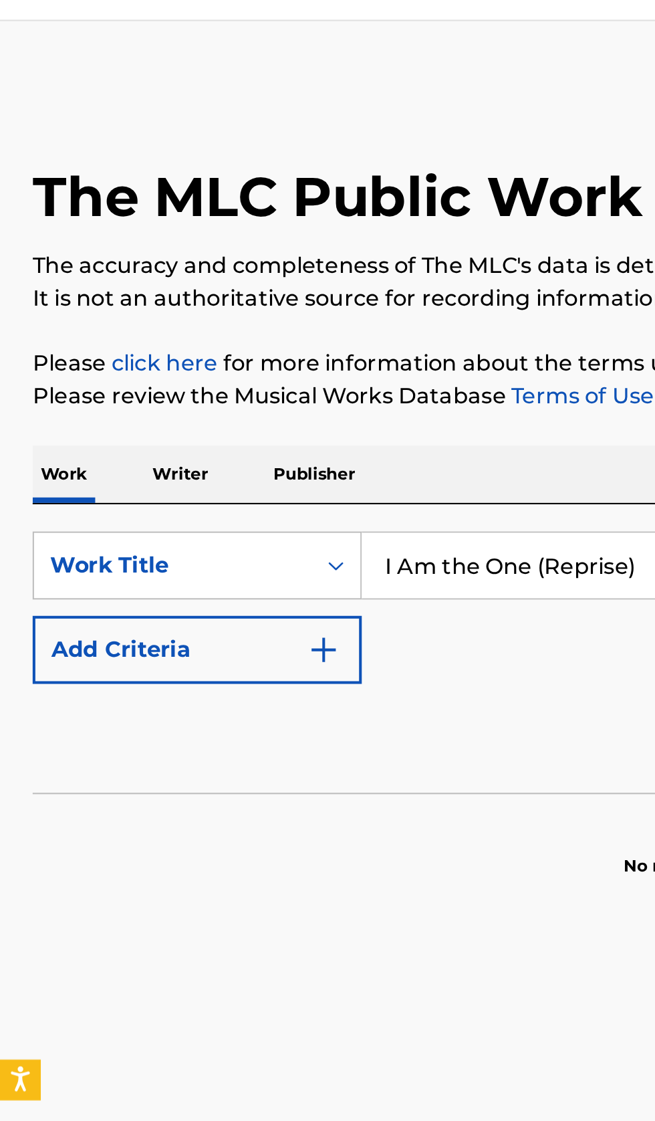
type input "I Am the One (Reprise)"
click at [160, 362] on button "Add Criteria" at bounding box center [97, 348] width 162 height 33
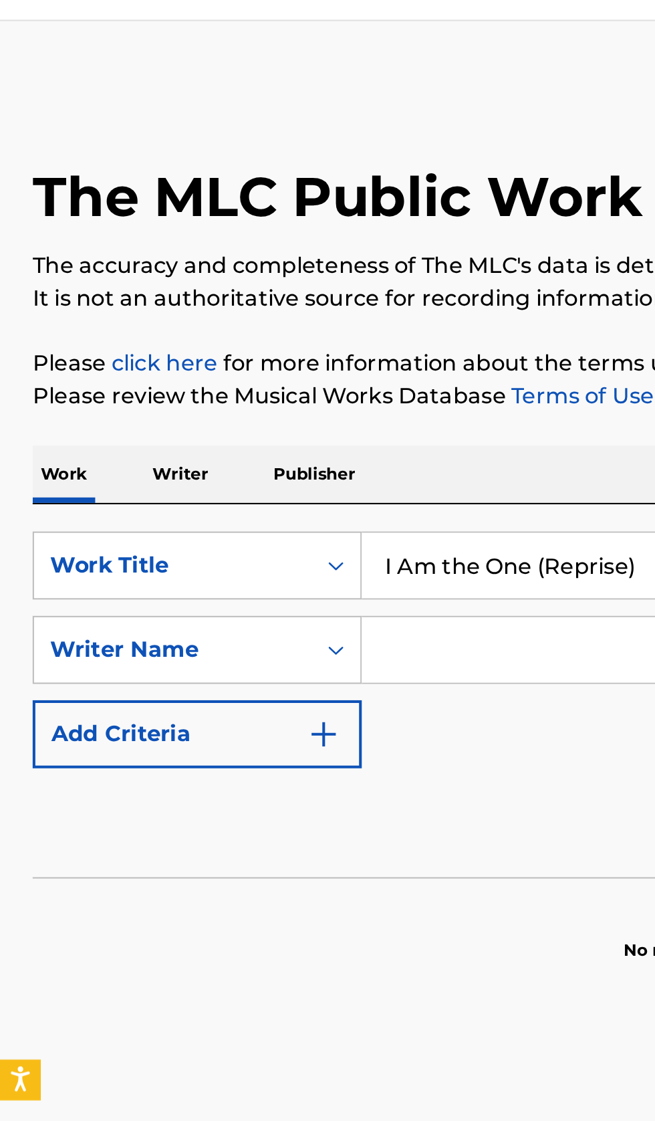
click at [233, 344] on input "Search Form" at bounding box center [396, 349] width 436 height 32
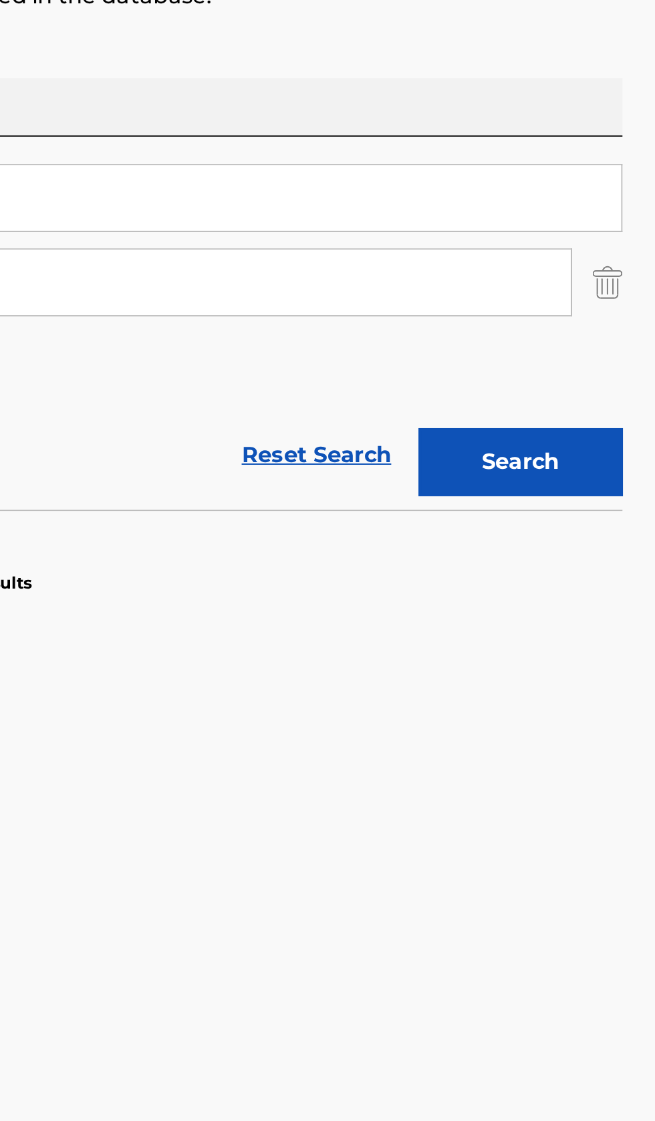
type input "Brian Yorkey"
click at [619, 436] on button "Search" at bounding box center [589, 437] width 100 height 33
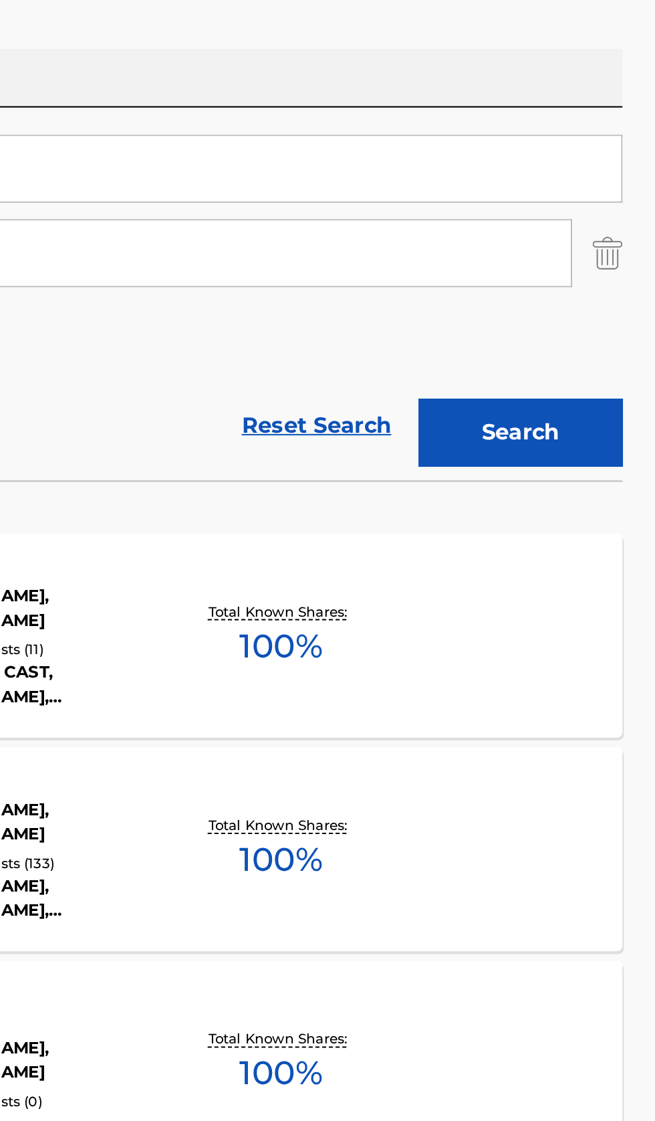
click at [558, 551] on div "I AM THE ONE (REPRISE) MLC Song Code : I5441Z ISWC : Writers ( 2 ) BRIAN YORKEY…" at bounding box center [327, 537] width 623 height 100
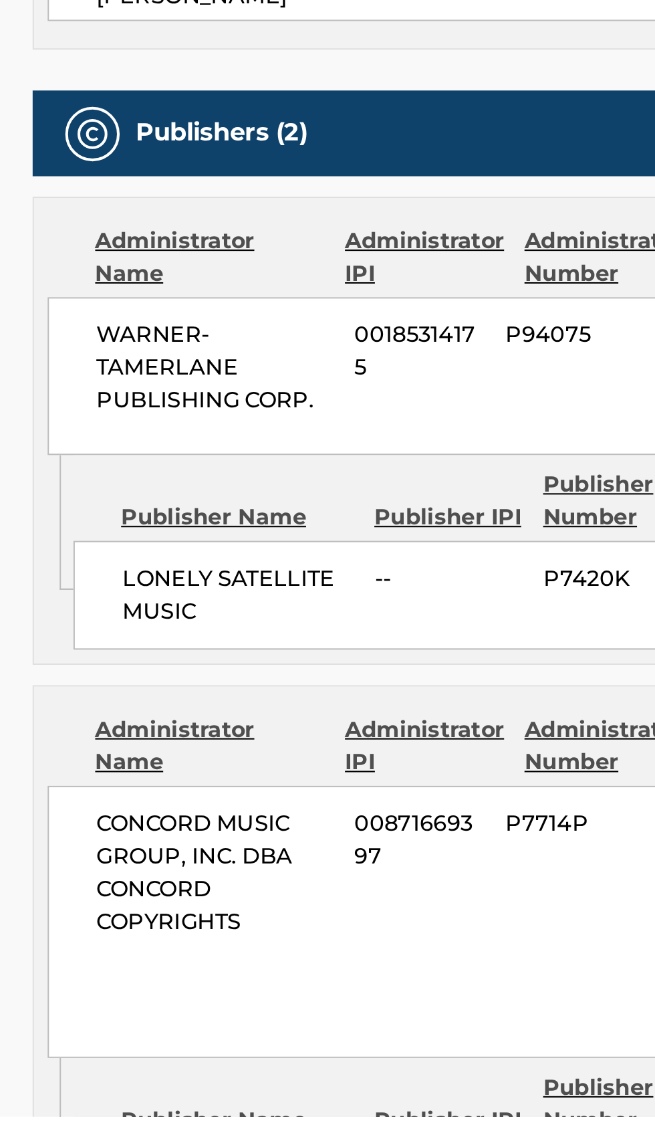
scroll to position [19, 0]
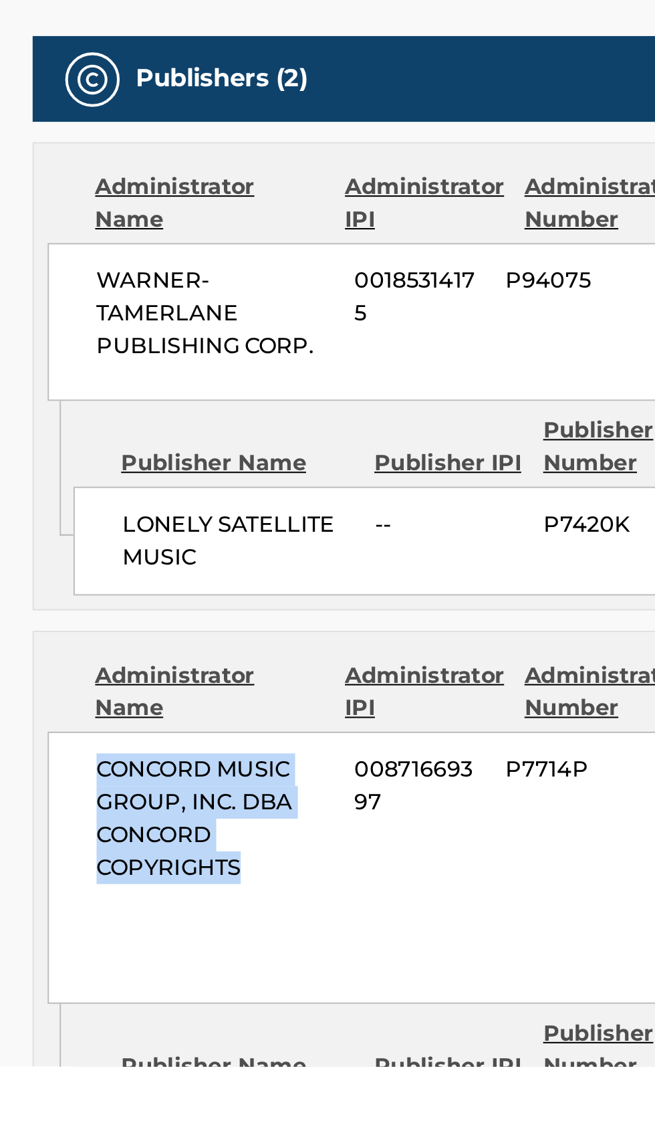
copy span "CONCORD MUSIC GROUP, INC. DBA CONCORD COPYRIGHTS"
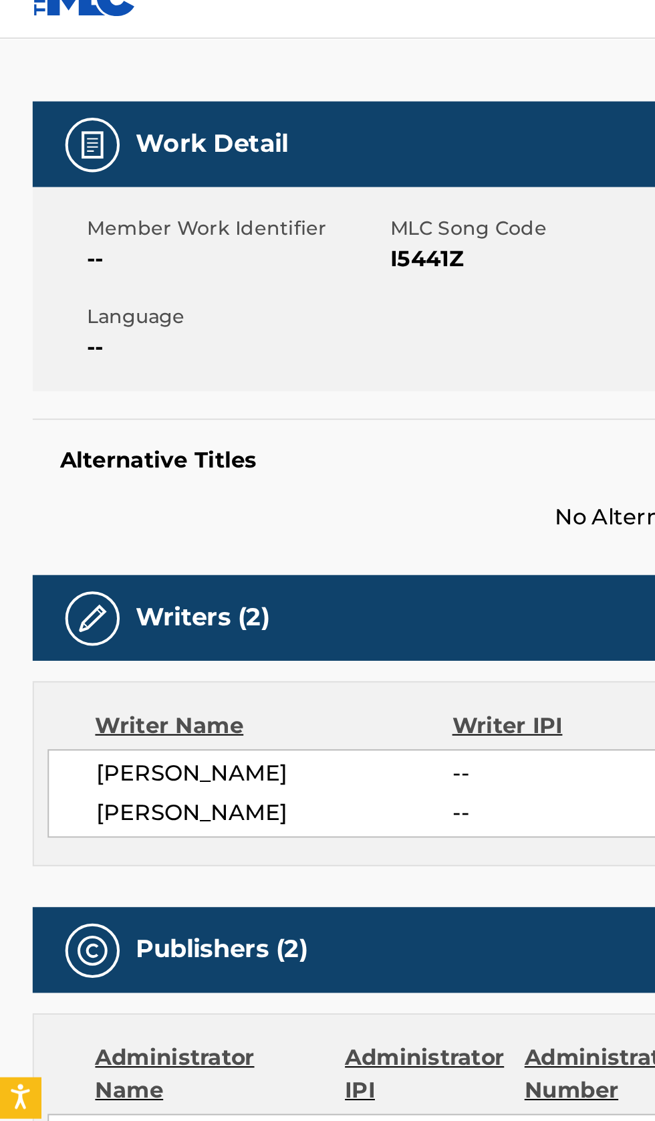
scroll to position [0, 0]
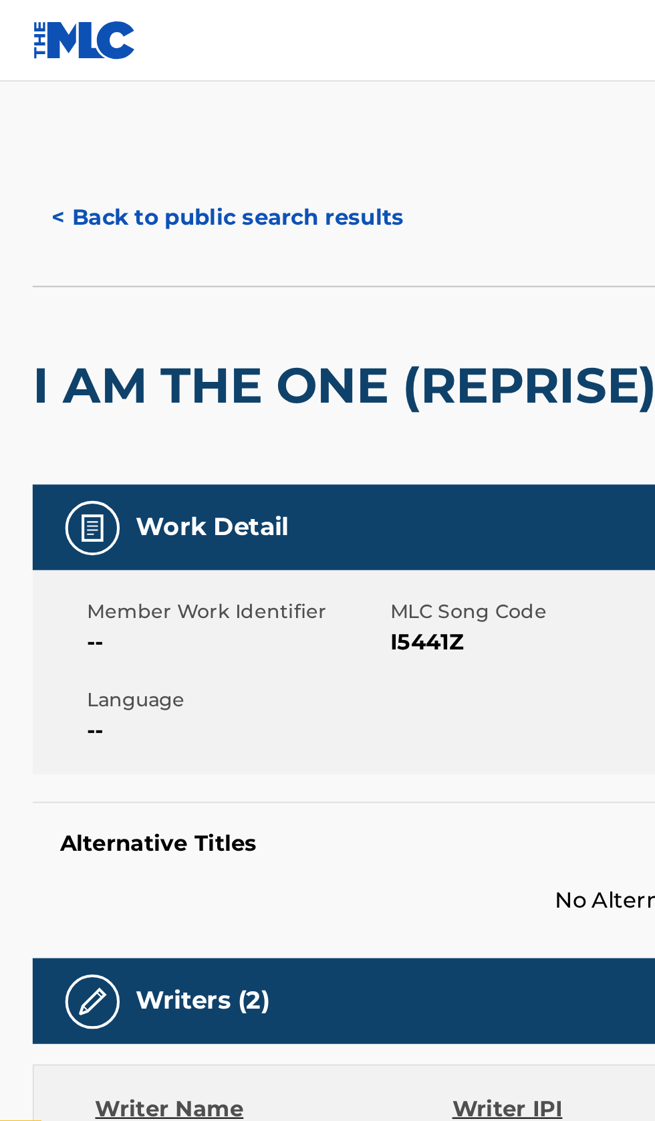
click at [138, 108] on button "< Back to public search results" at bounding box center [112, 106] width 192 height 33
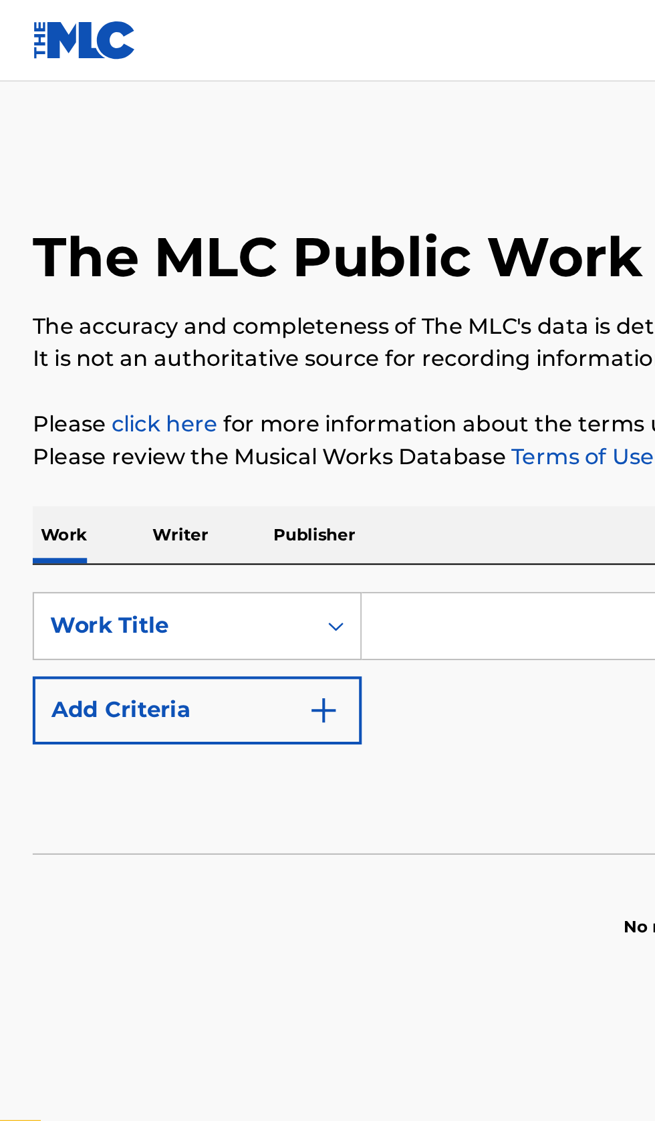
click at [237, 311] on input "Search Form" at bounding box center [408, 308] width 461 height 32
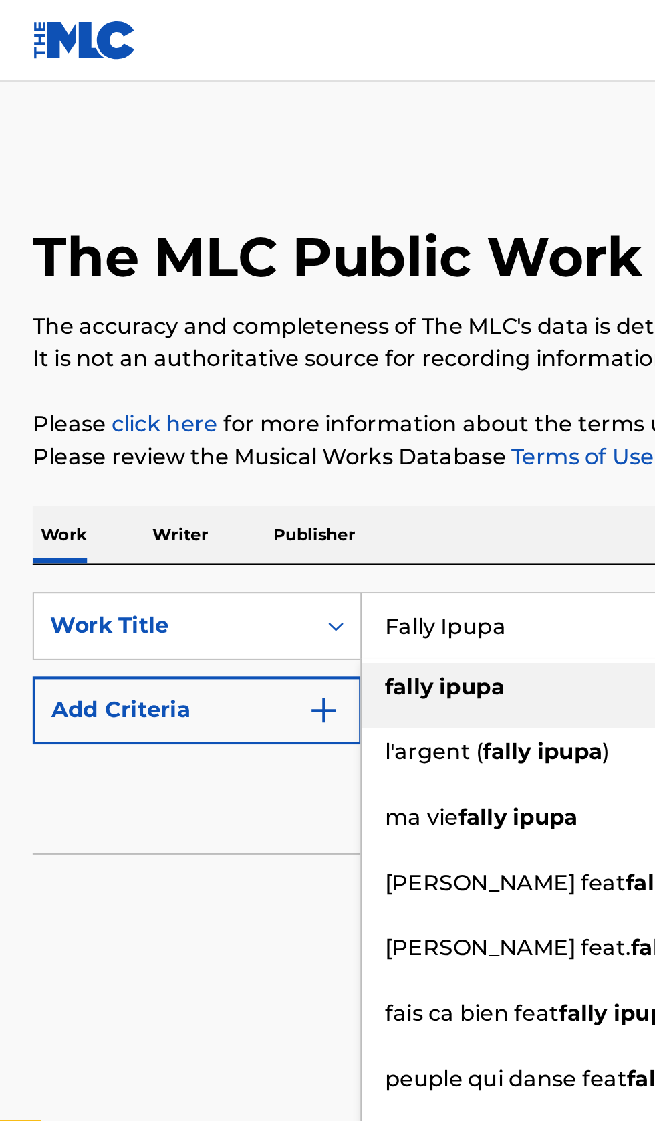
type input "Fally Ipupa"
click at [296, 221] on link "Terms of Use" at bounding box center [285, 224] width 73 height 13
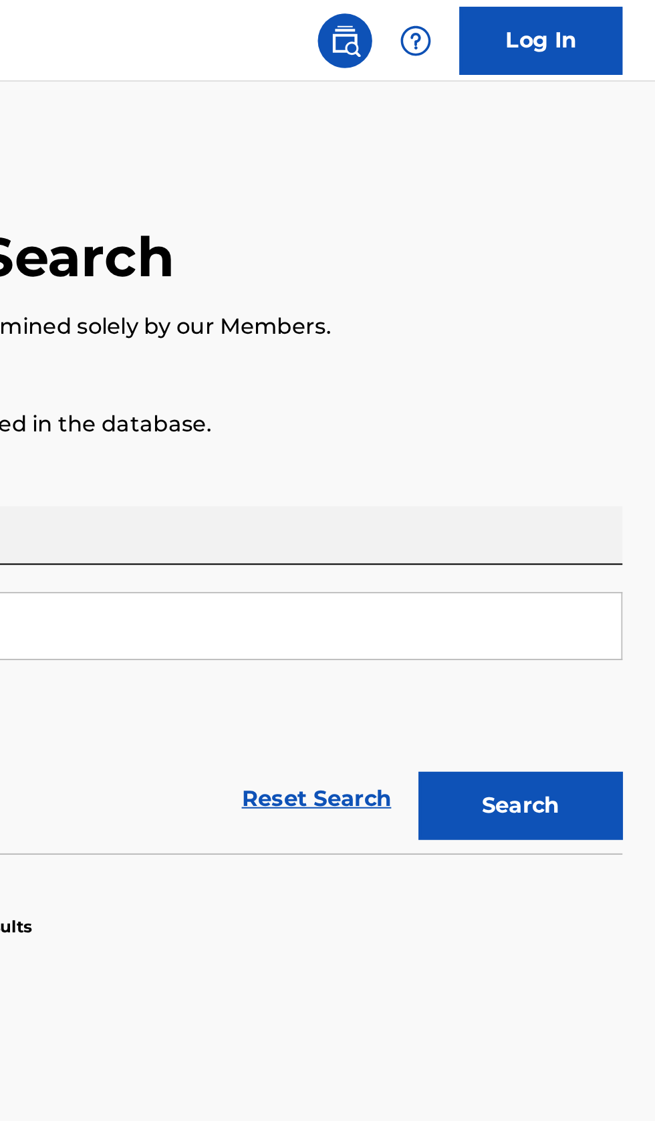
click at [601, 389] on button "Search" at bounding box center [589, 395] width 100 height 33
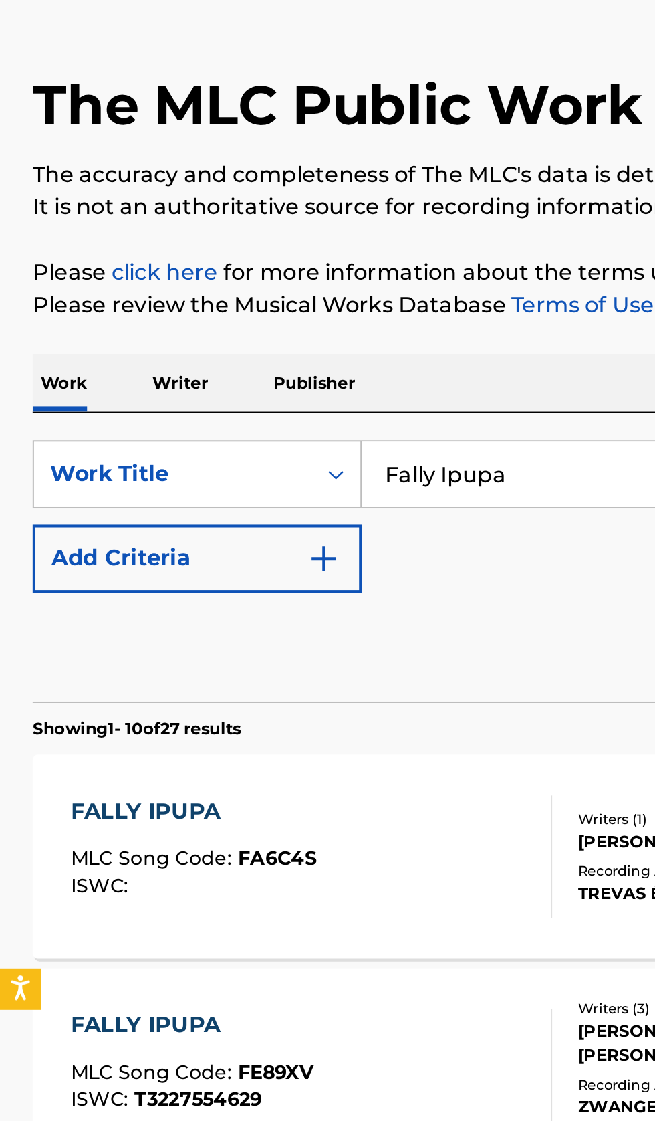
click at [92, 260] on p "Writer" at bounding box center [88, 263] width 35 height 28
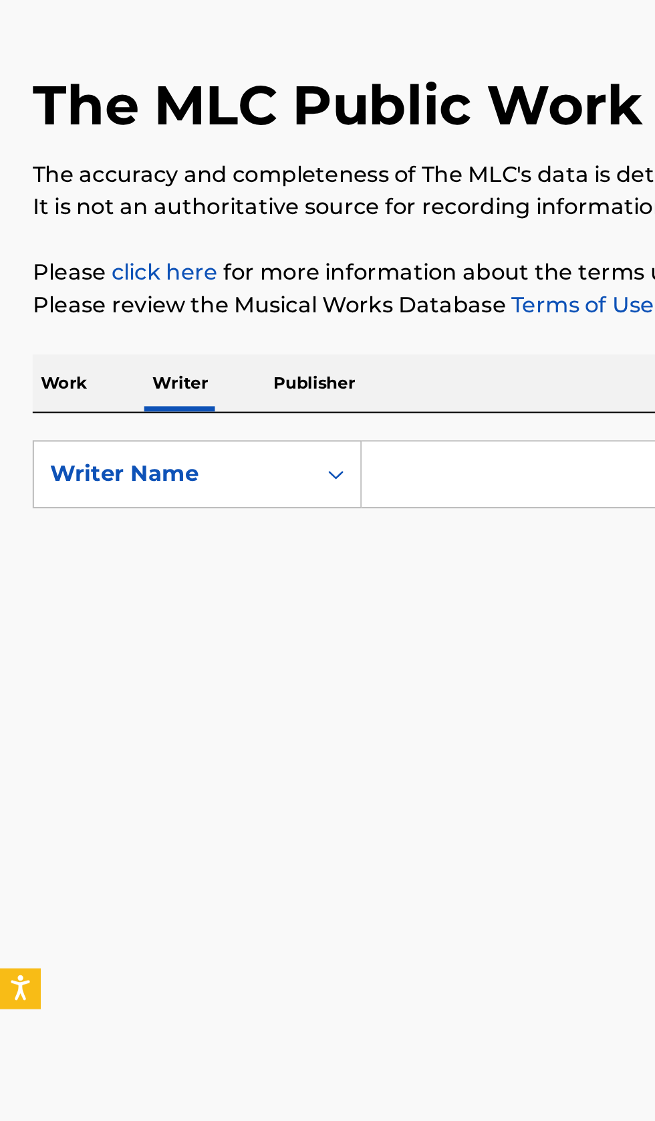
click at [250, 306] on input "Search Form" at bounding box center [408, 308] width 461 height 32
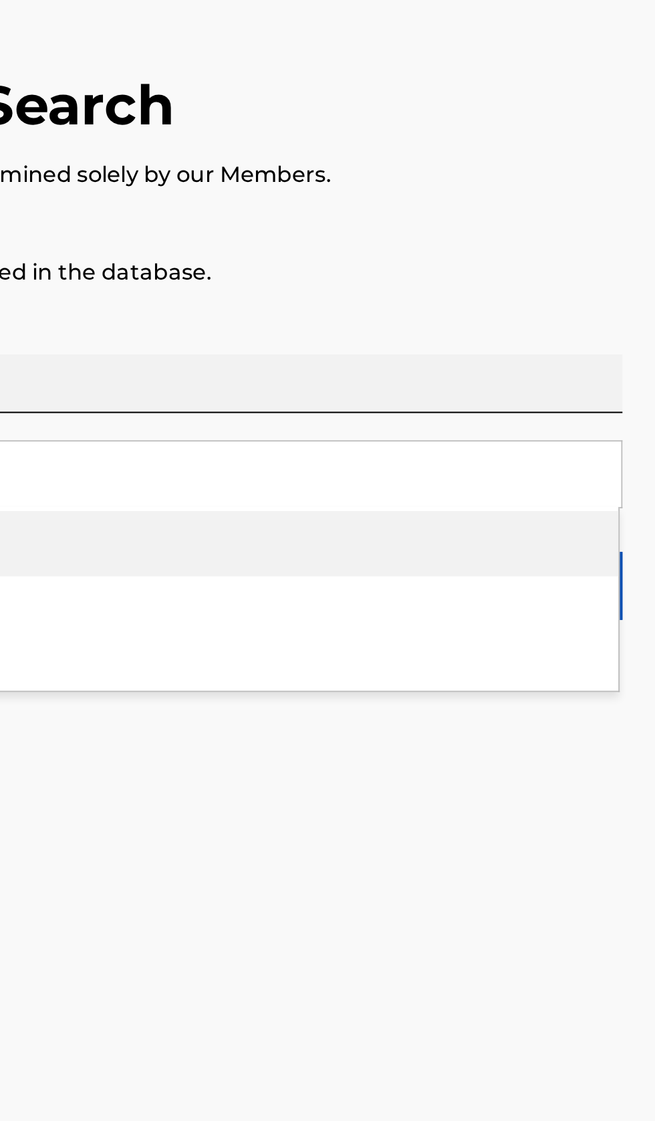
type input "Fally Ipupa"
click at [584, 490] on main "The MLC Public Work Search The accuracy and completeness of The MLC's data is d…" at bounding box center [327, 548] width 655 height 1017
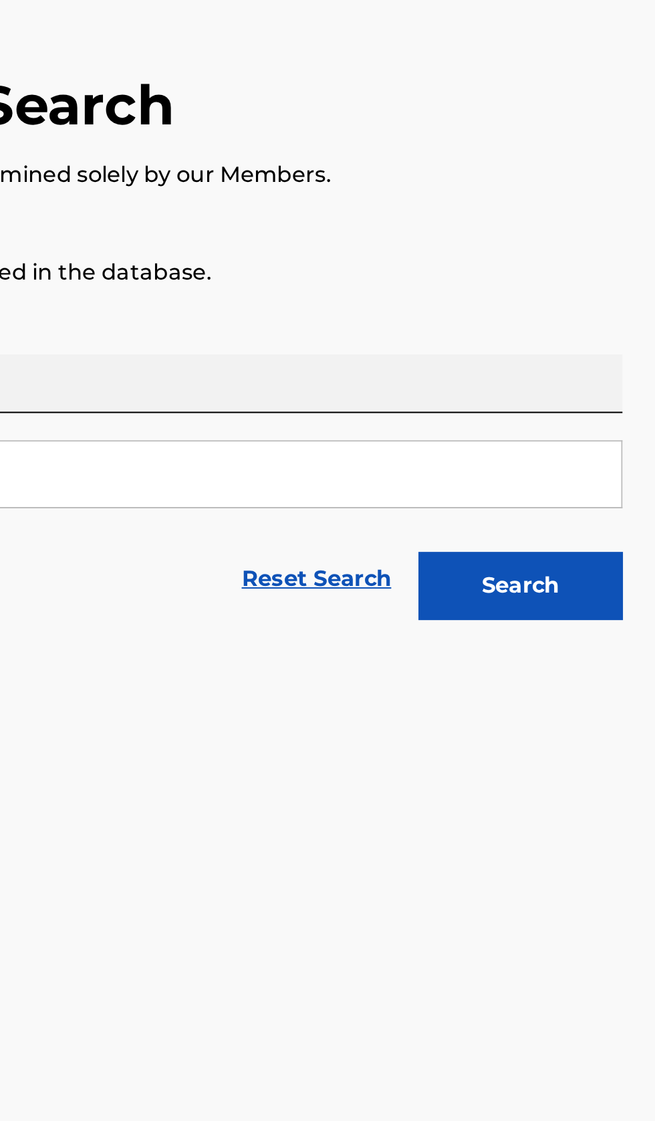
click at [627, 364] on button "Search" at bounding box center [589, 362] width 100 height 33
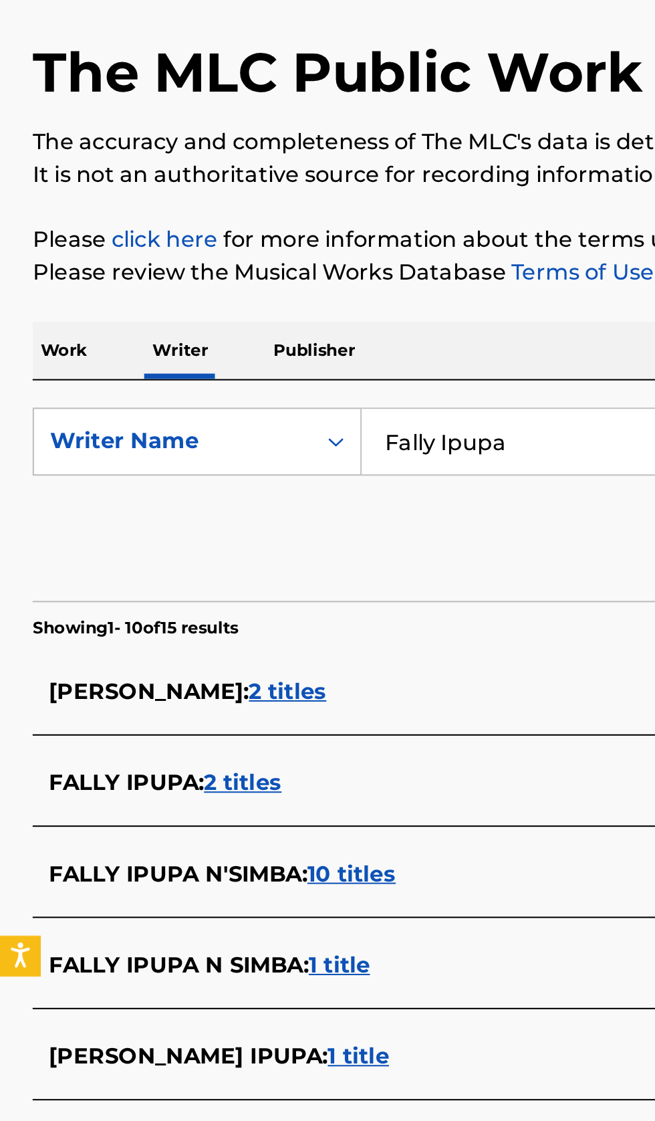
click at [214, 471] on div "FALLY IPUPA : 2 titles" at bounding box center [310, 475] width 572 height 16
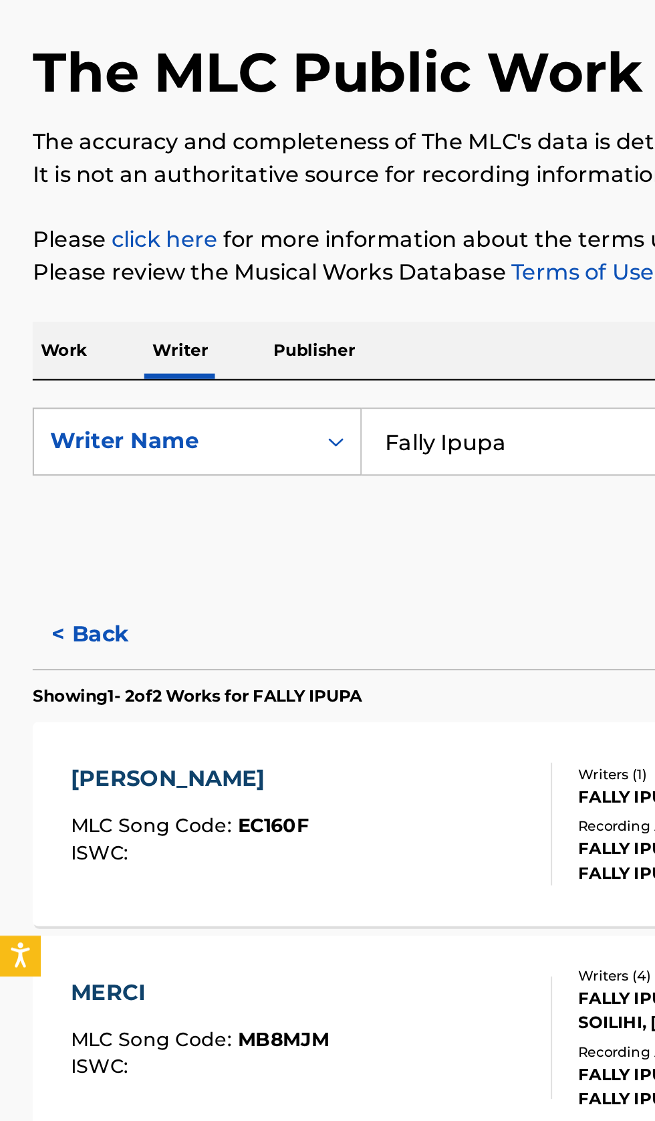
click at [62, 401] on button "< Back" at bounding box center [56, 402] width 80 height 33
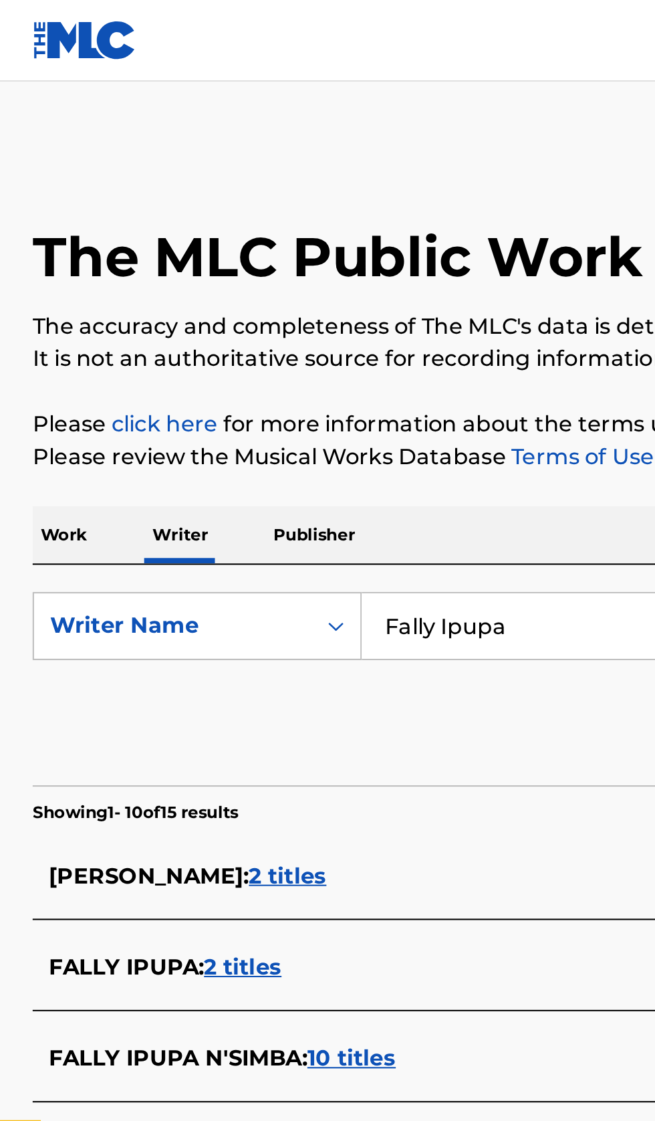
click at [46, 258] on p "Work" at bounding box center [31, 263] width 31 height 28
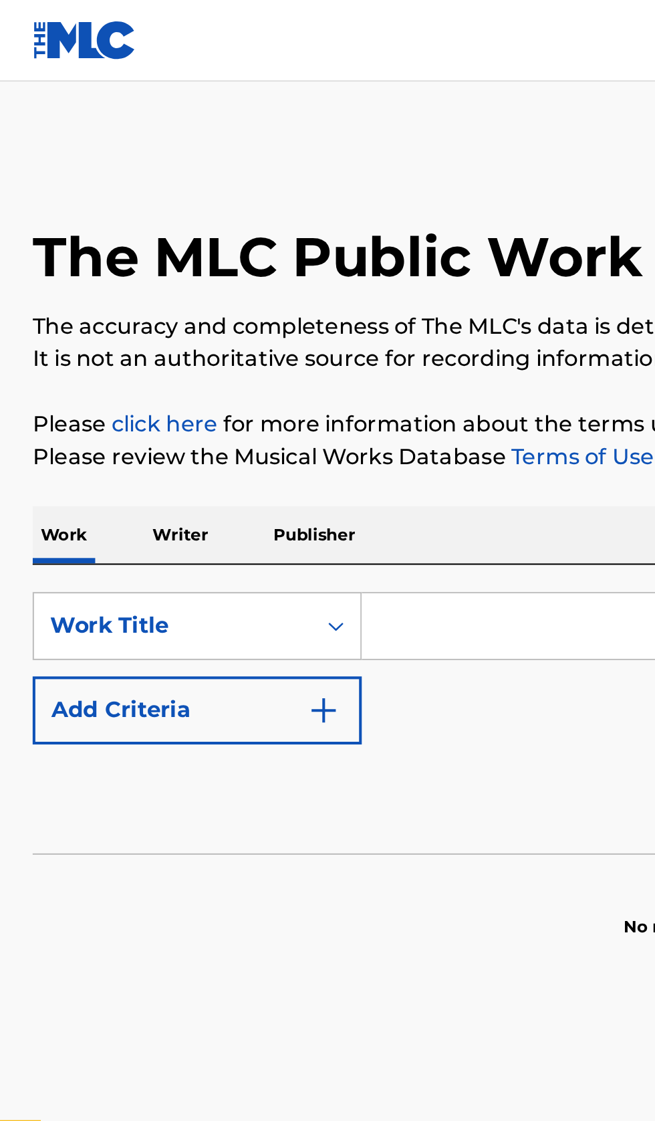
click at [241, 310] on input "Search Form" at bounding box center [408, 308] width 461 height 32
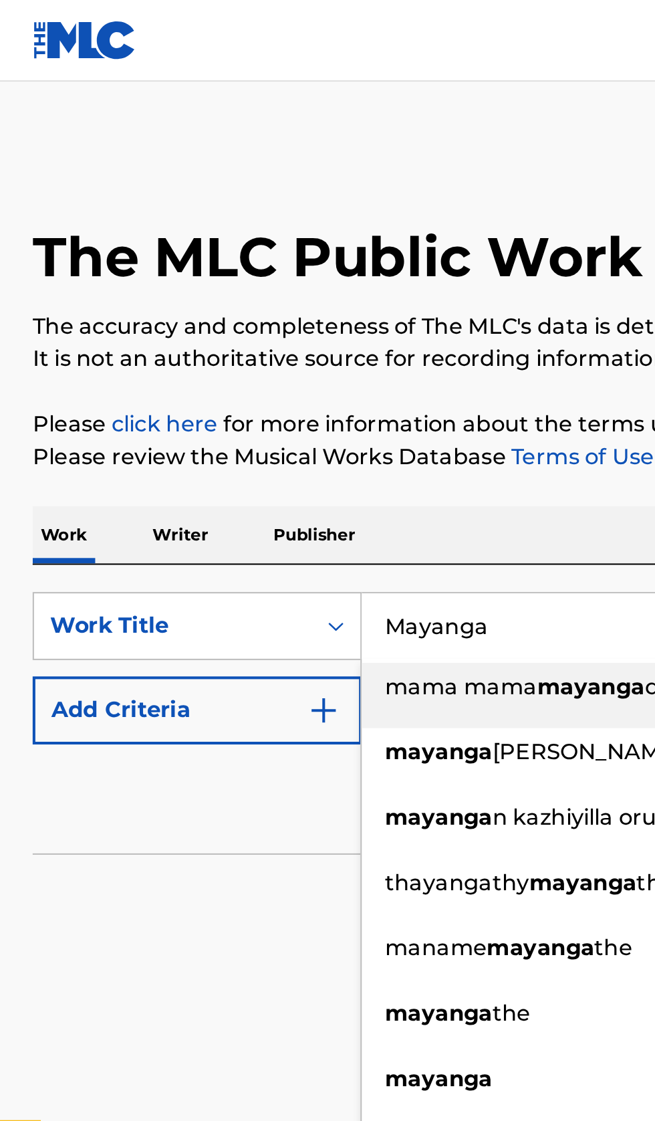
type input "Mayanga"
click at [311, 227] on link "Terms of Use" at bounding box center [285, 224] width 73 height 13
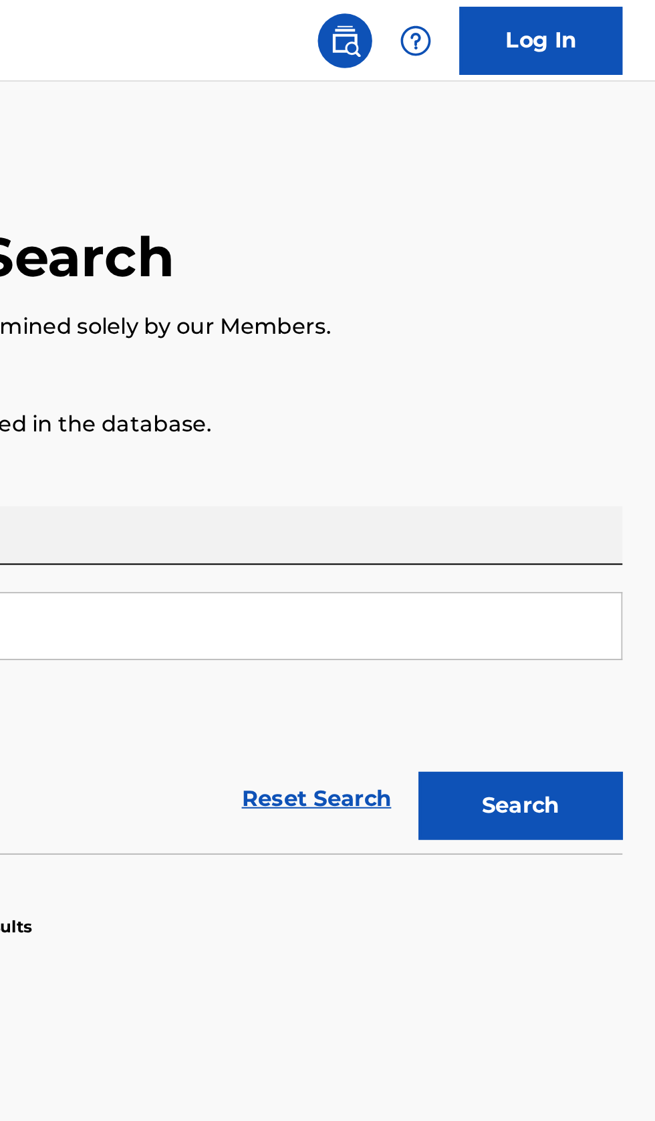
click at [607, 393] on button "Search" at bounding box center [589, 395] width 100 height 33
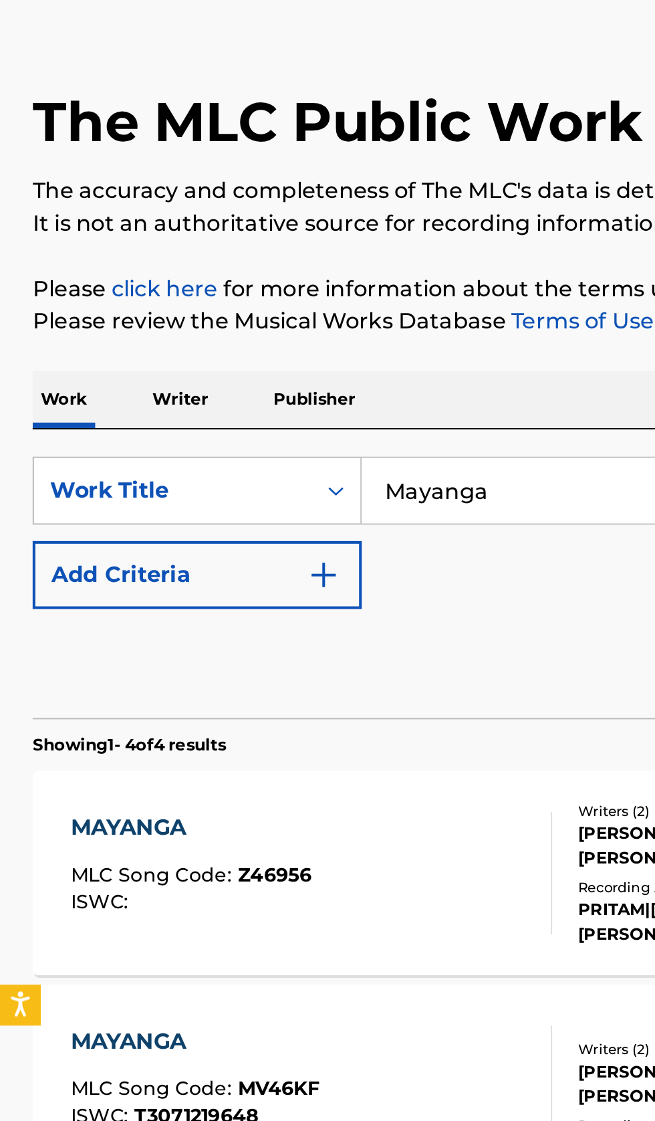
click at [161, 345] on img "Search Form" at bounding box center [159, 349] width 16 height 16
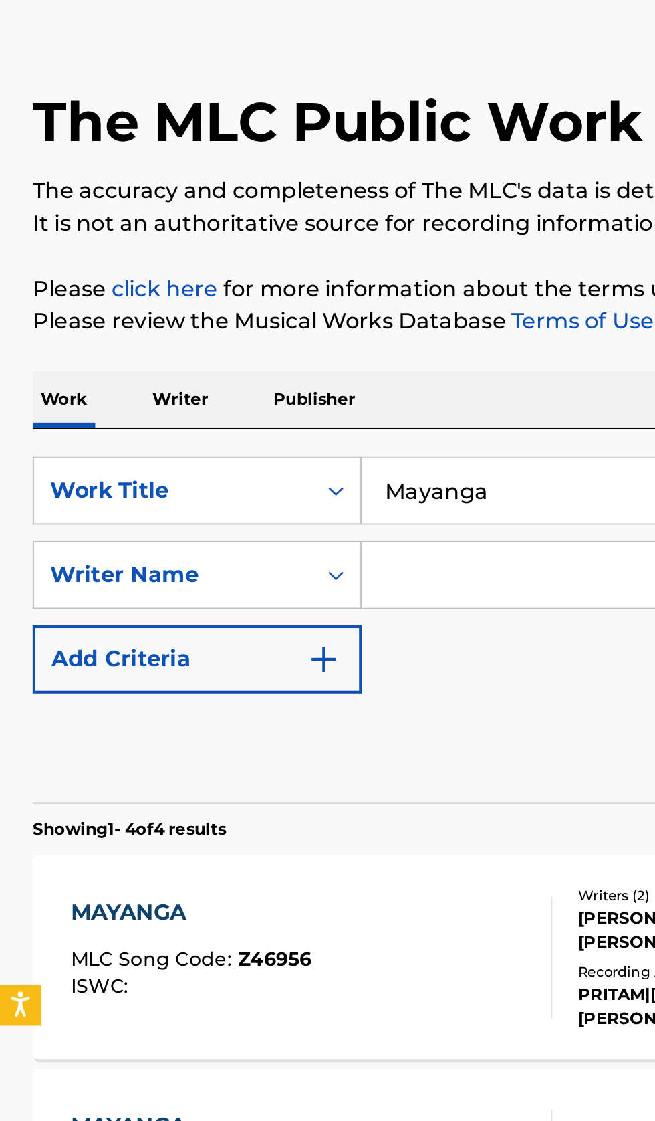
click at [246, 350] on input "Search Form" at bounding box center [396, 349] width 436 height 32
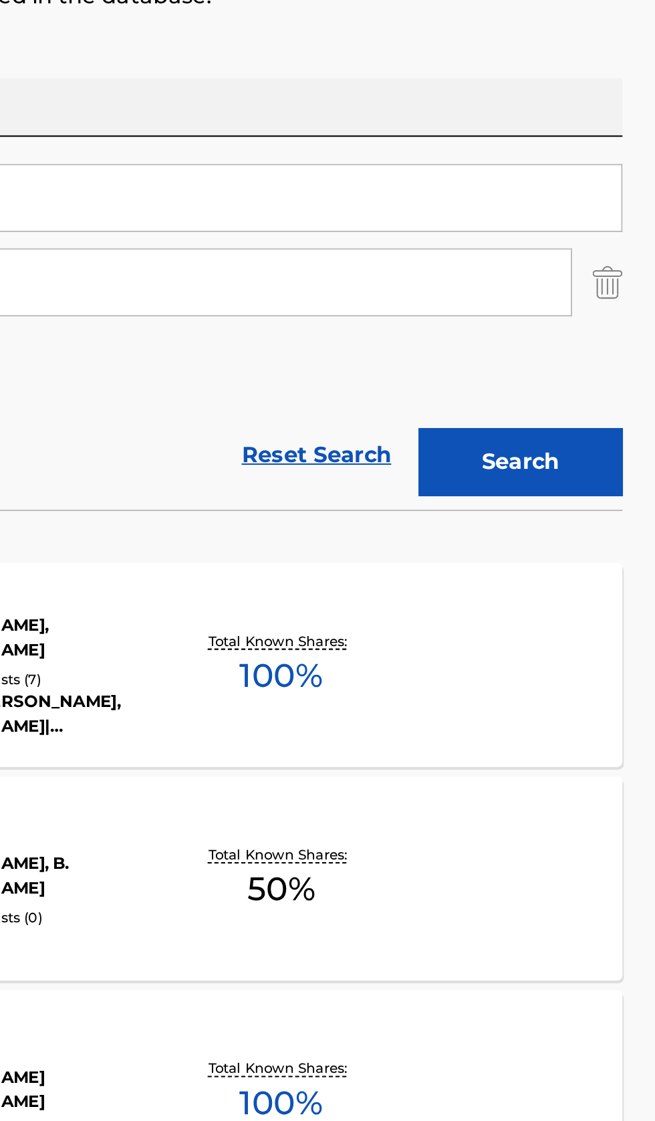
type input "Fally Ipupa"
click at [621, 431] on button "Search" at bounding box center [589, 437] width 100 height 33
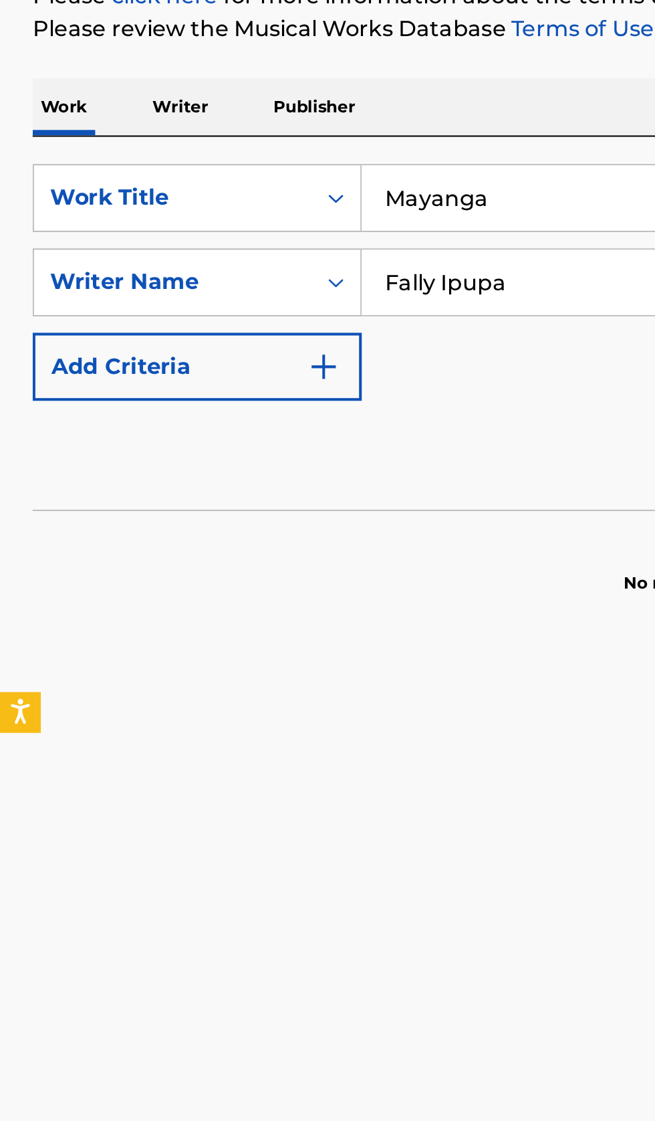
click at [93, 268] on p "Writer" at bounding box center [88, 263] width 35 height 28
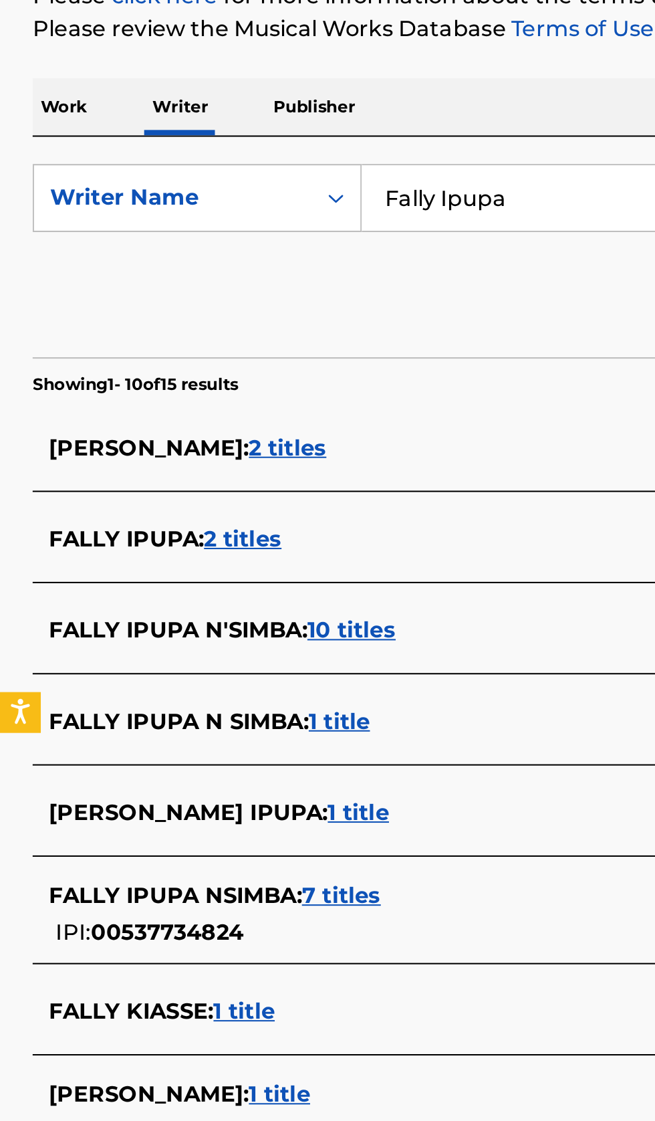
click at [241, 310] on input "Fally Ipupa" at bounding box center [408, 308] width 461 height 32
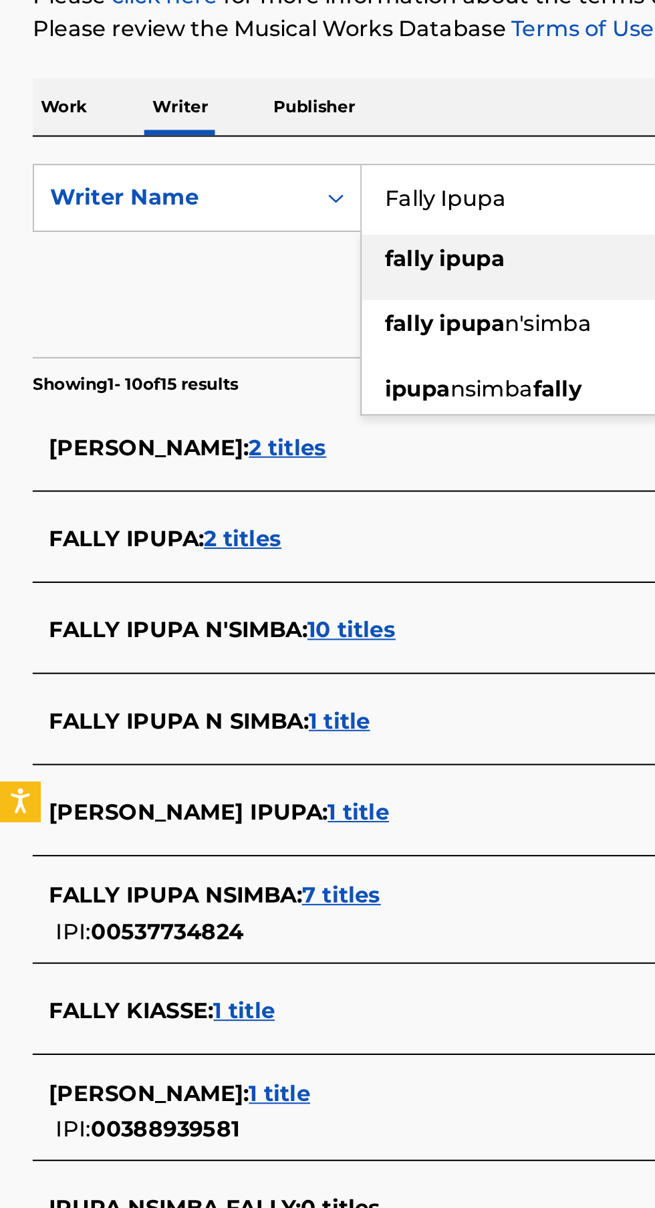
click at [277, 310] on input "Fally Ipupa" at bounding box center [408, 308] width 461 height 32
type input "F"
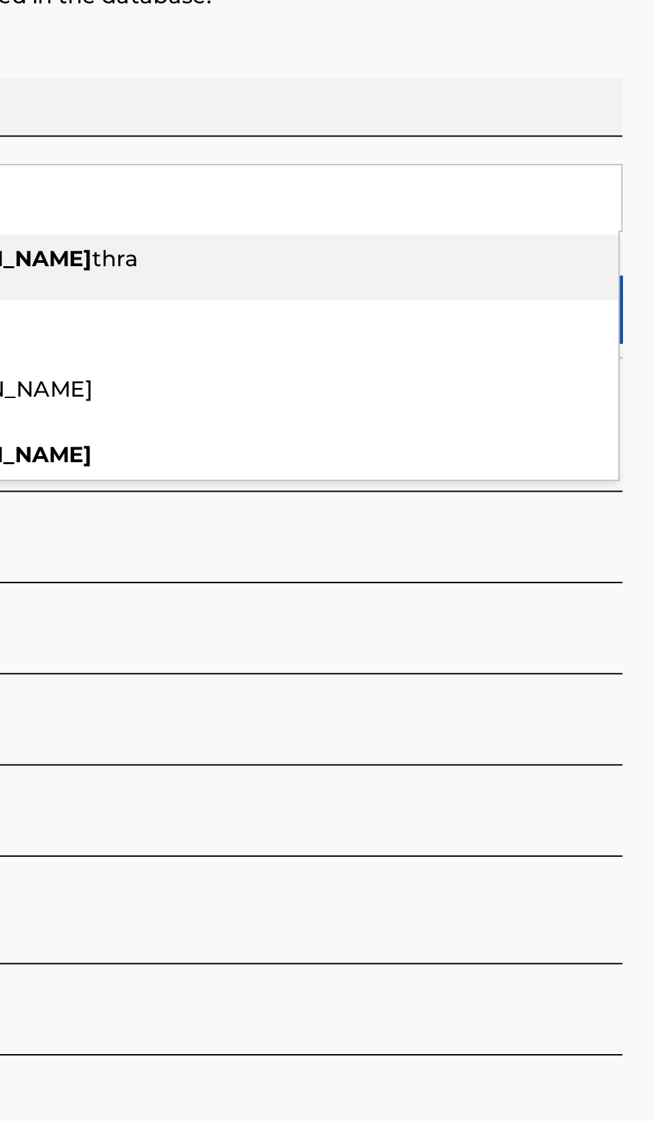
click at [623, 246] on div "The MLC Public Work Search The accuracy and completeness of The MLC's data is d…" at bounding box center [327, 507] width 655 height 866
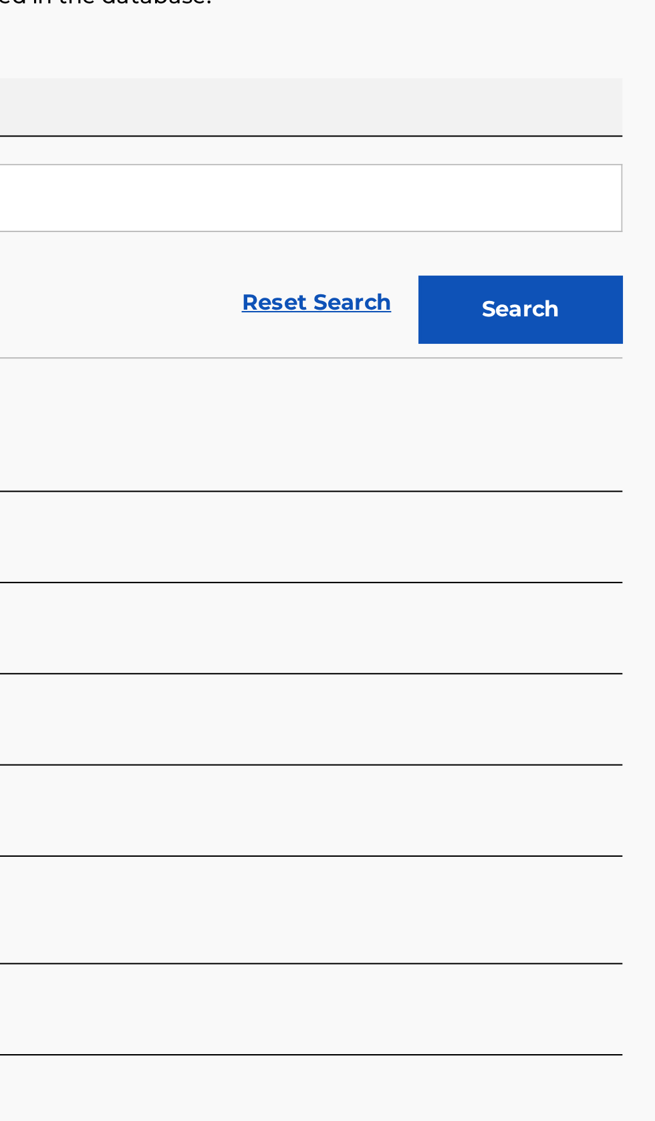
click at [631, 366] on button "Search" at bounding box center [589, 362] width 100 height 33
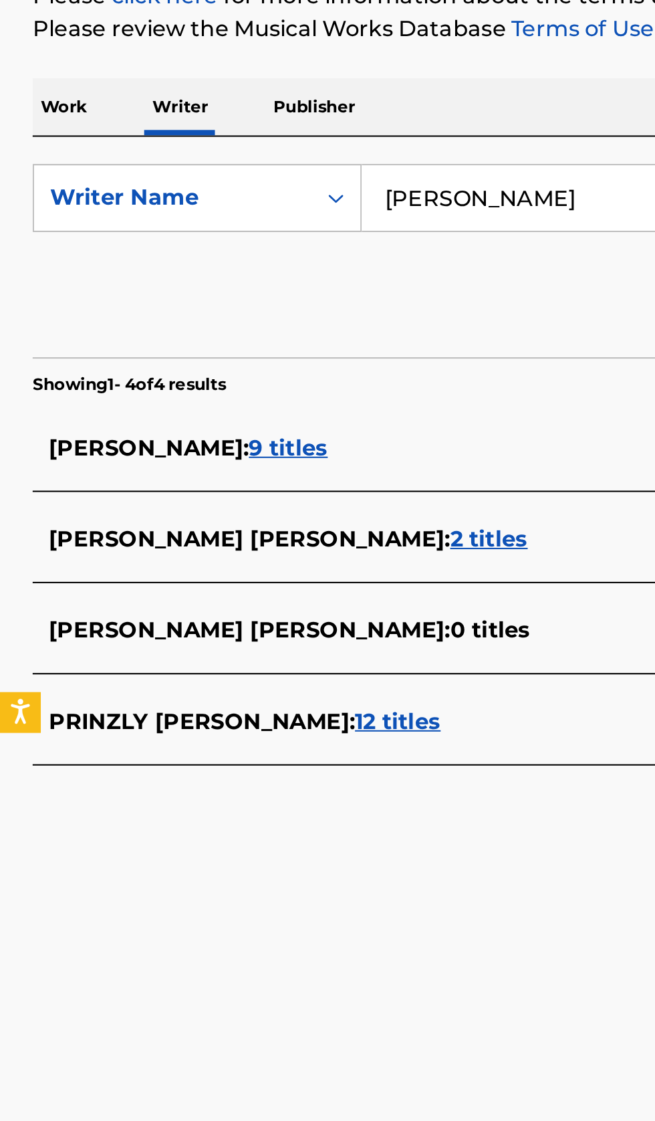
click at [221, 471] on div "[PERSON_NAME] [PERSON_NAME] : 2 titles" at bounding box center [310, 475] width 572 height 16
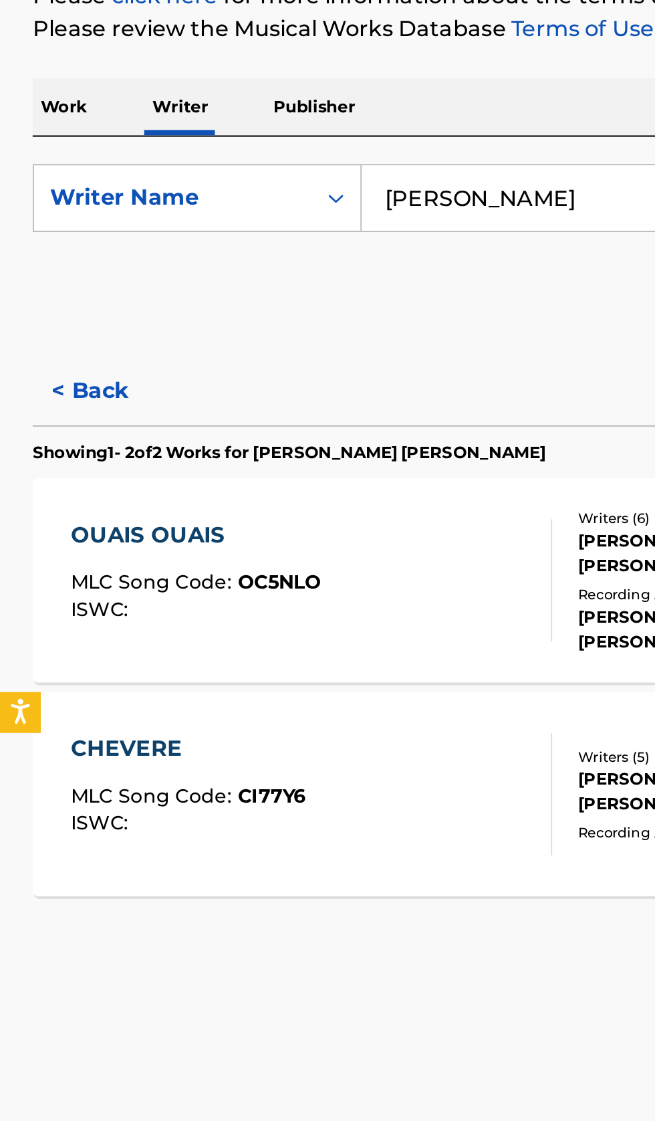
click at [51, 411] on button "< Back" at bounding box center [56, 402] width 80 height 33
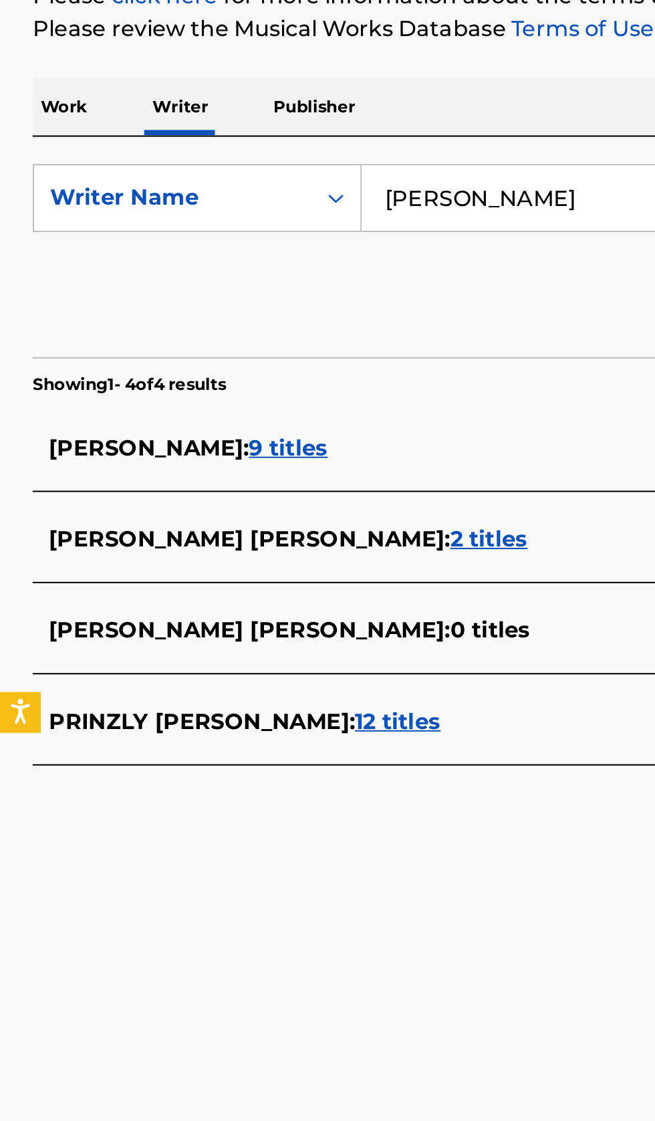
click at [257, 311] on input "[PERSON_NAME]" at bounding box center [408, 308] width 461 height 32
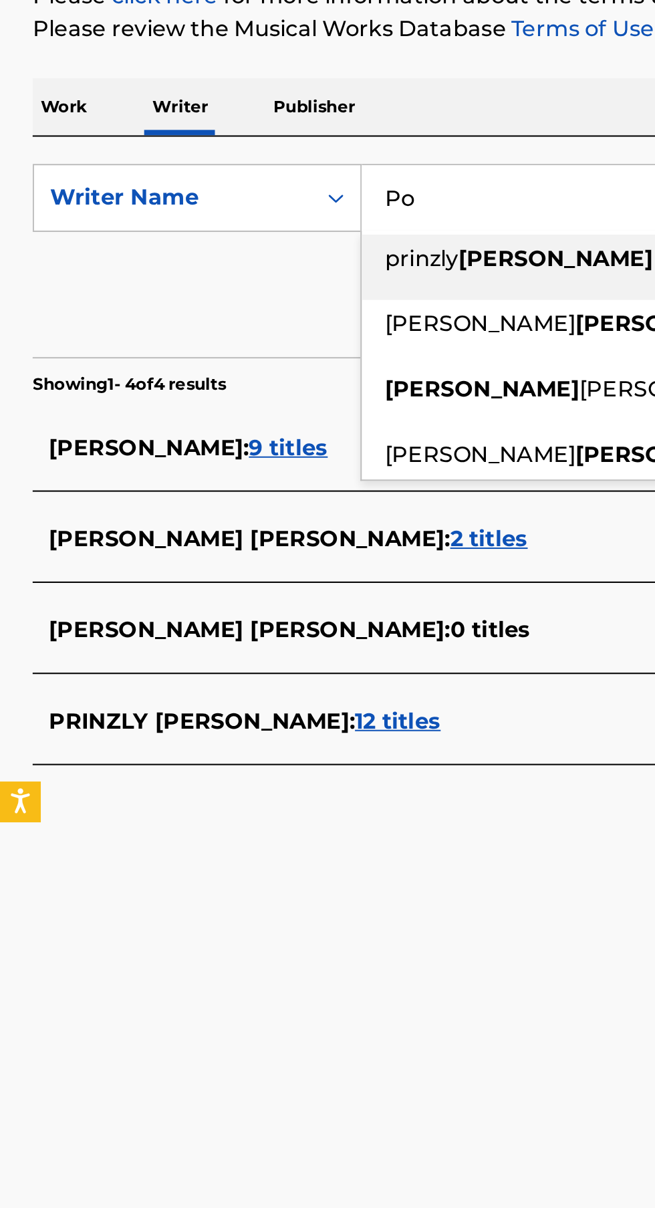
type input "P"
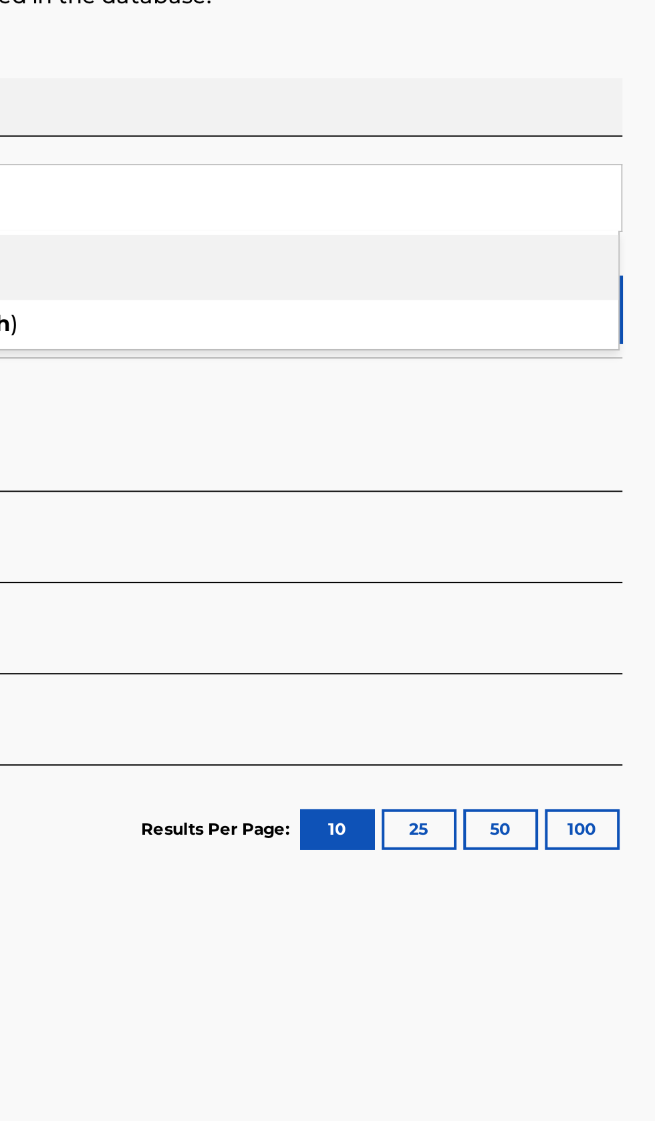
type input "Franglish"
click at [627, 257] on div "Work Writer Publisher" at bounding box center [327, 263] width 623 height 28
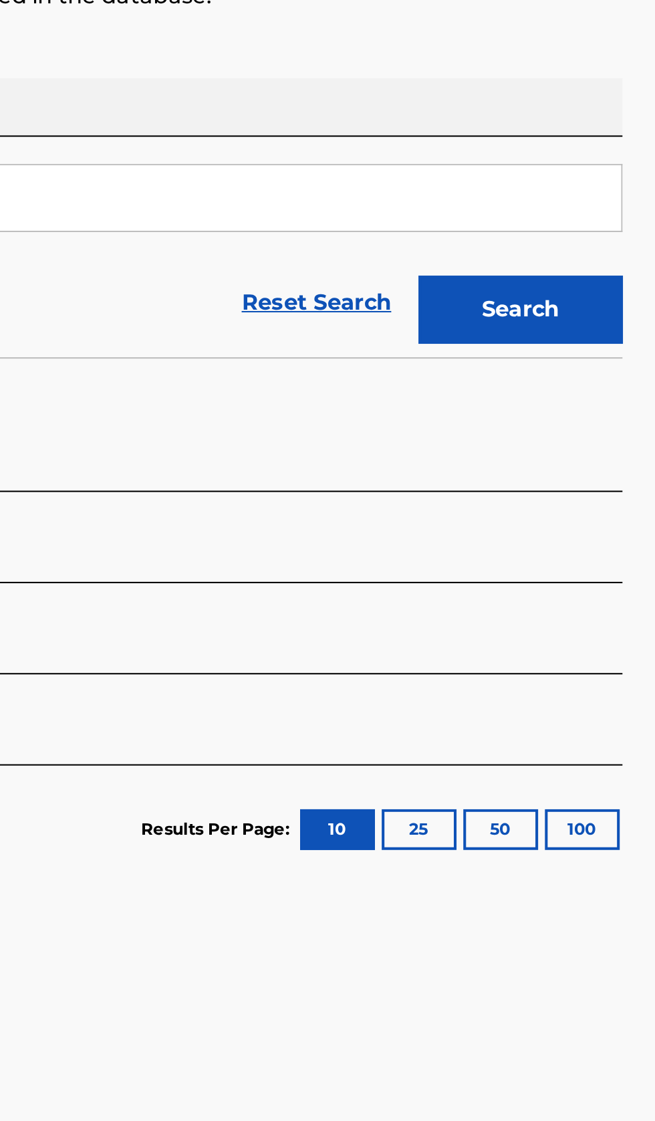
click at [630, 356] on button "Search" at bounding box center [589, 362] width 100 height 33
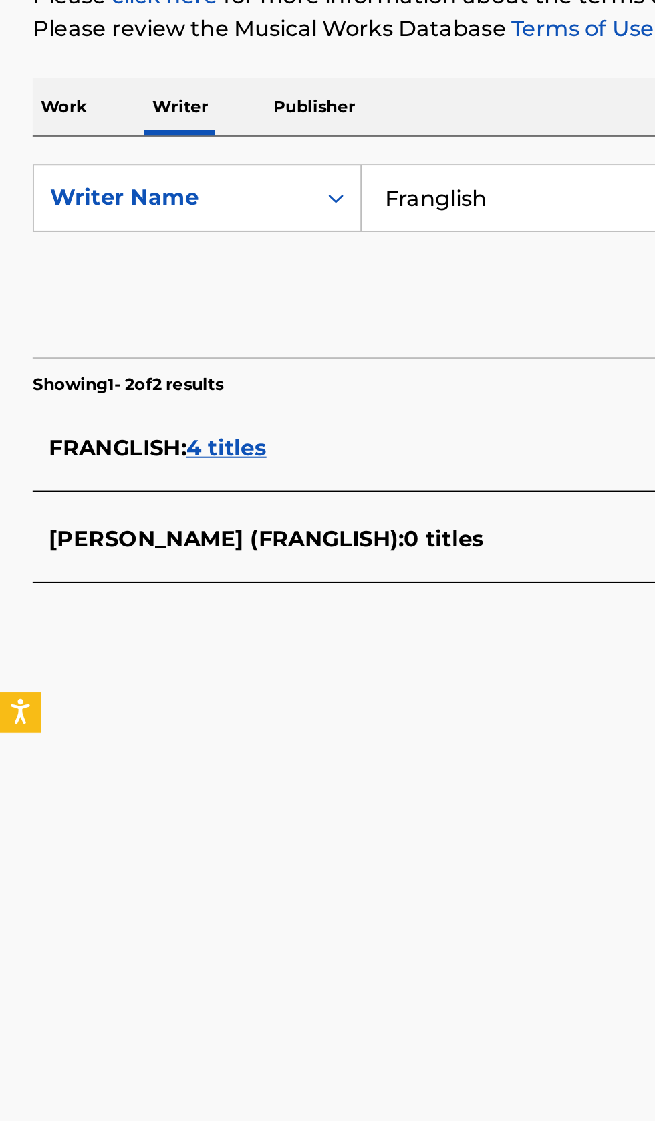
click at [222, 427] on div "FRANGLISH : 4 titles" at bounding box center [310, 431] width 572 height 16
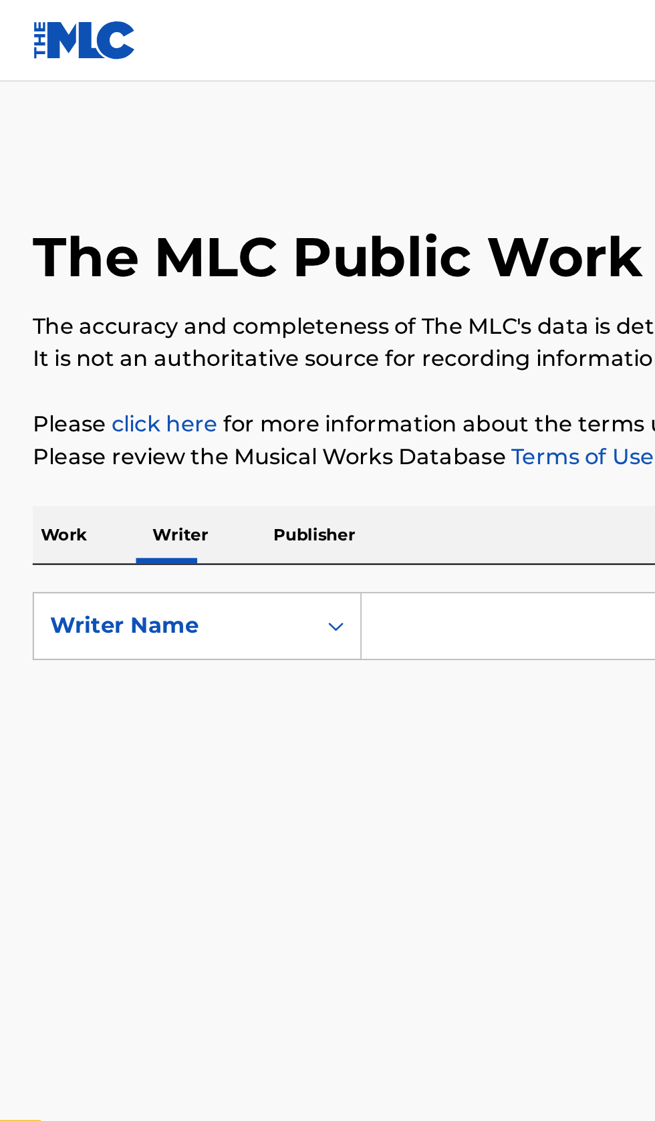
click at [225, 309] on input "Search Form" at bounding box center [408, 308] width 461 height 32
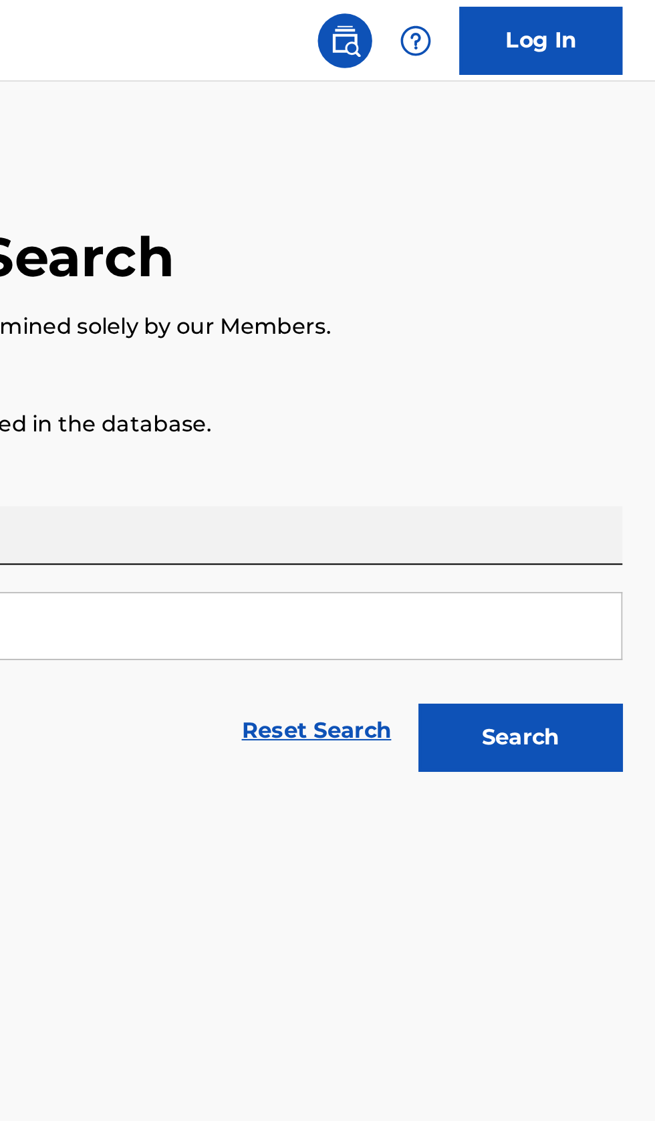
click at [606, 362] on button "Search" at bounding box center [589, 362] width 100 height 33
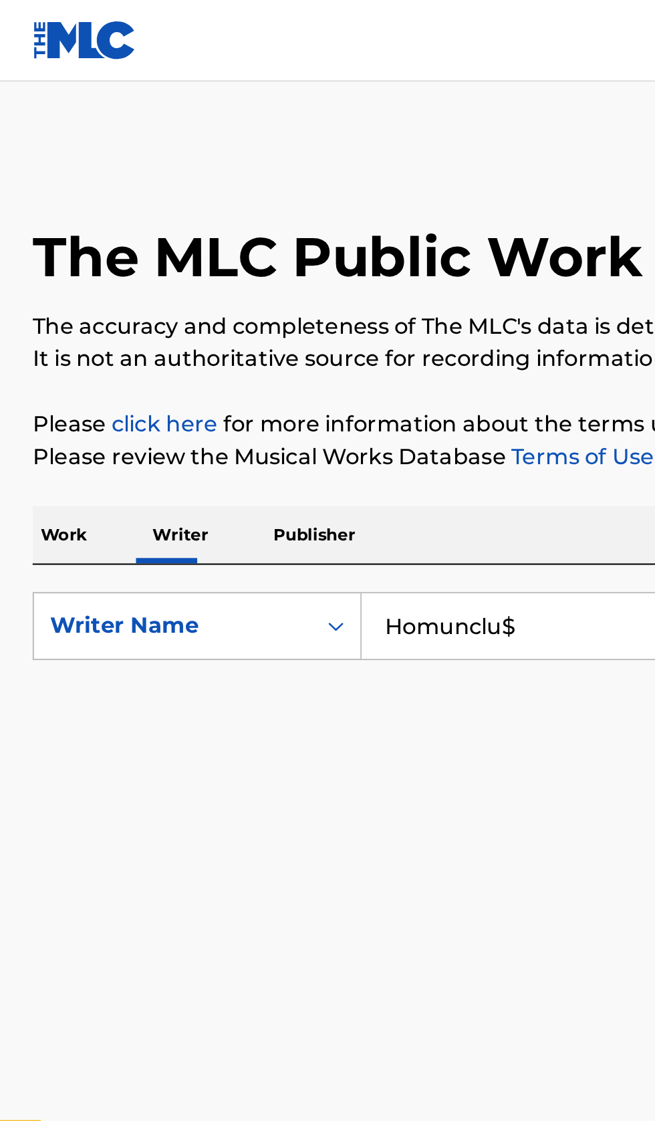
click at [279, 304] on input "Homunclu$" at bounding box center [408, 308] width 461 height 32
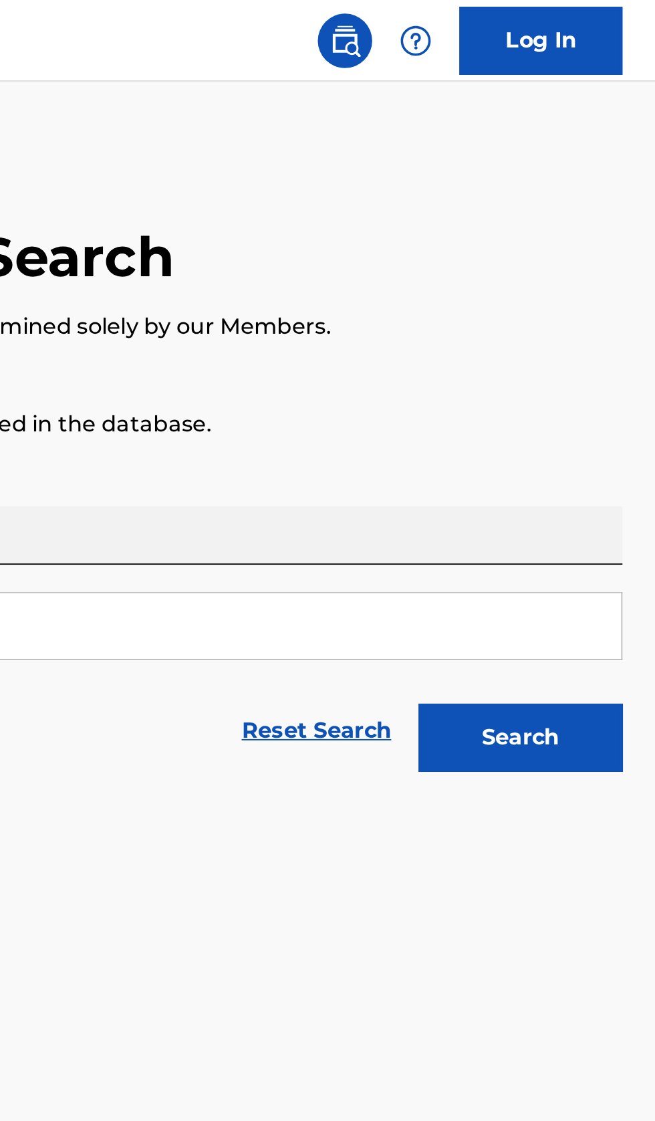
click at [615, 361] on button "Search" at bounding box center [589, 362] width 100 height 33
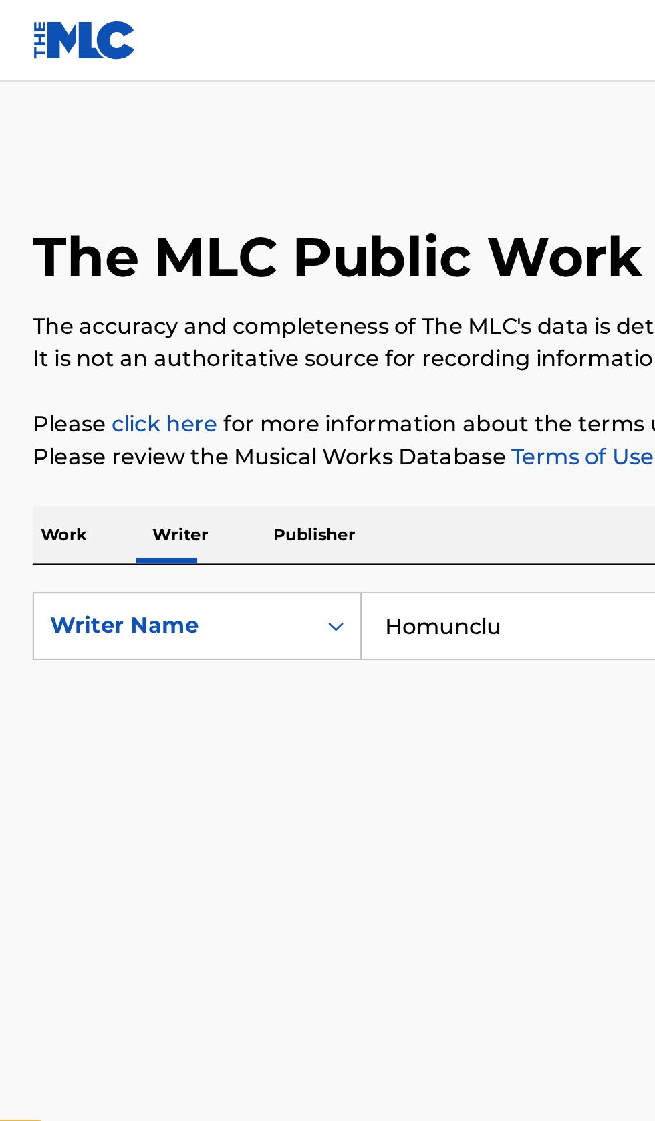
click at [282, 302] on input "Homunclu" at bounding box center [408, 308] width 461 height 32
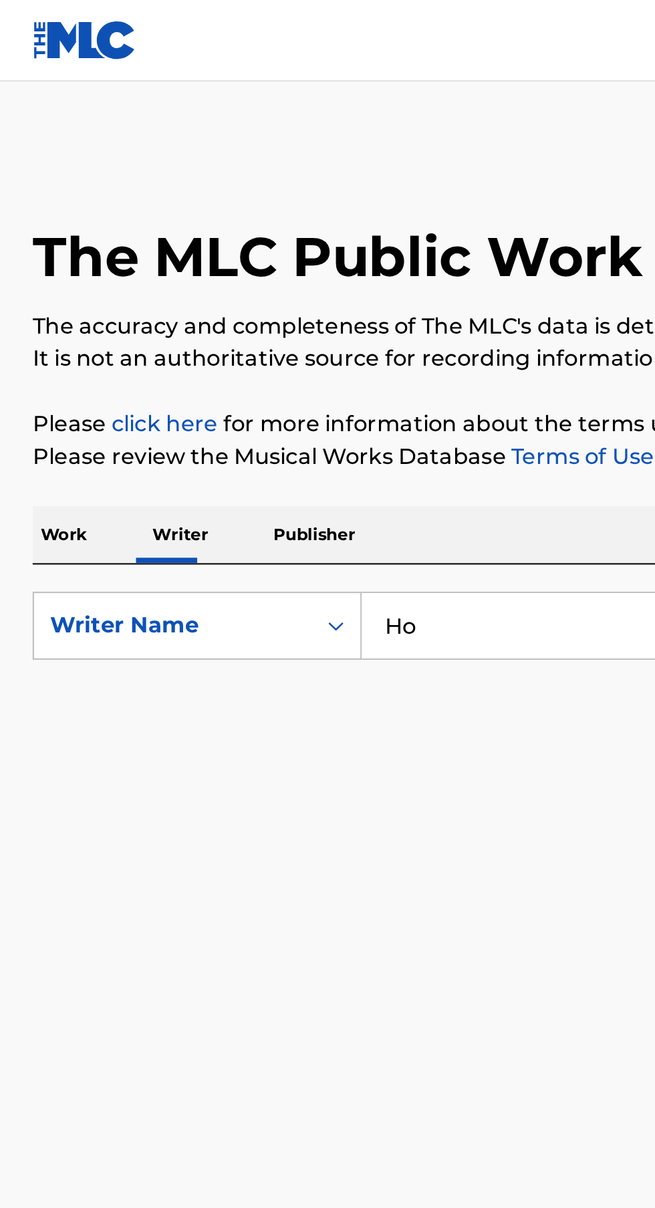
type input "H"
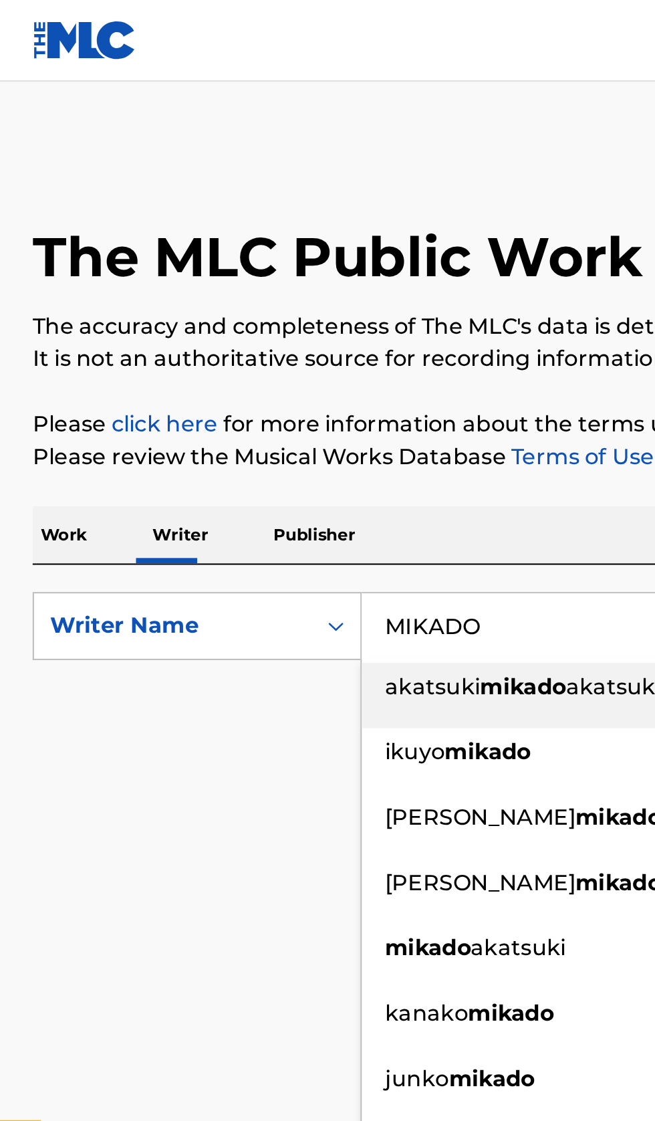
click at [300, 222] on link "Terms of Use" at bounding box center [285, 224] width 73 height 13
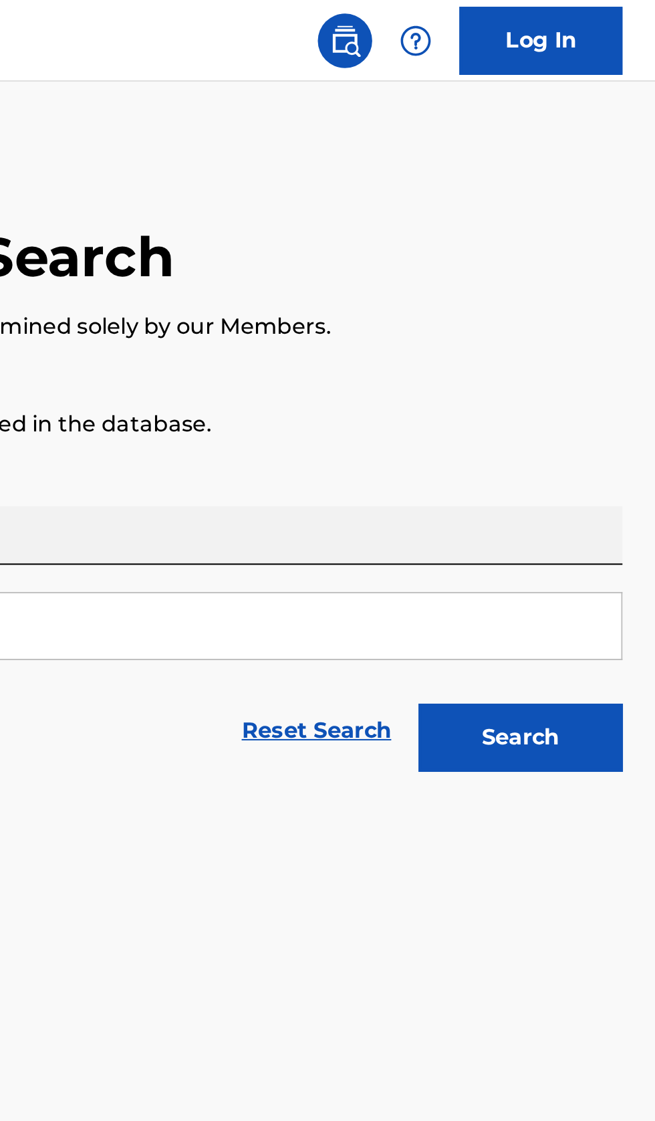
click at [601, 377] on button "Search" at bounding box center [589, 362] width 100 height 33
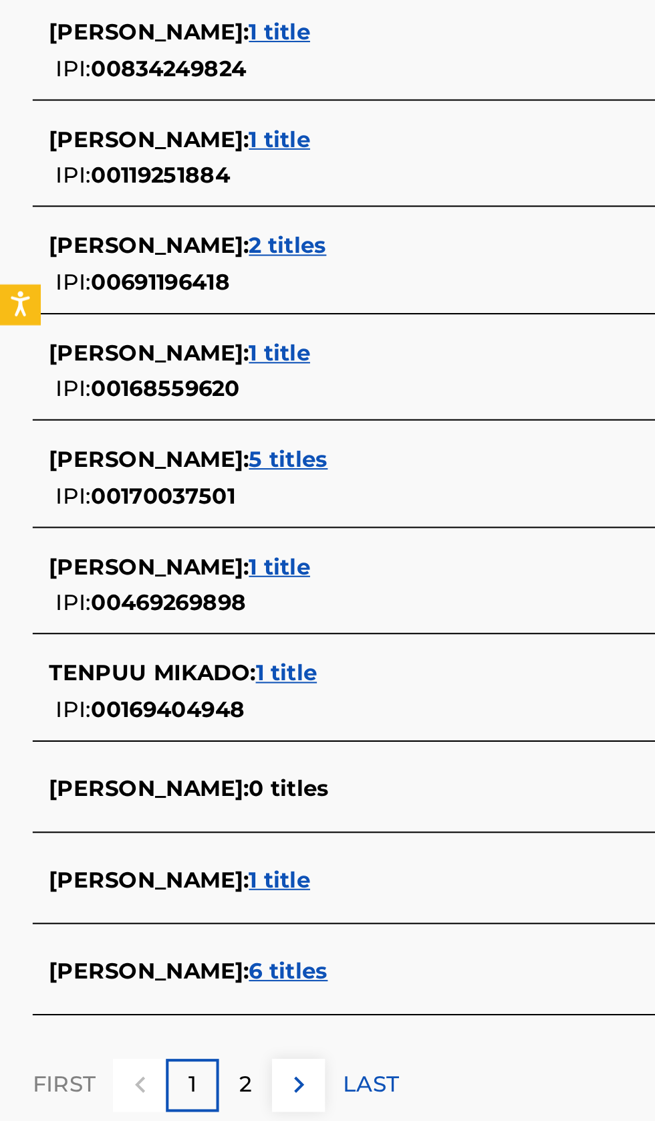
click at [214, 837] on div "KANAKO MIKADO : 1 title" at bounding box center [310, 843] width 572 height 16
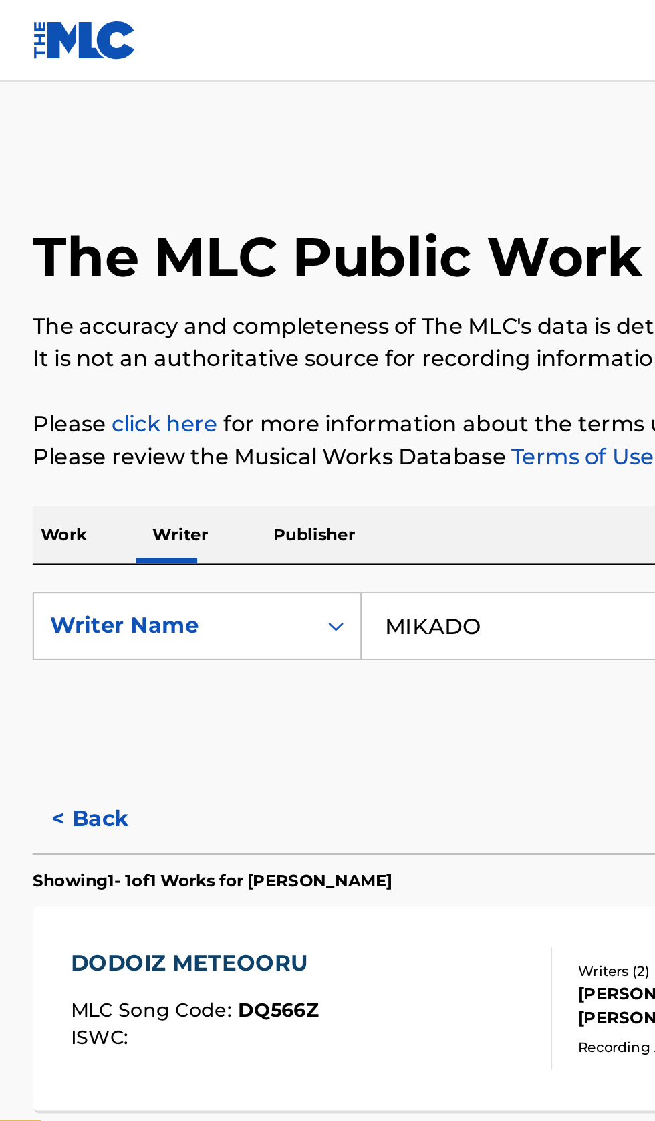
click at [53, 401] on button "< Back" at bounding box center [56, 402] width 80 height 33
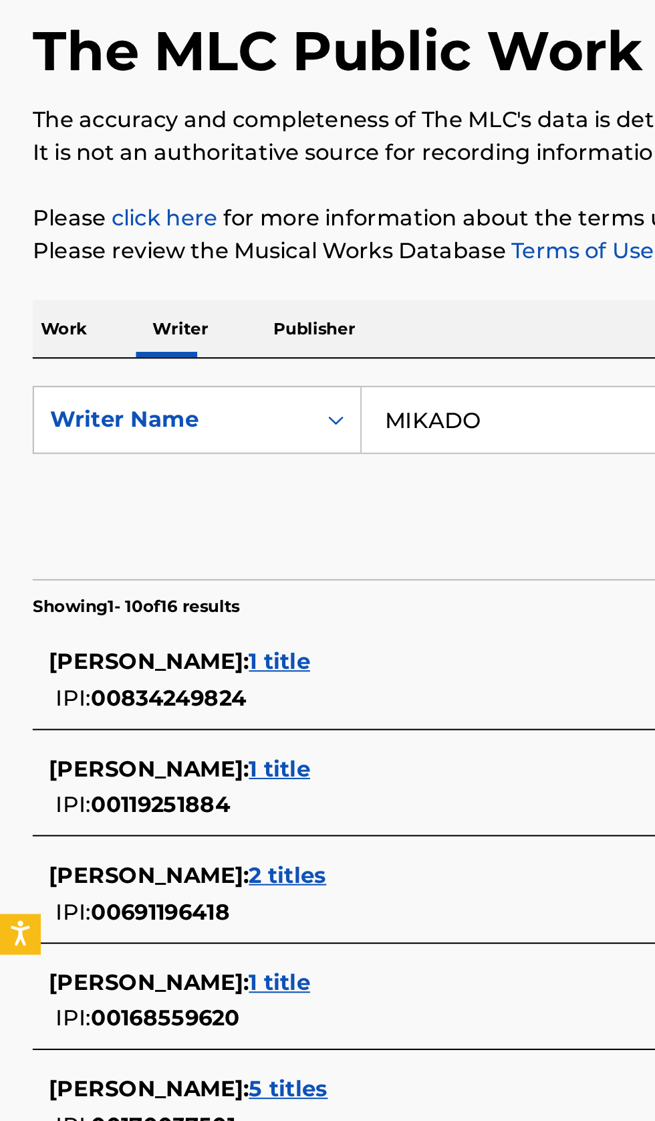
click at [284, 312] on input "MIKADO" at bounding box center [408, 308] width 461 height 32
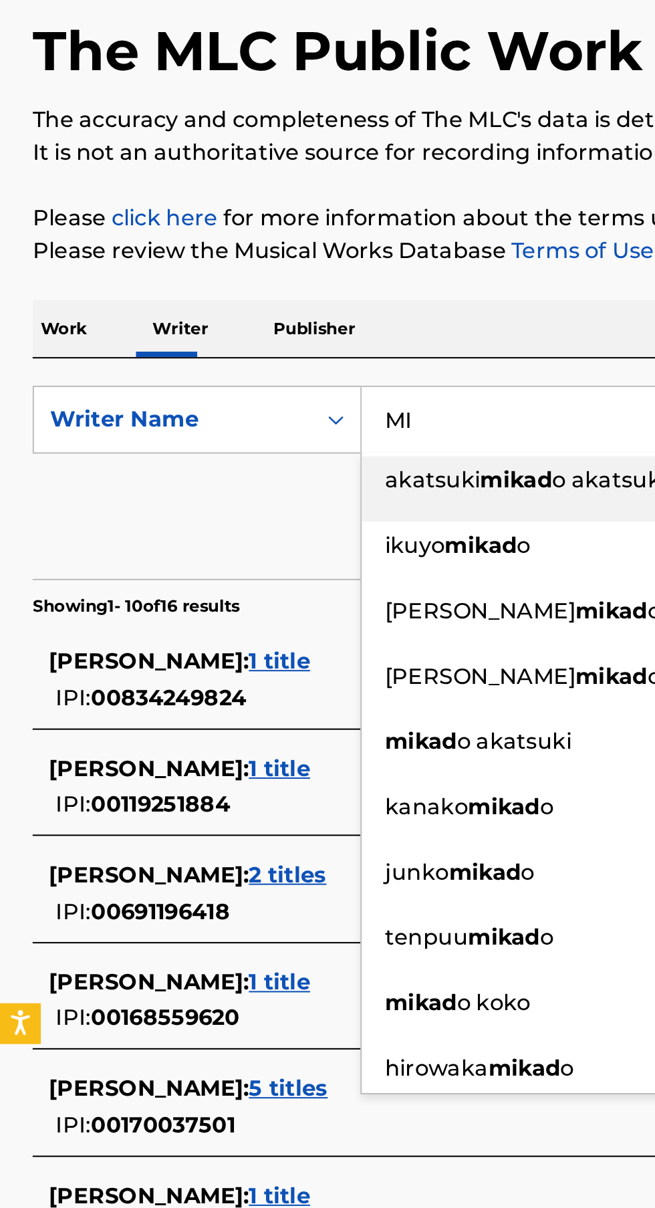
type input "M"
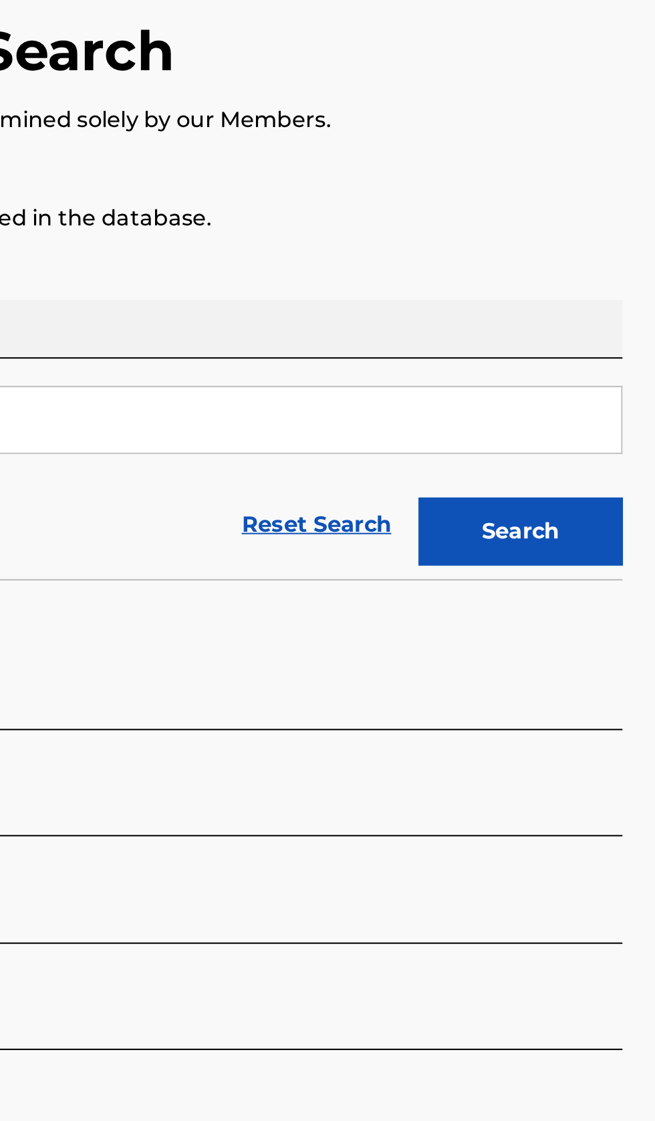
type input "042ghxst"
click at [620, 371] on button "Search" at bounding box center [589, 362] width 100 height 33
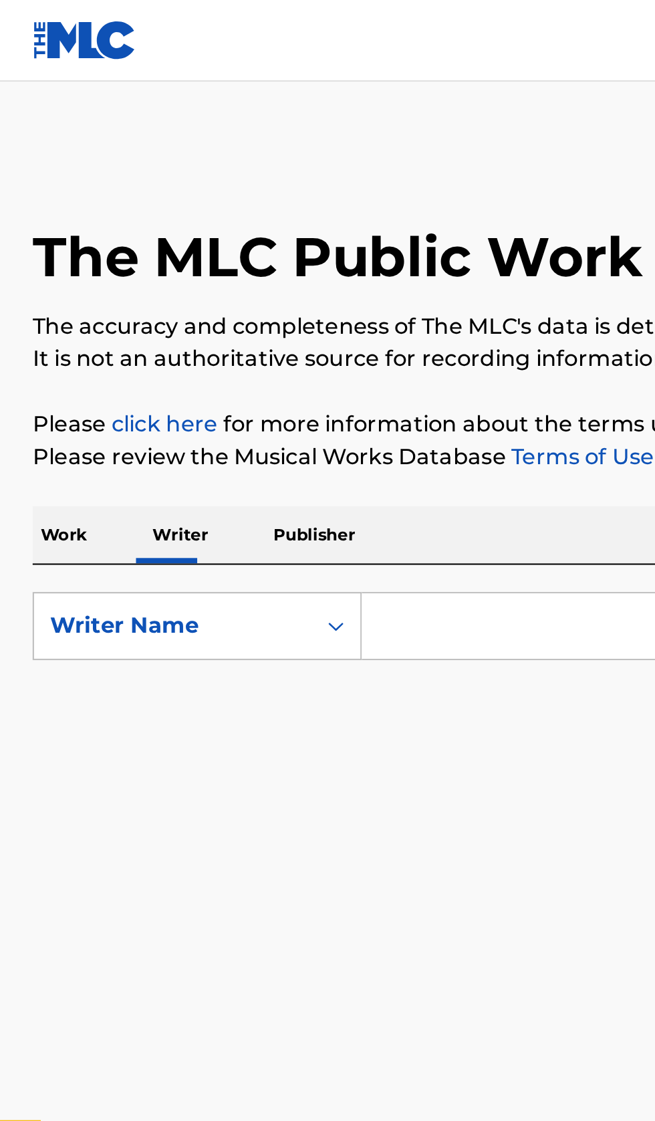
click at [220, 303] on input "Search Form" at bounding box center [408, 308] width 461 height 32
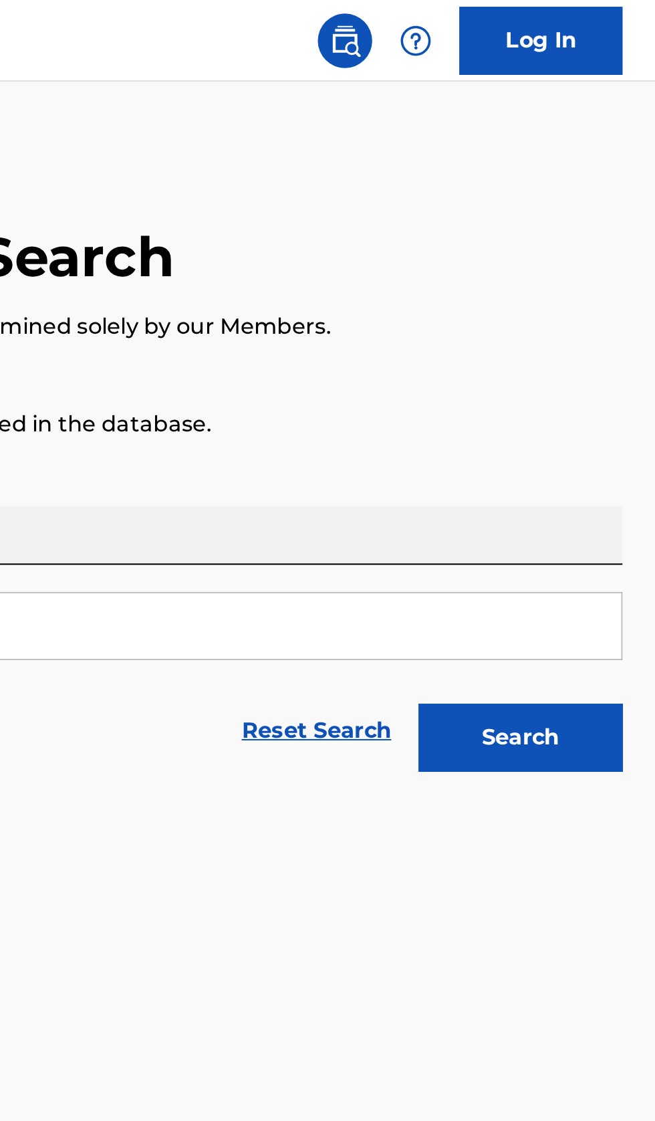
click at [611, 356] on button "Search" at bounding box center [589, 362] width 100 height 33
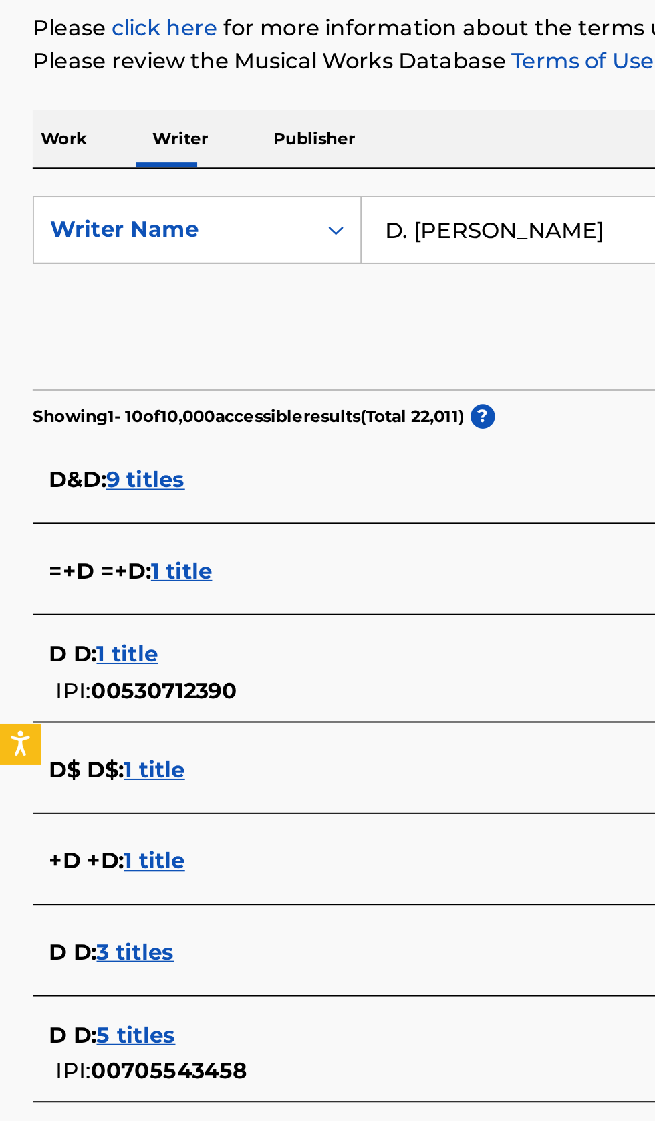
click at [200, 304] on input "D. [PERSON_NAME]" at bounding box center [408, 308] width 461 height 32
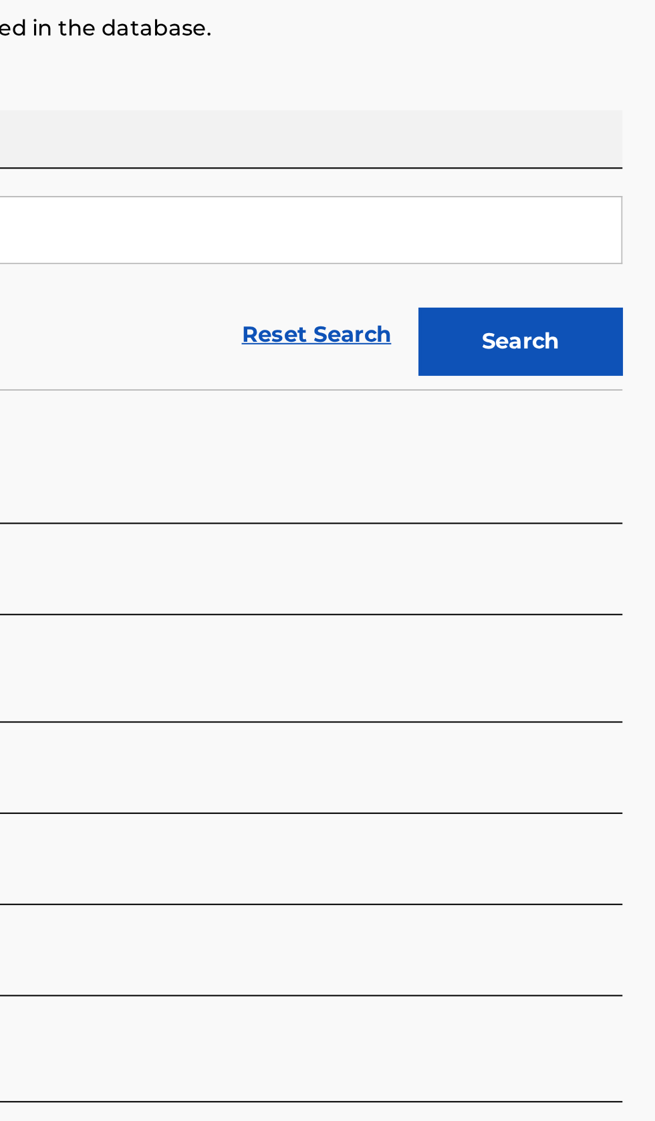
click at [605, 364] on button "Search" at bounding box center [589, 362] width 100 height 33
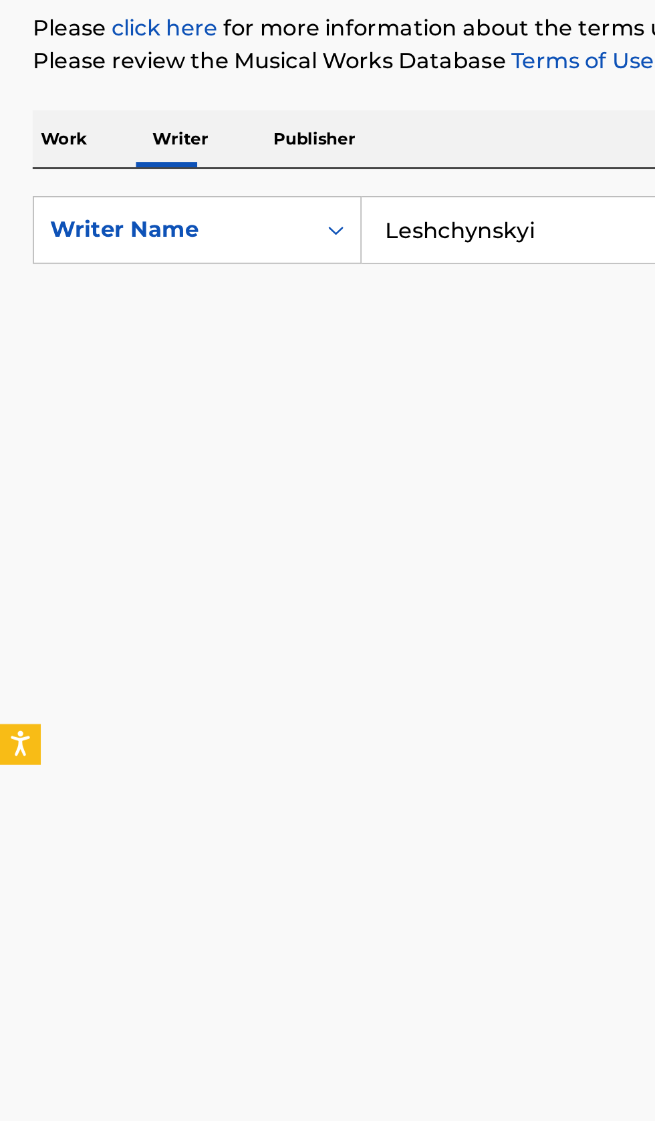
click at [189, 306] on input "Leshchynskyi" at bounding box center [408, 308] width 461 height 32
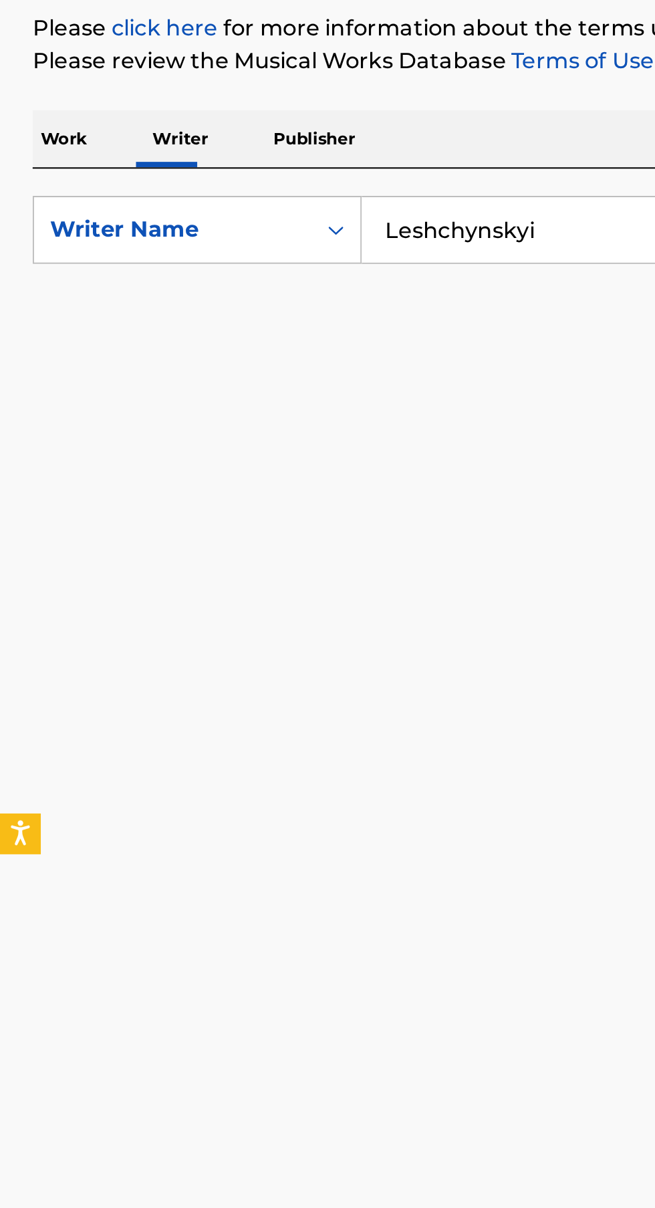
click at [193, 304] on input "Leshchynskyi" at bounding box center [408, 308] width 461 height 32
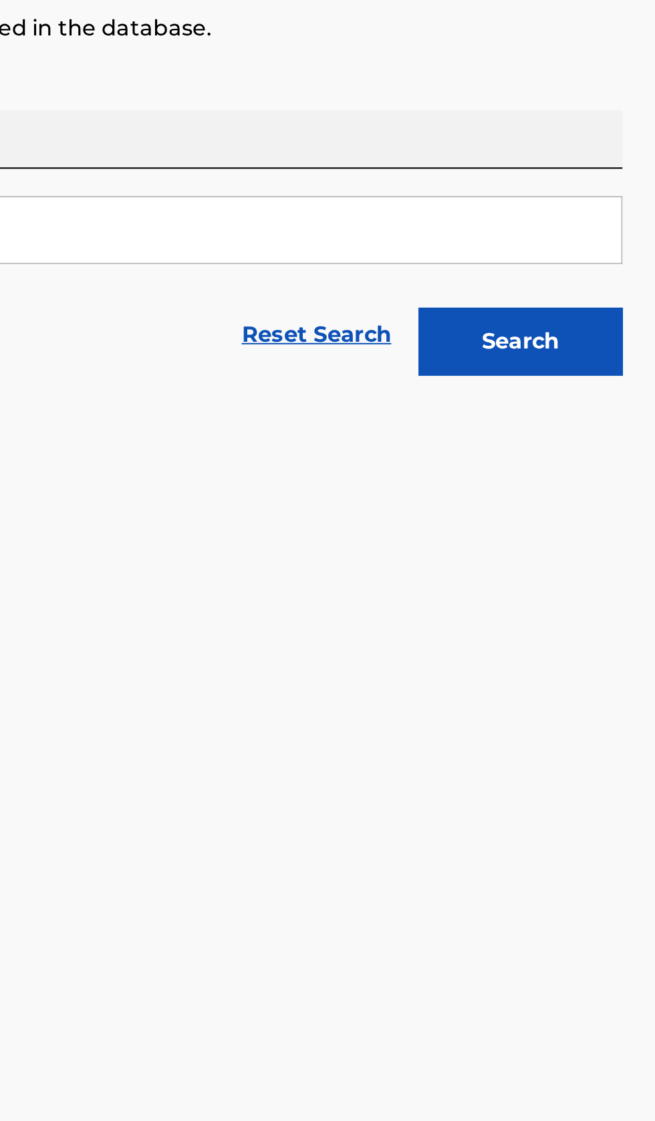
click at [627, 354] on button "Search" at bounding box center [589, 362] width 100 height 33
click at [514, 292] on input "Leshchynskyi" at bounding box center [408, 308] width 461 height 32
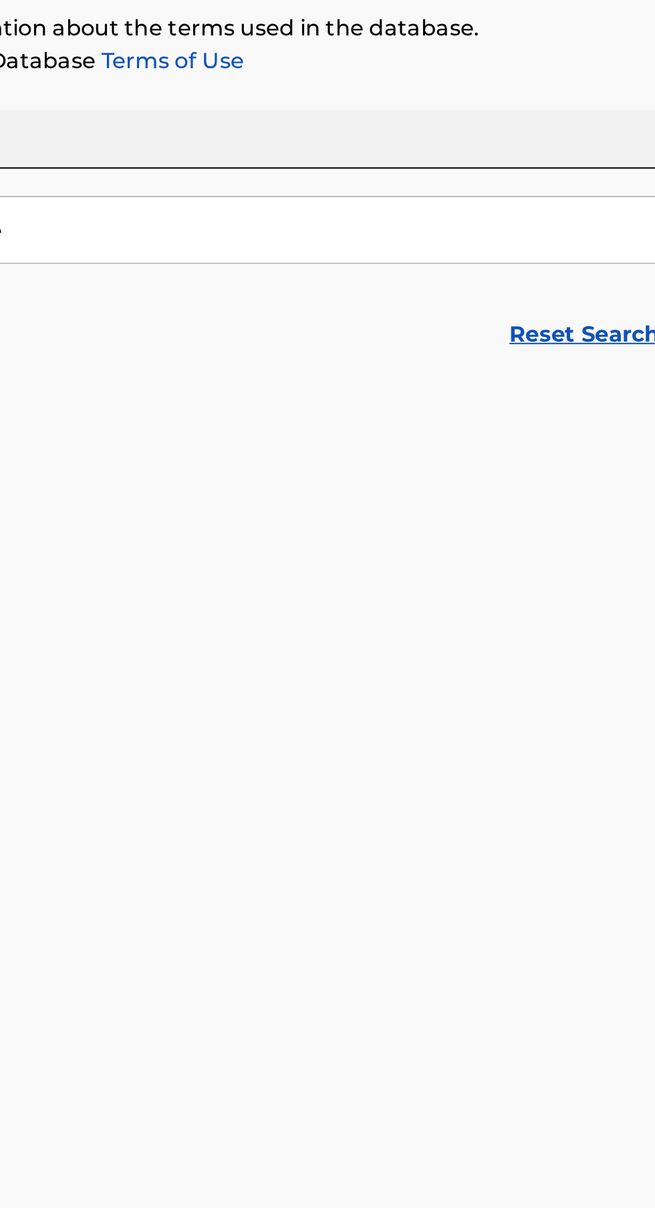
type input "L"
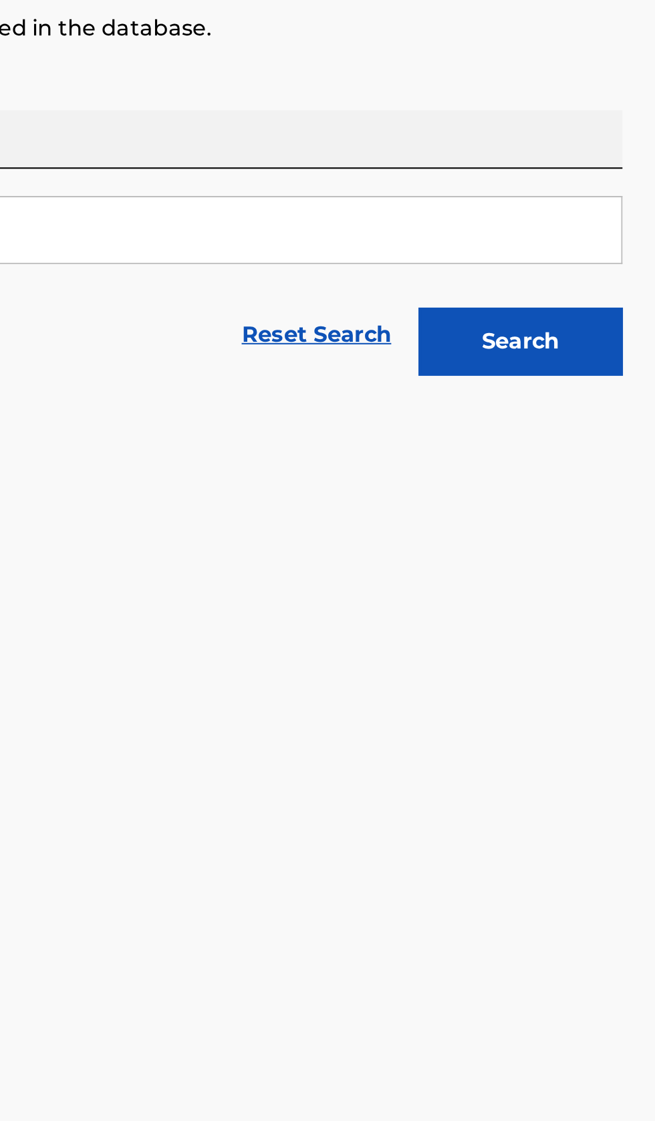
click at [609, 363] on button "Search" at bounding box center [589, 362] width 100 height 33
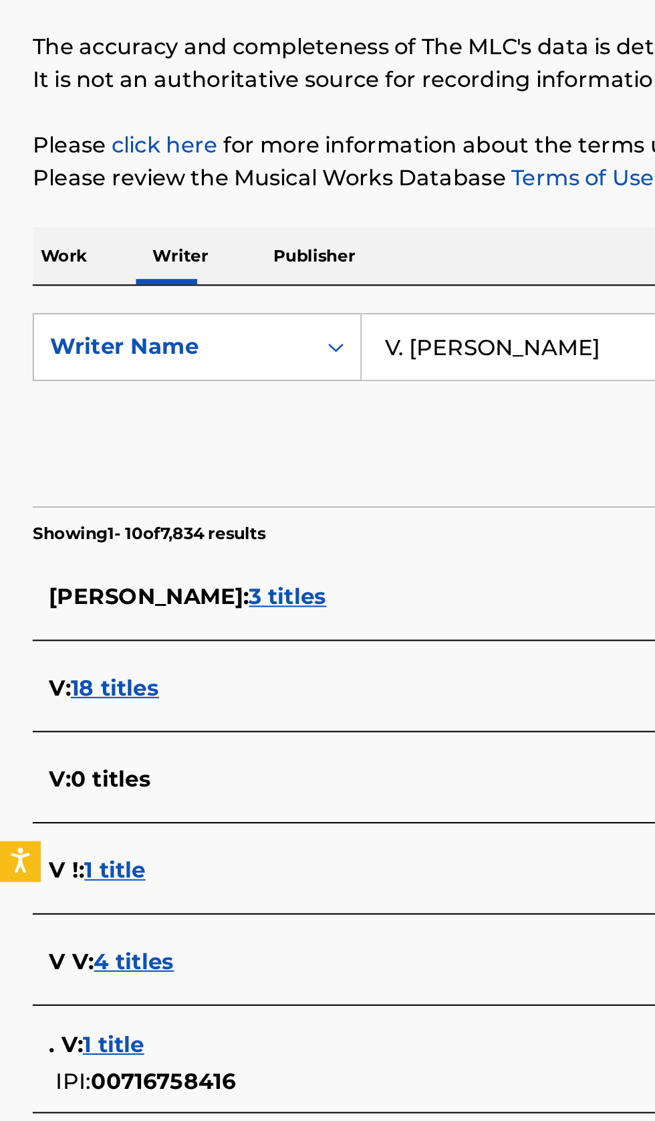
click at [298, 304] on input "V. [PERSON_NAME]" at bounding box center [408, 308] width 461 height 32
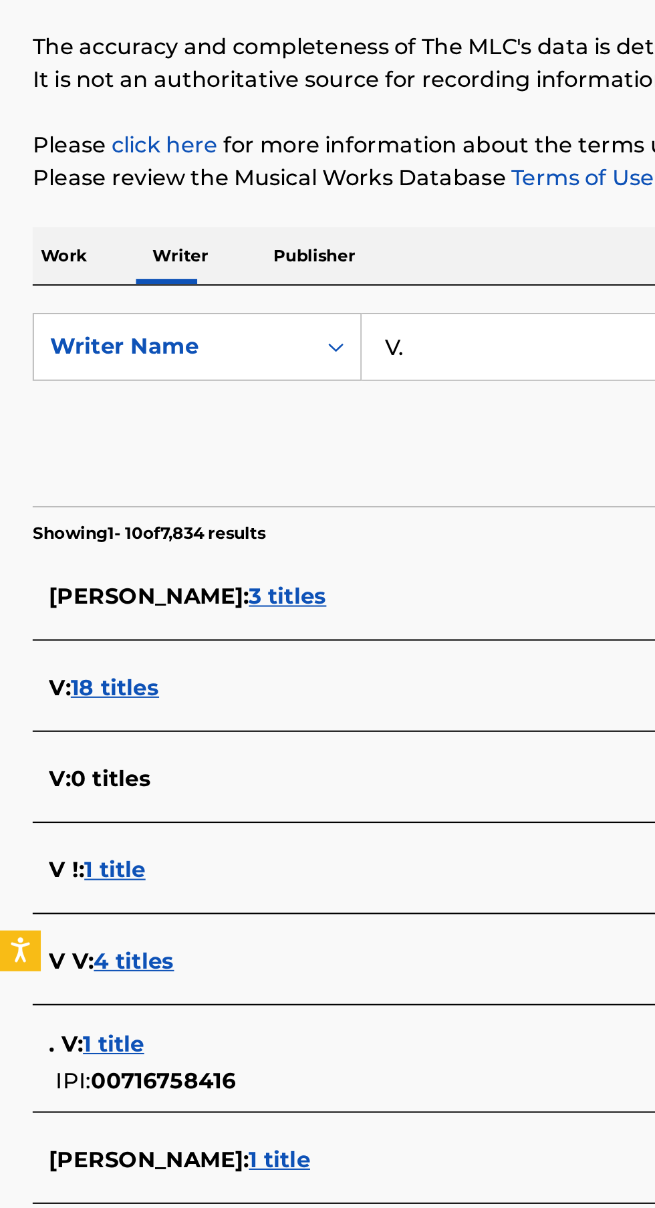
type input "V"
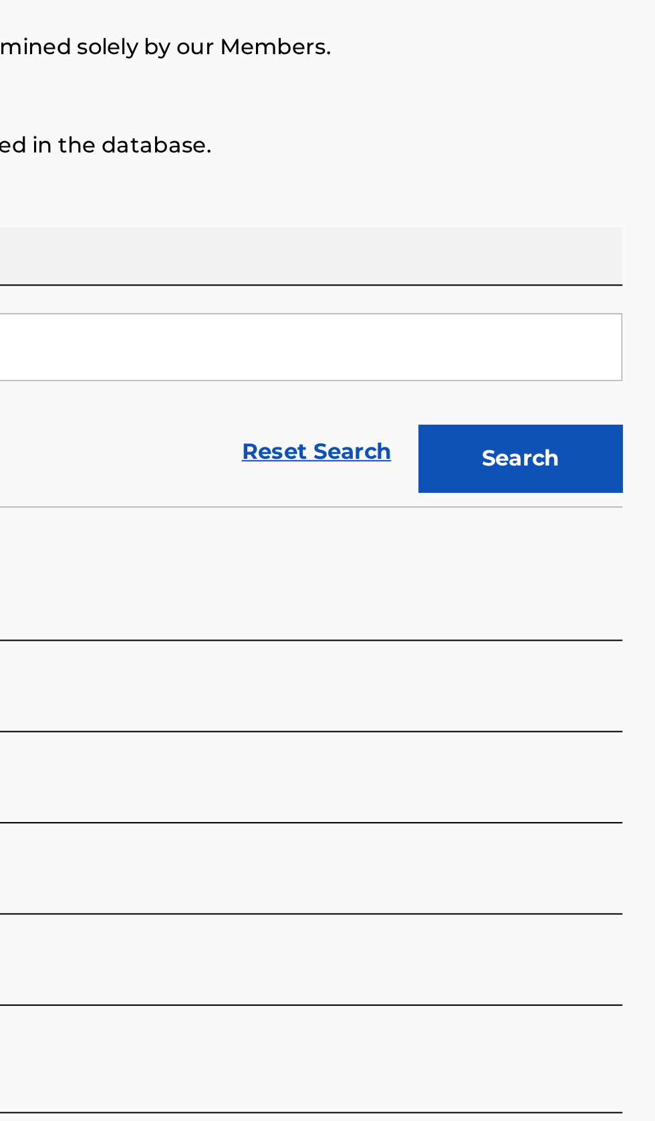
type input "[PERSON_NAME]"
click at [619, 350] on button "Search" at bounding box center [589, 362] width 100 height 33
